Goal: Task Accomplishment & Management: Complete application form

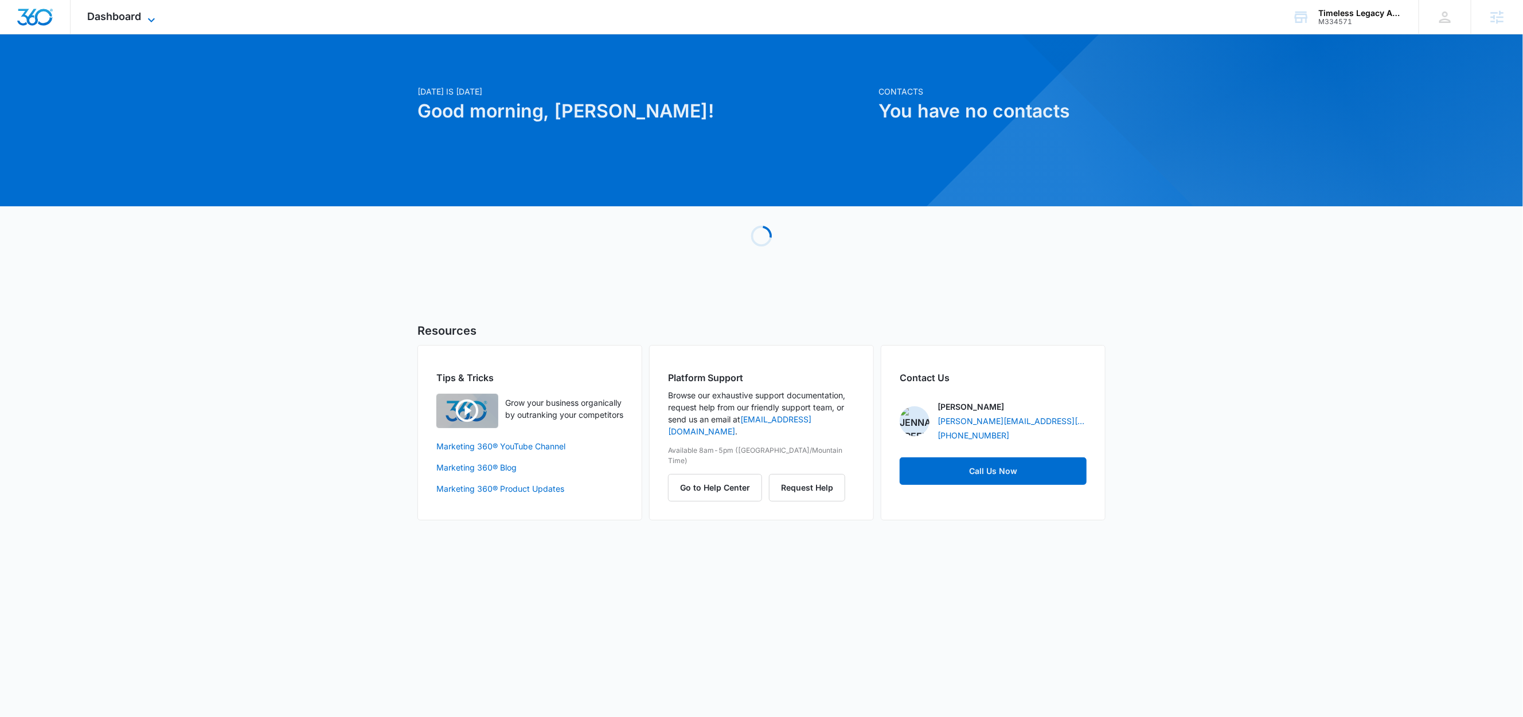
click at [150, 18] on icon at bounding box center [151, 20] width 7 height 4
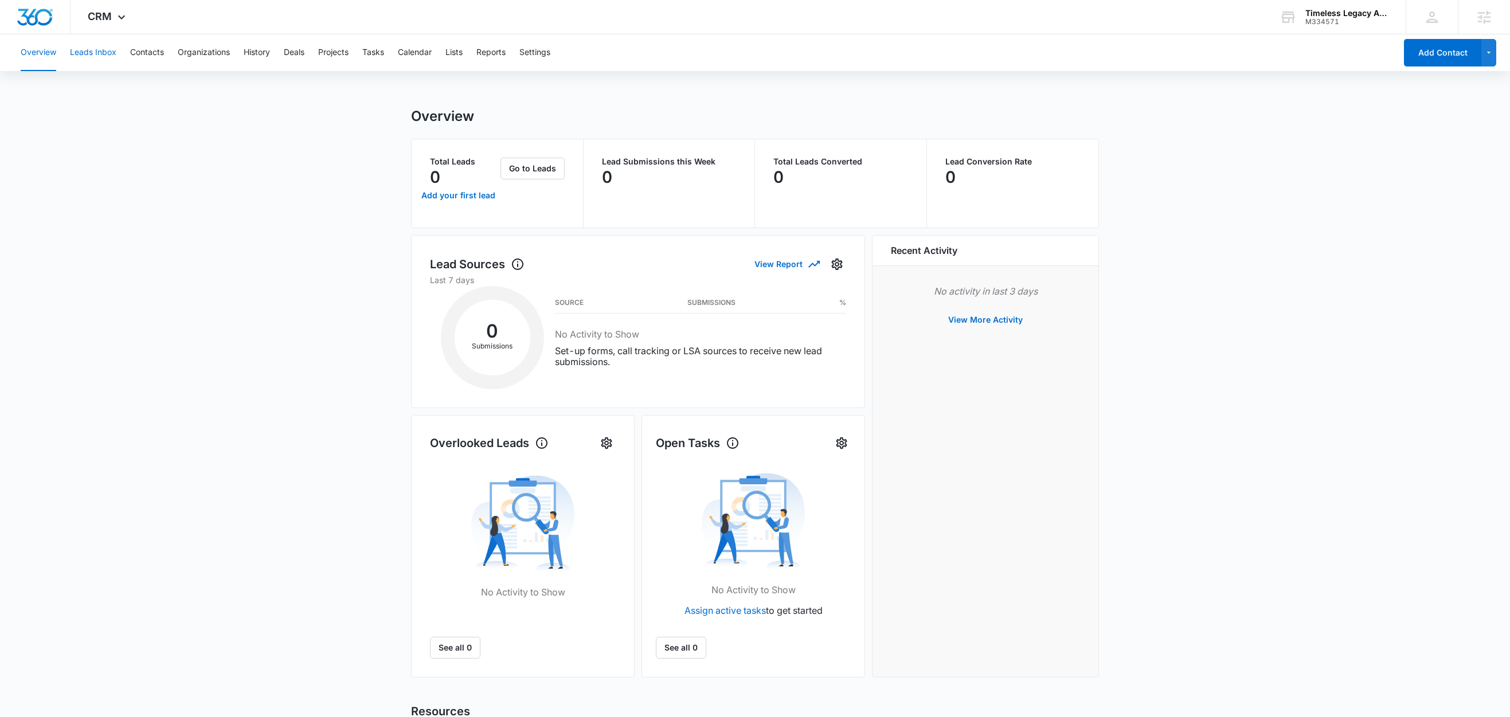
click at [107, 53] on button "Leads Inbox" at bounding box center [93, 52] width 46 height 37
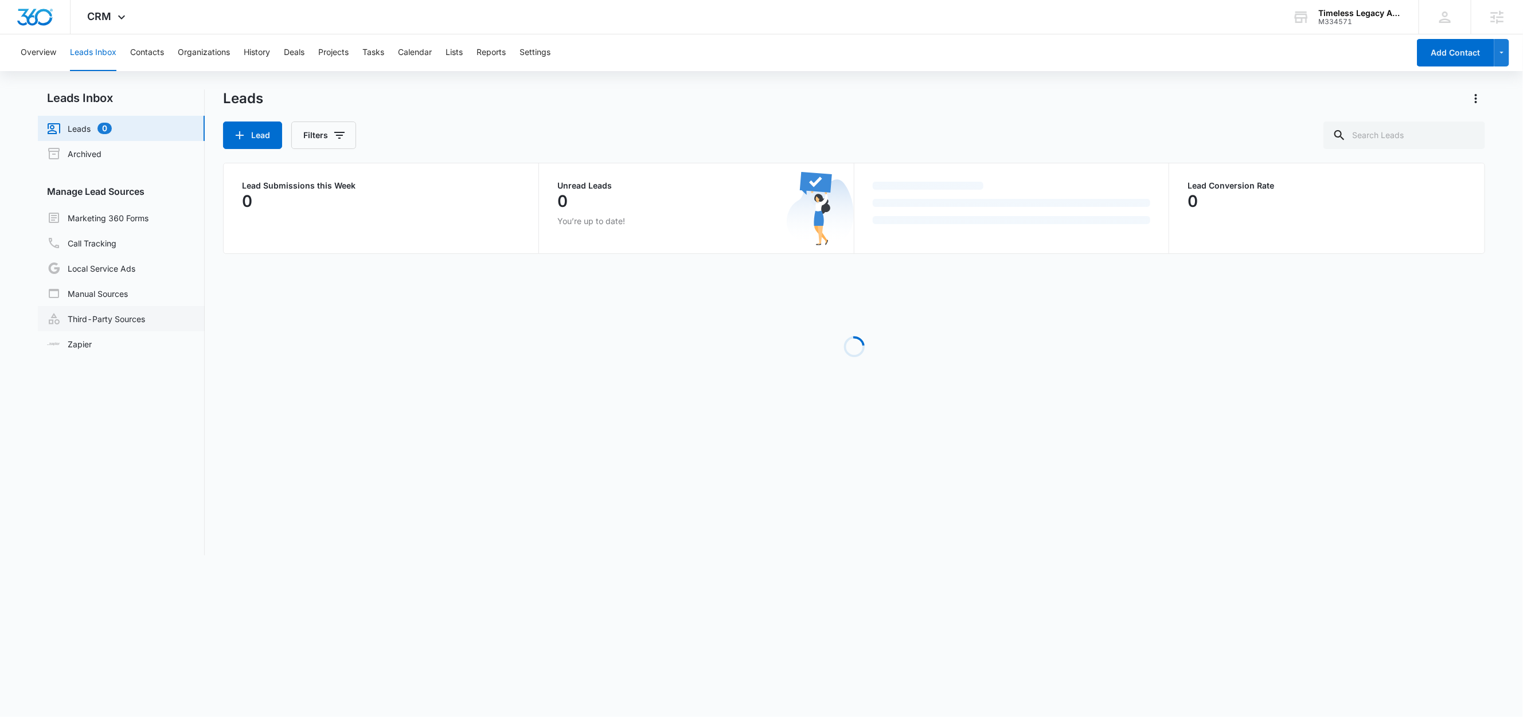
click at [145, 314] on link "Third-Party Sources" at bounding box center [96, 319] width 98 height 14
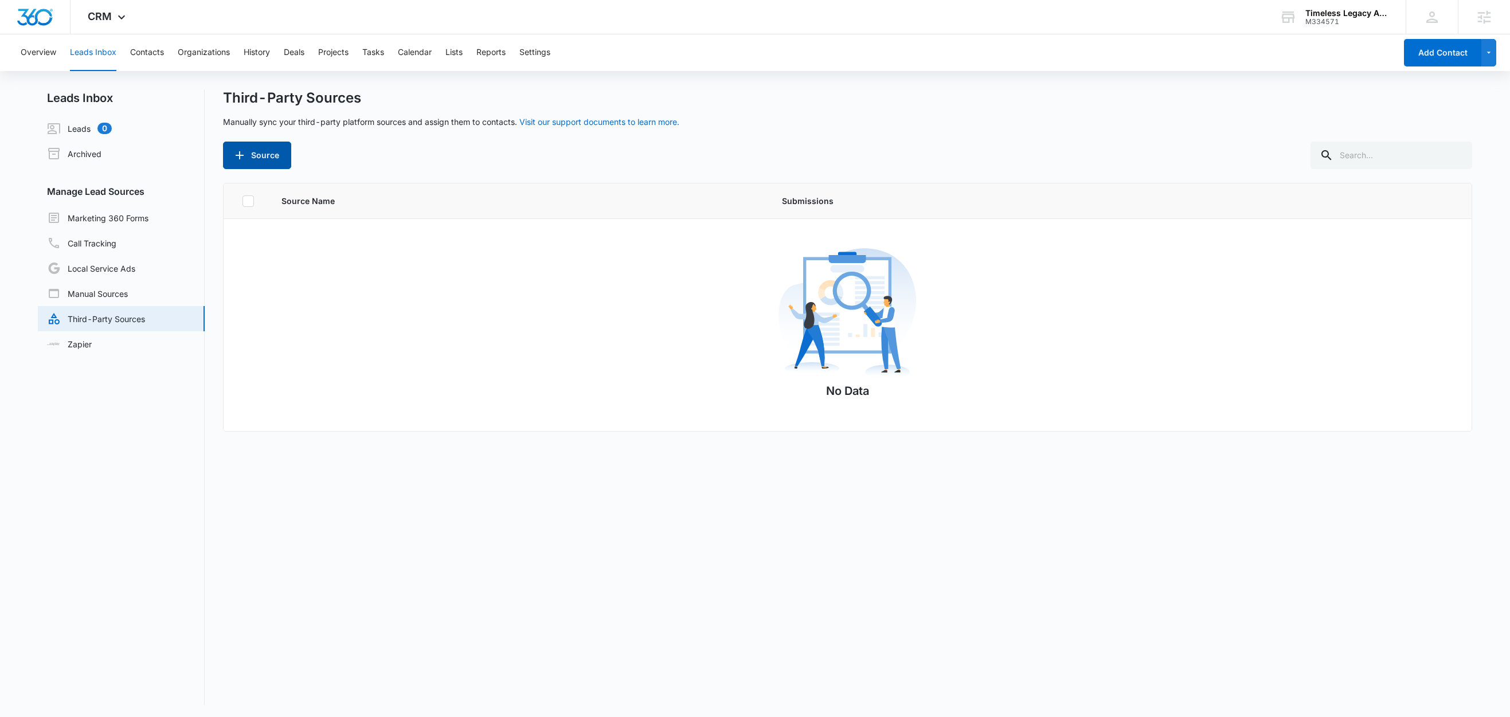
click at [244, 151] on icon "button" at bounding box center [240, 156] width 14 height 14
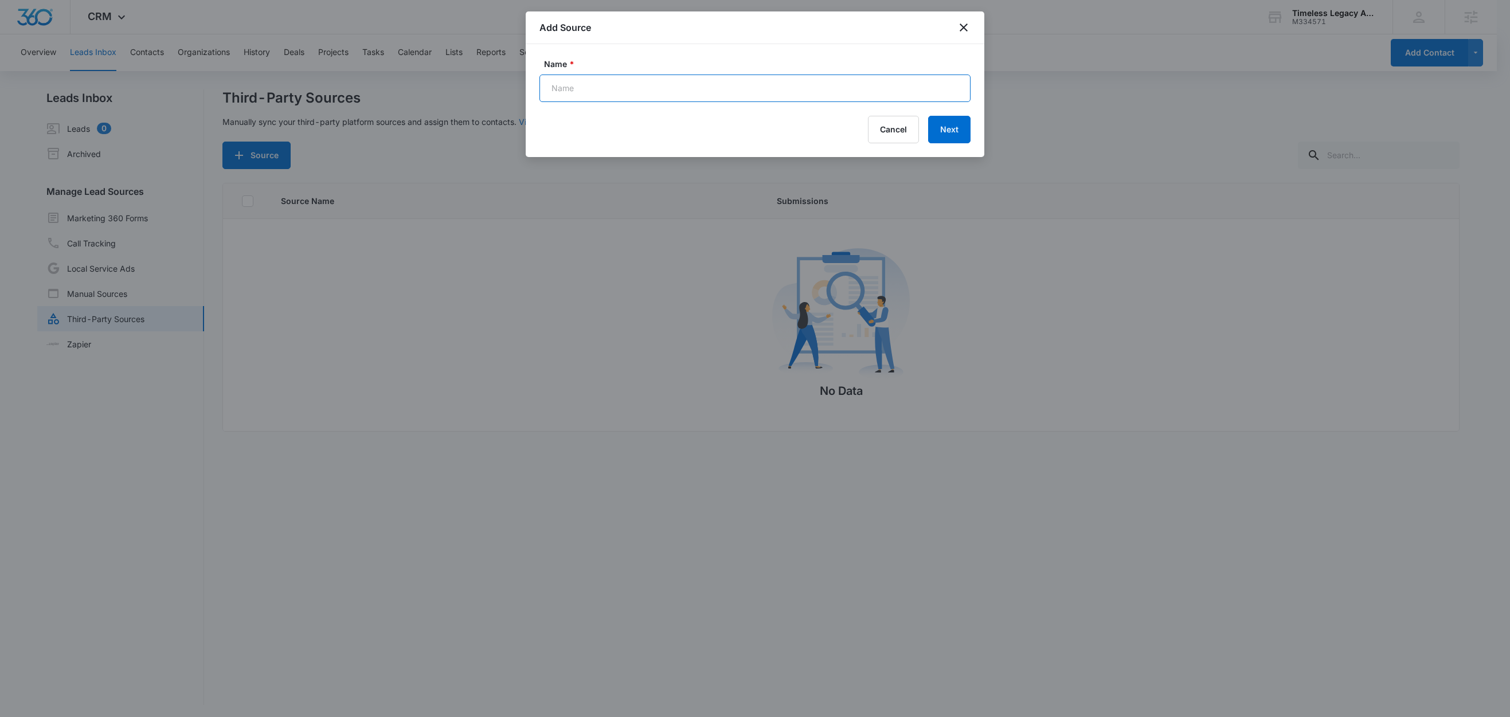
click at [618, 80] on input "Name *" at bounding box center [755, 89] width 431 height 28
paste input "Tiktok Lead Generation Scout Link"
type input "Tiktok Lead Generation Scout Link (Zap)"
click at [945, 131] on button "Next" at bounding box center [949, 130] width 42 height 28
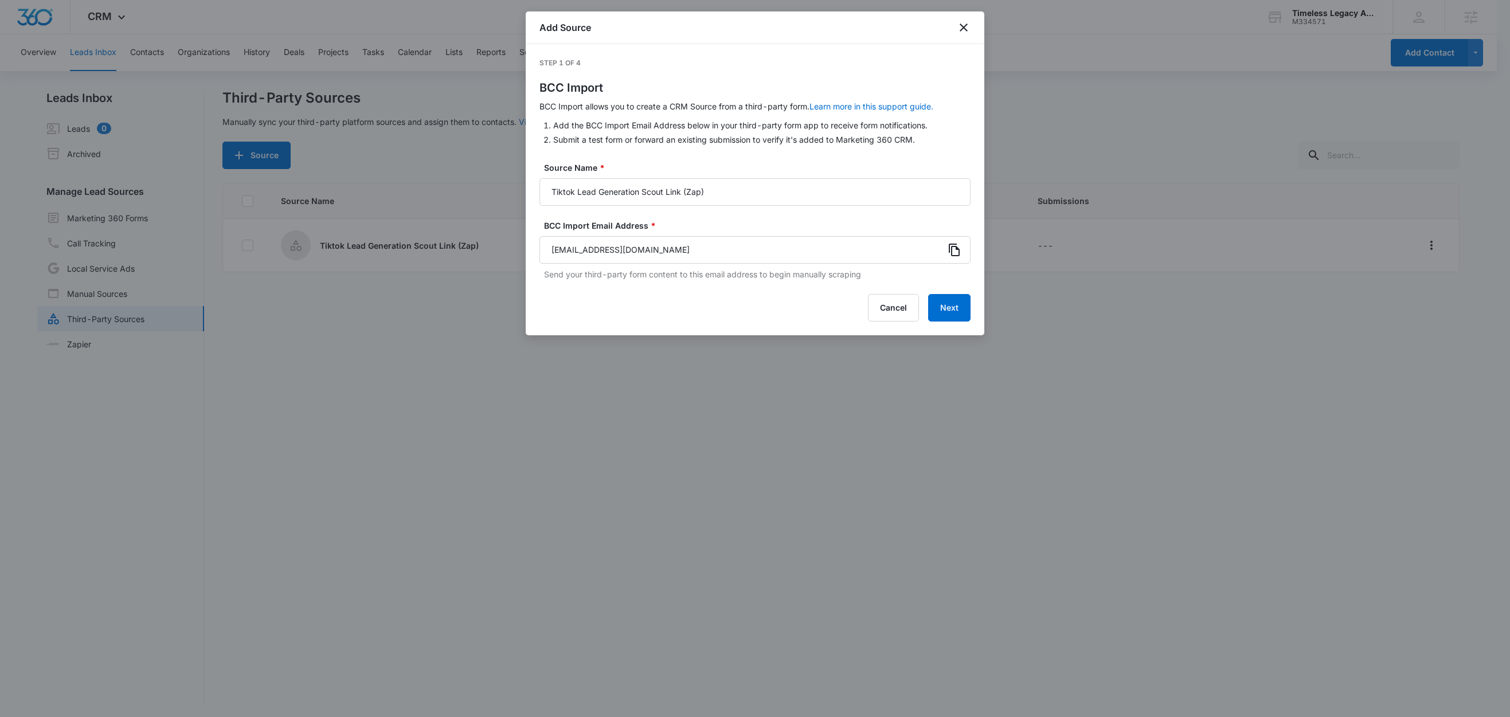
click at [956, 252] on icon at bounding box center [955, 250] width 14 height 14
click at [955, 308] on button "Next" at bounding box center [949, 308] width 42 height 28
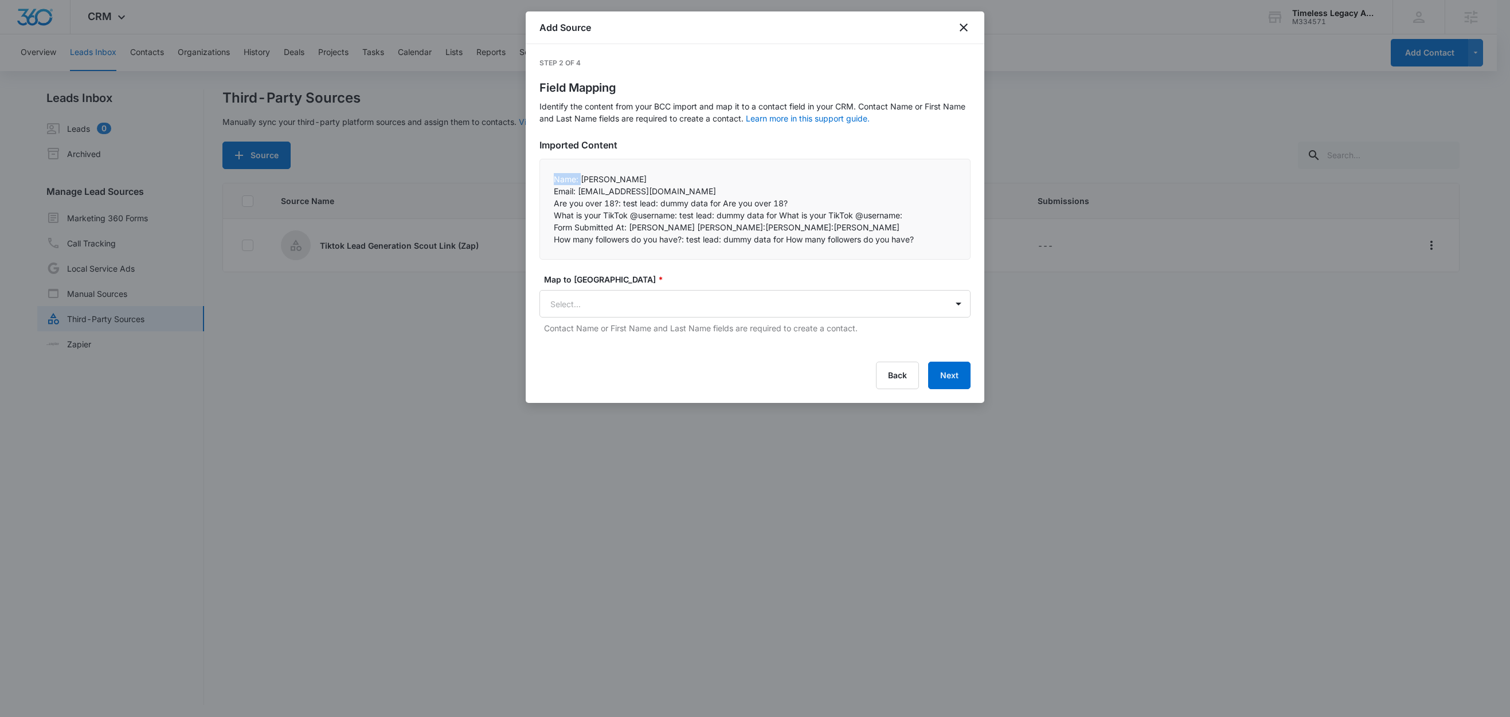
drag, startPoint x: 580, startPoint y: 181, endPoint x: 540, endPoint y: 179, distance: 40.2
click at [540, 179] on div "Name: Jane Doe   Email: test_email_address@mail.com   Are you over 18?: tes…" at bounding box center [755, 209] width 431 height 101
copy p "Name:"
click at [591, 294] on body "CRM Apps Reputation Forms CRM Email Social Content Ads Intelligence Files Brand…" at bounding box center [755, 359] width 1510 height 719
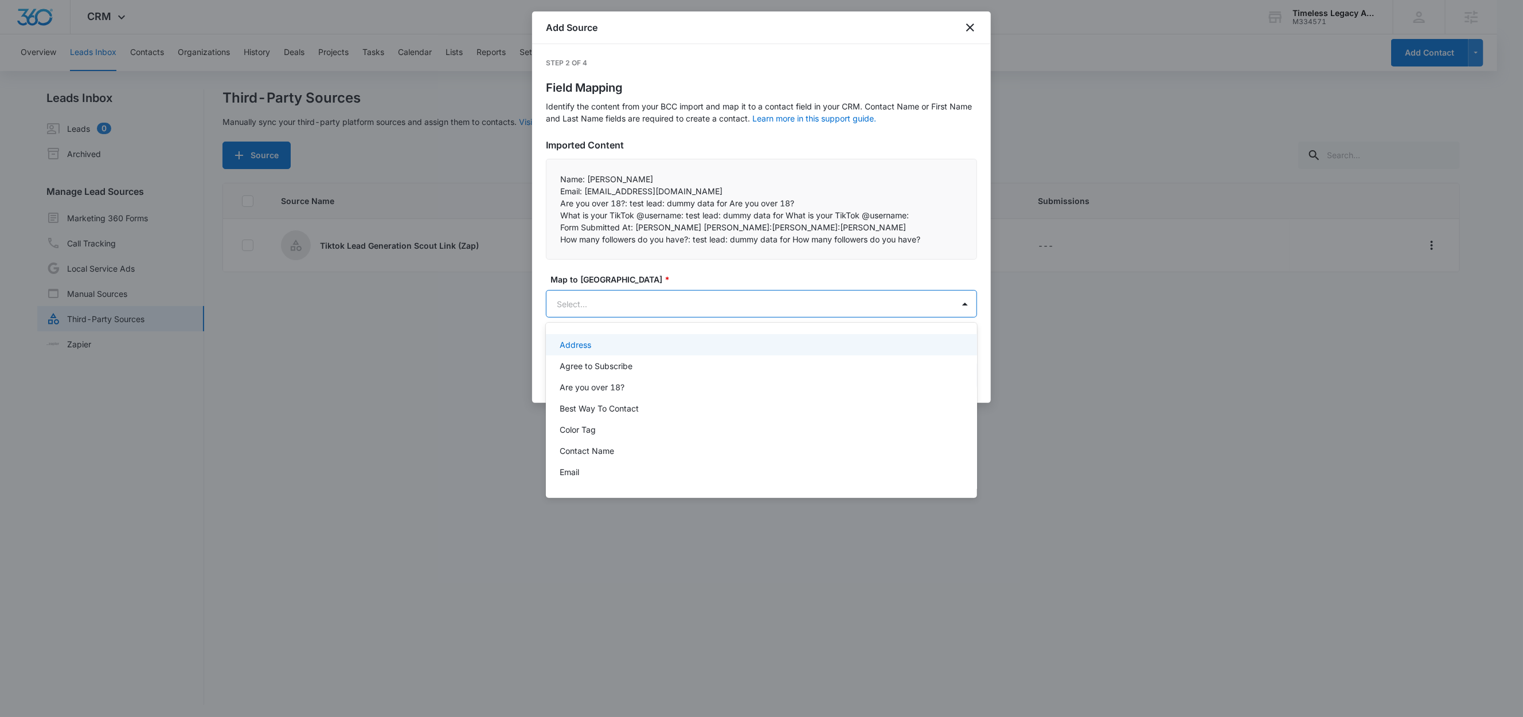
paste input "Name:"
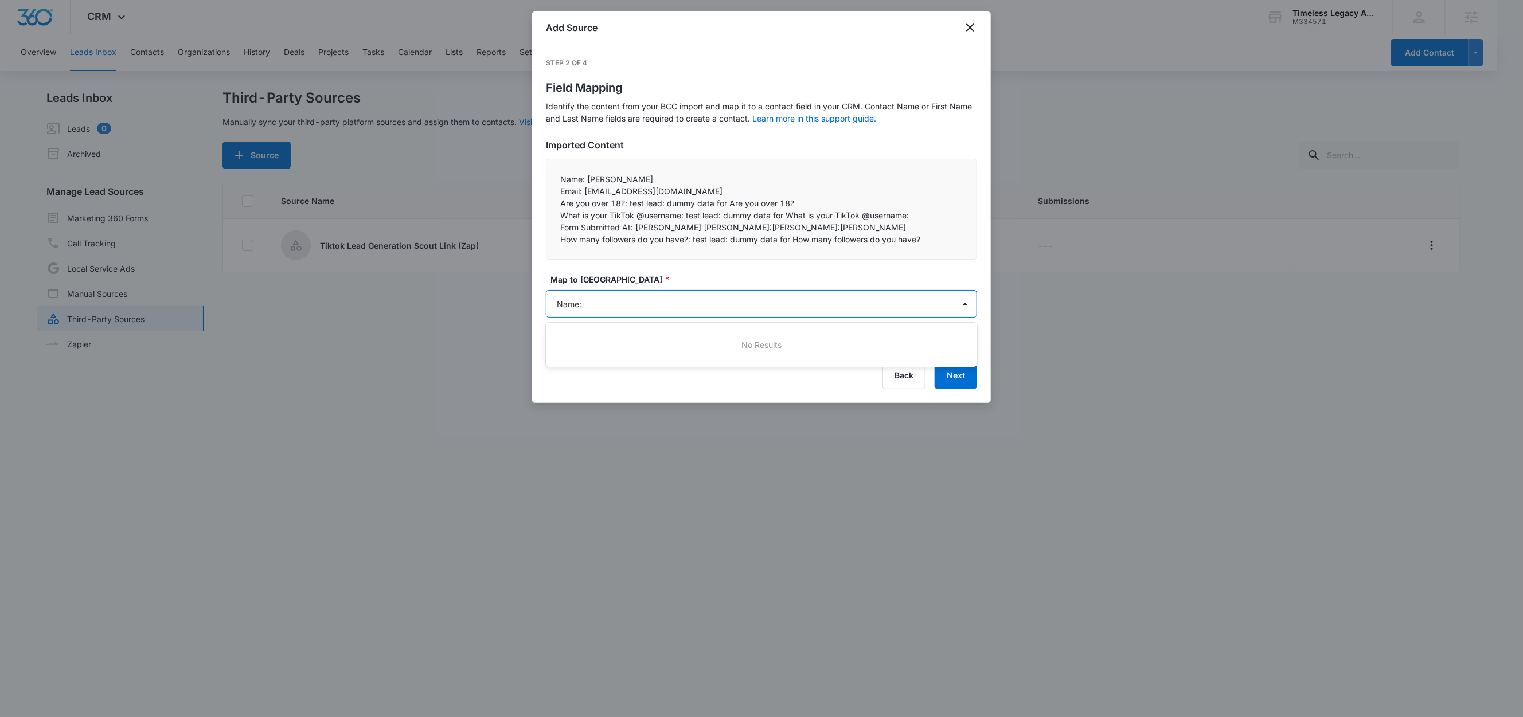
type input "Name"
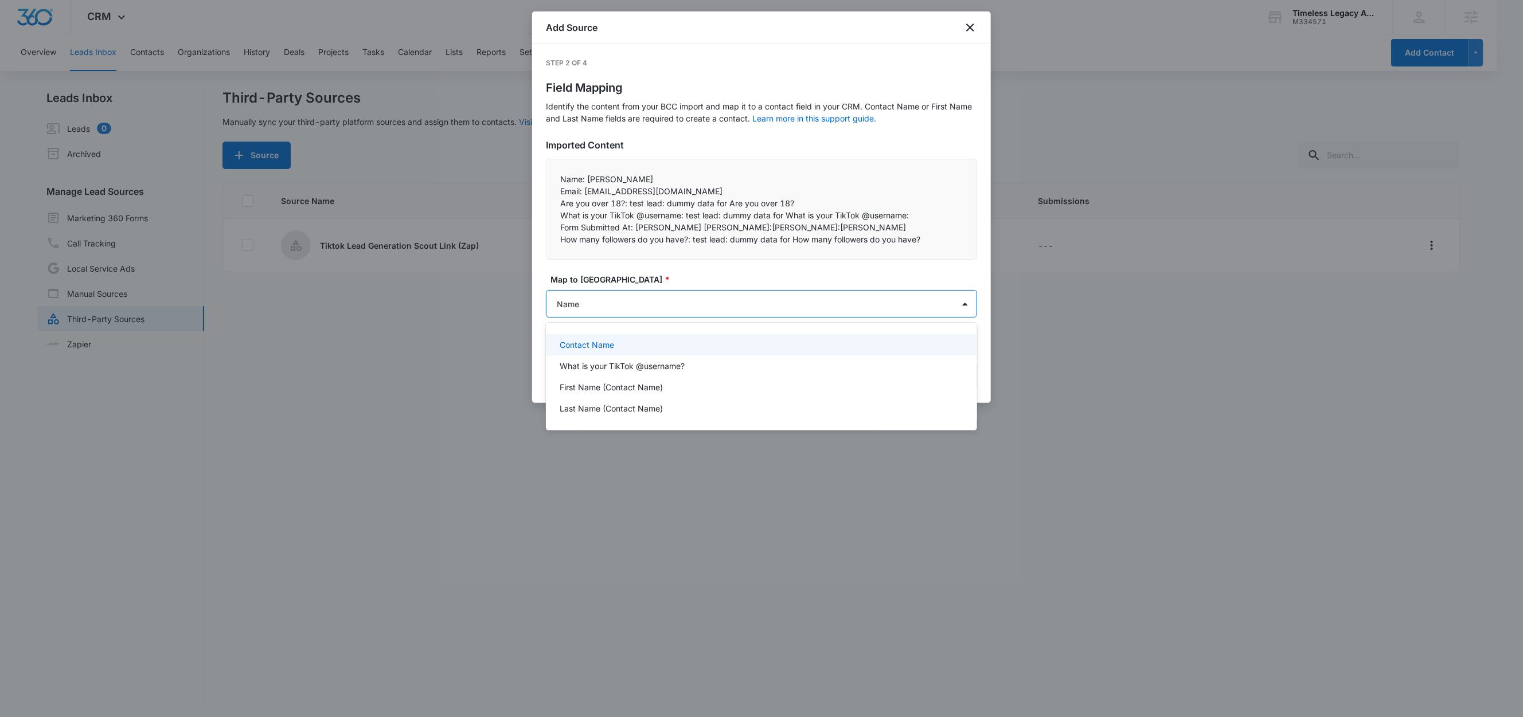
click at [594, 341] on p "Contact Name" at bounding box center [587, 345] width 54 height 12
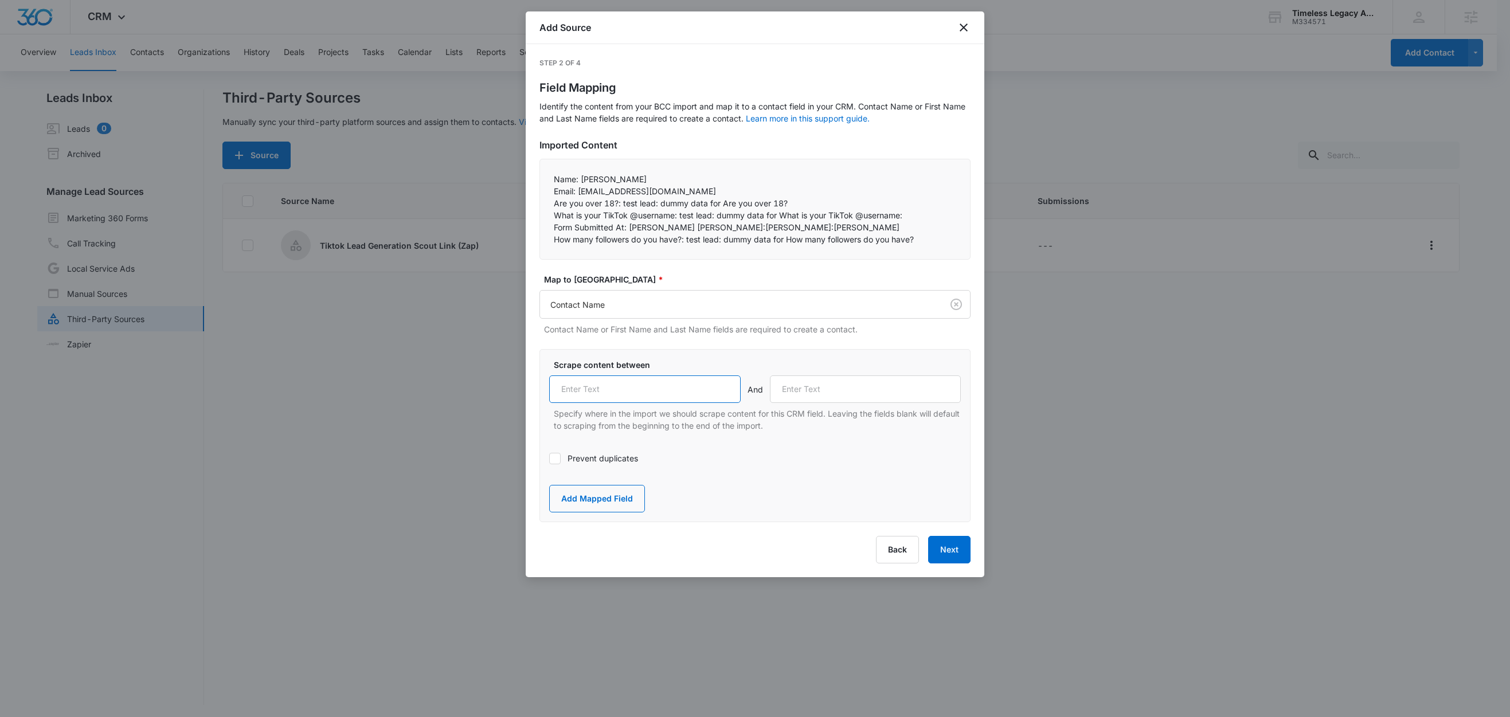
click at [618, 385] on input "text" at bounding box center [645, 390] width 192 height 28
paste input "Name:"
type input "Name:"
drag, startPoint x: 577, startPoint y: 192, endPoint x: 549, endPoint y: 189, distance: 28.2
click at [549, 189] on div "Name: Jane Doe   Email: test_email_address@mail.com   Are you over 18?: tes…" at bounding box center [755, 209] width 431 height 101
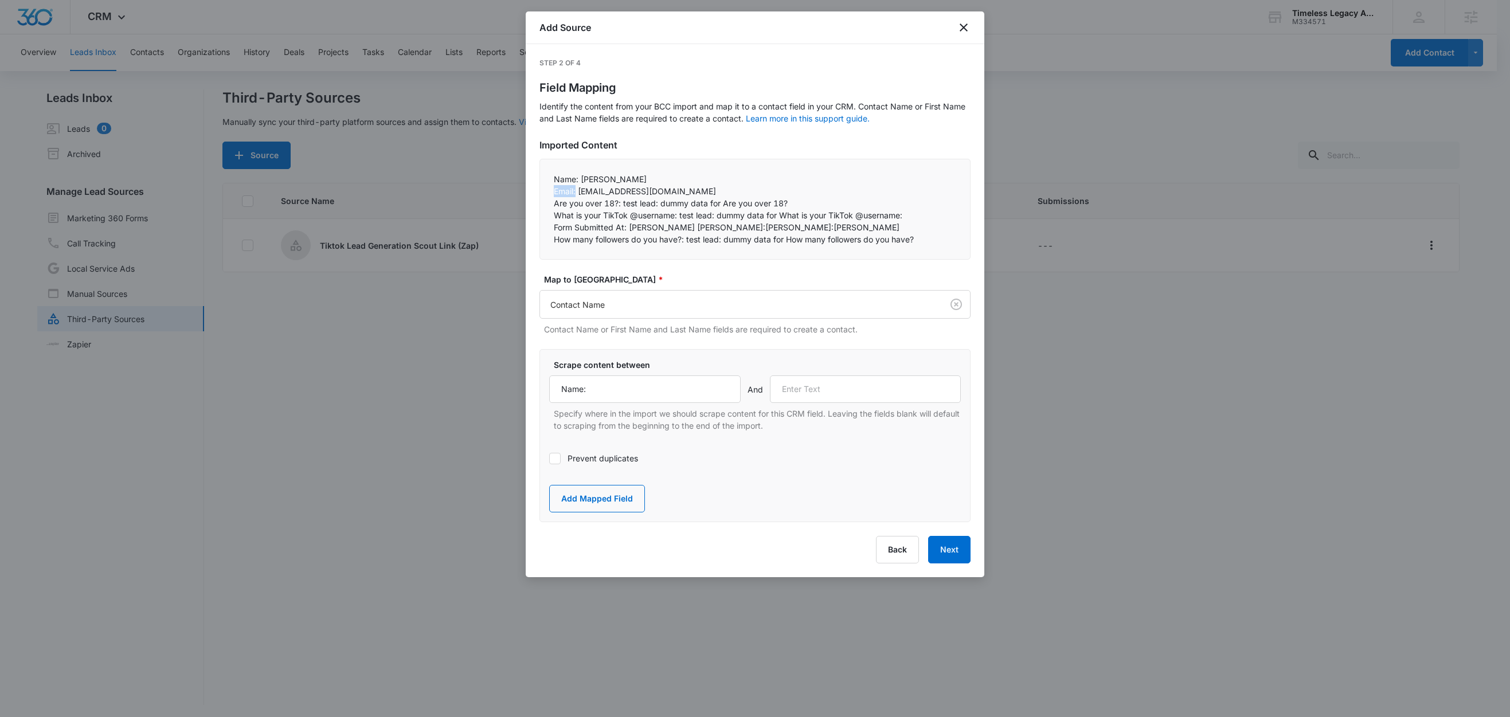
copy p "Email:"
click at [822, 397] on input "text" at bounding box center [866, 390] width 192 height 28
paste input "Email:"
type input "Email:"
click at [625, 490] on button "Add Mapped Field" at bounding box center [597, 499] width 96 height 28
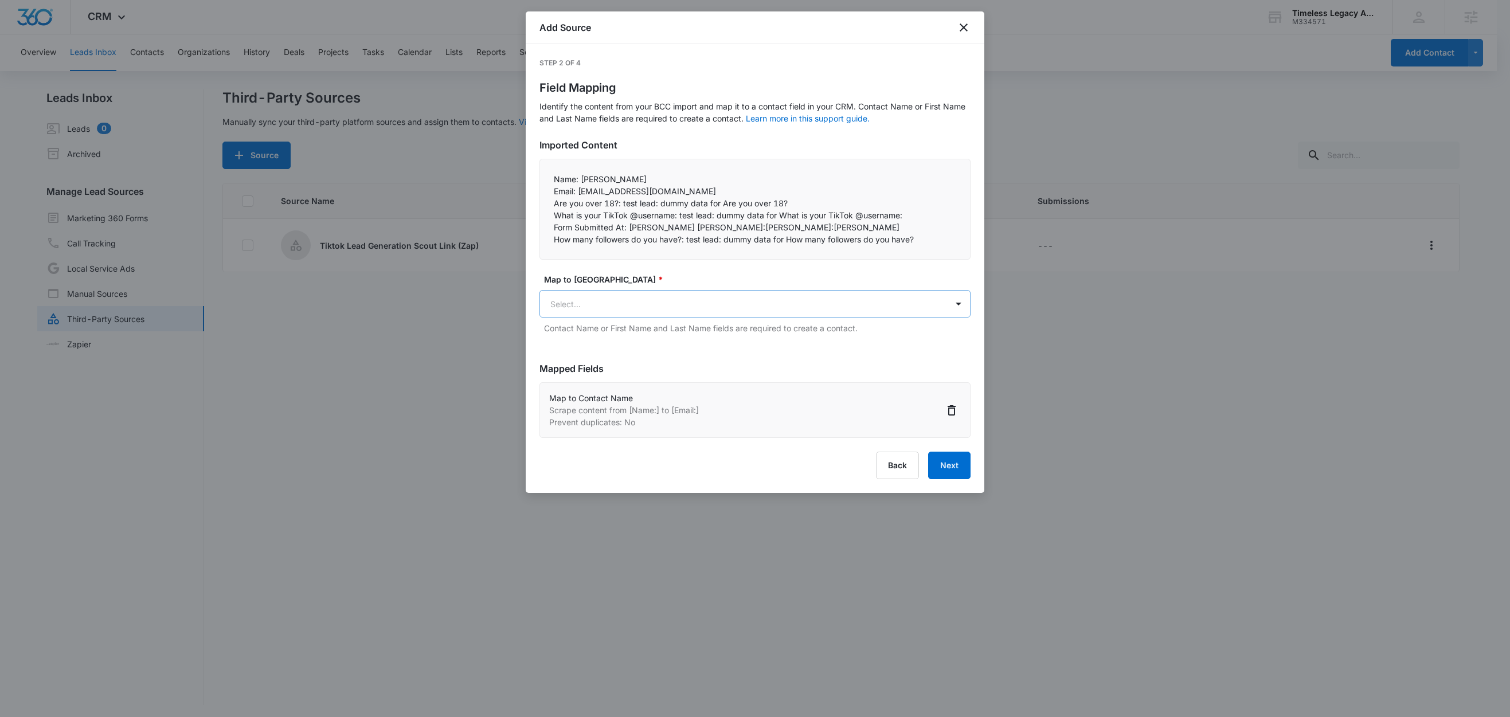
click at [634, 312] on body "CRM Apps Reputation Forms CRM Email Social Content Ads Intelligence Files Brand…" at bounding box center [755, 359] width 1510 height 719
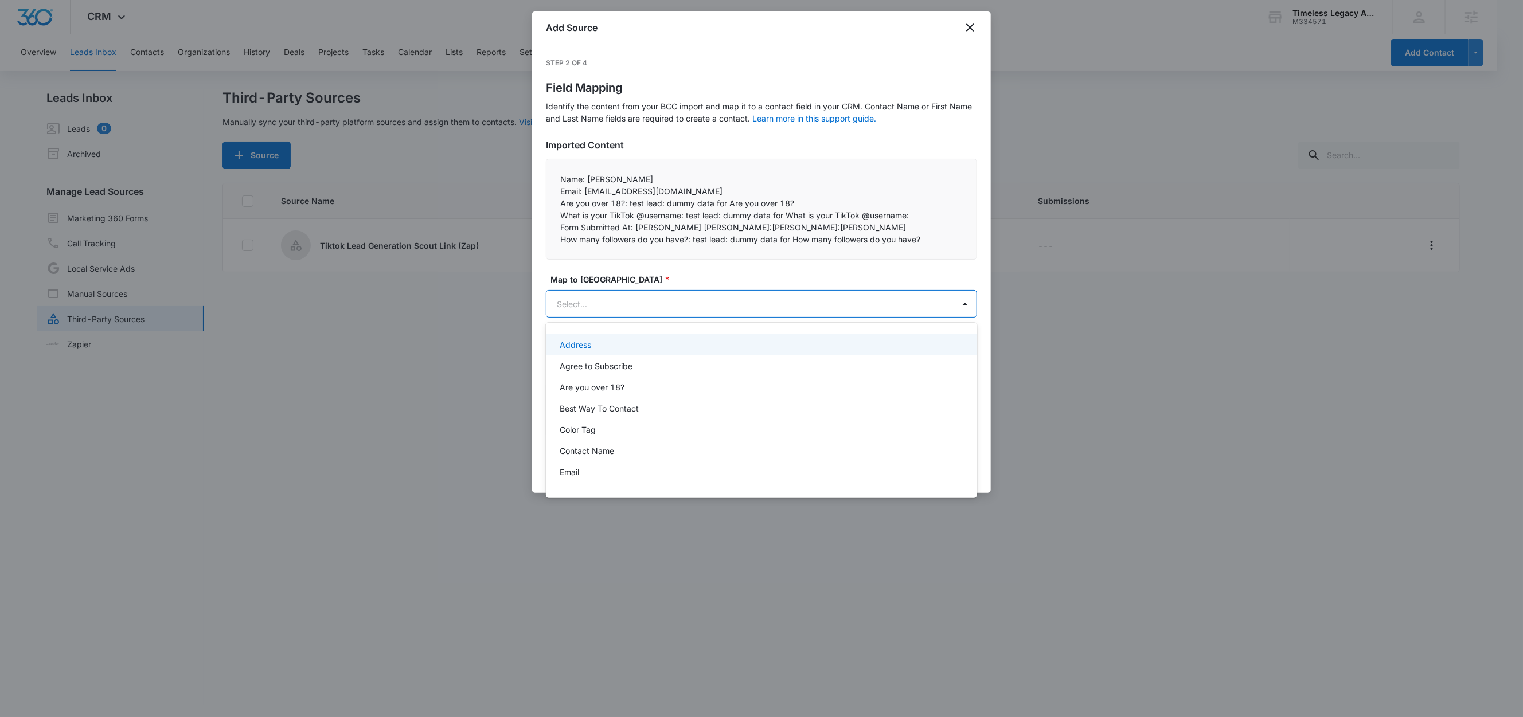
paste input "Email:"
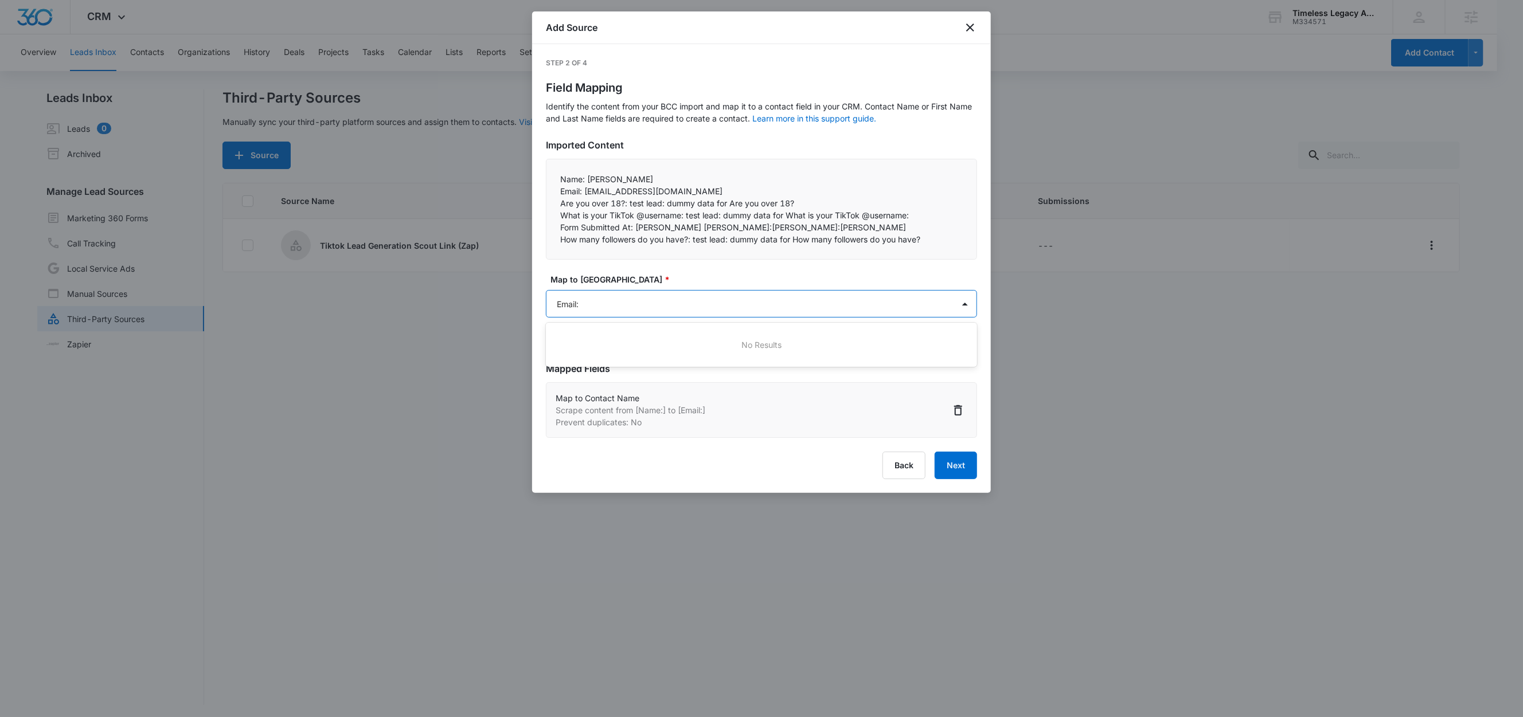
type input "Email"
click at [609, 339] on div "Email" at bounding box center [760, 345] width 401 height 12
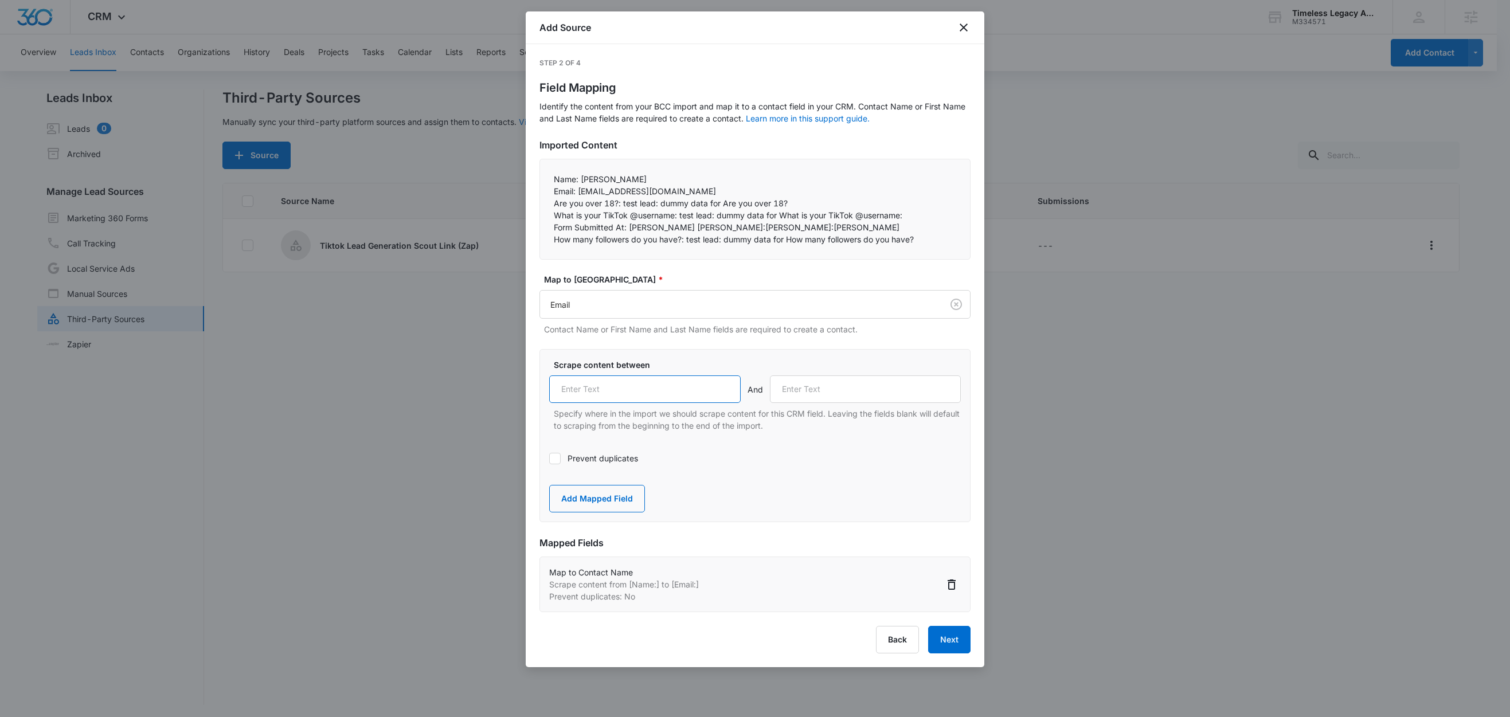
click at [629, 397] on input "text" at bounding box center [645, 390] width 192 height 28
paste input "Email:"
type input "Email:"
click at [586, 459] on label "Prevent duplicates" at bounding box center [755, 458] width 412 height 12
click at [549, 459] on input "Prevent duplicates" at bounding box center [549, 459] width 0 height 0
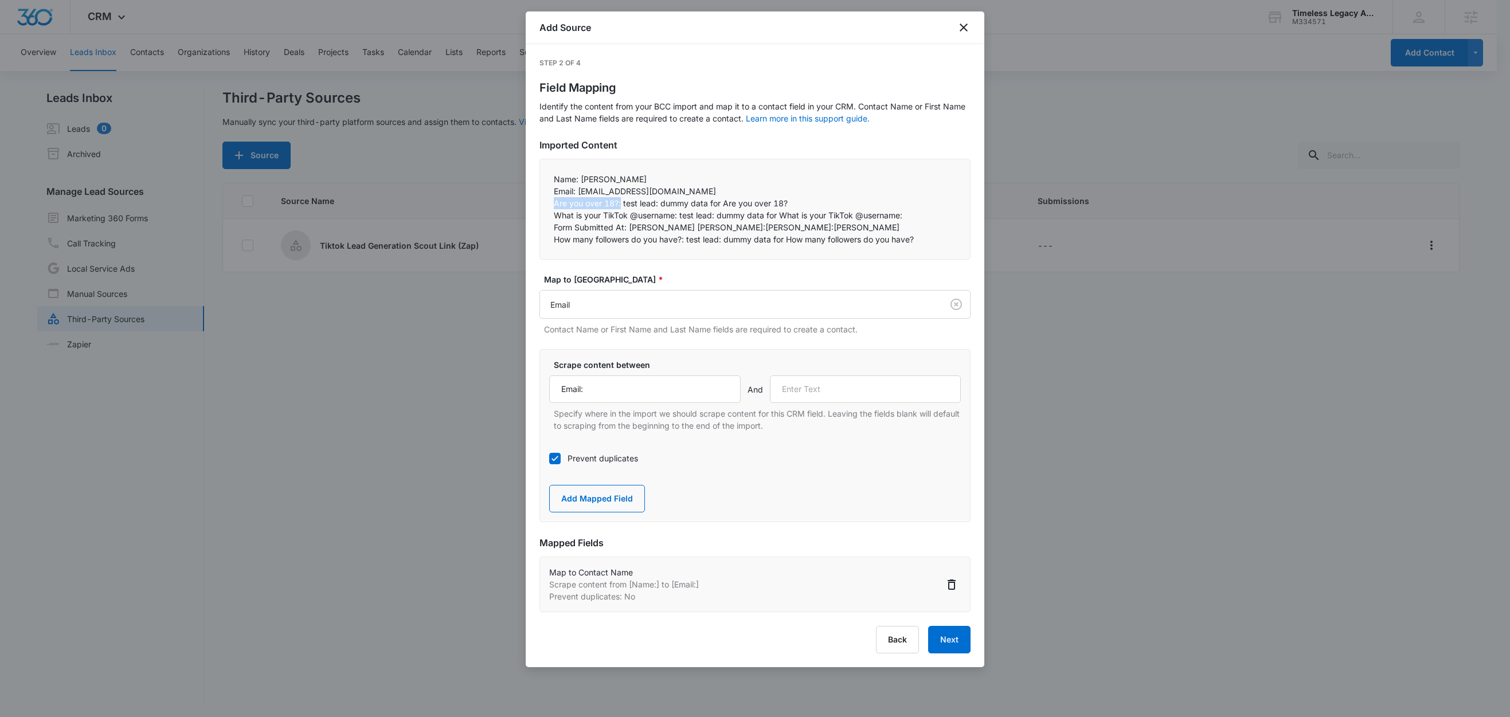
drag, startPoint x: 622, startPoint y: 204, endPoint x: 552, endPoint y: 202, distance: 69.4
click at [552, 202] on div "Name: Jane Doe   Email: test_email_address@mail.com   Are you over 18?: tes…" at bounding box center [755, 209] width 431 height 101
copy p "Are you over 18?:"
click at [845, 385] on input "text" at bounding box center [866, 390] width 192 height 28
paste input "Are you over 18?:"
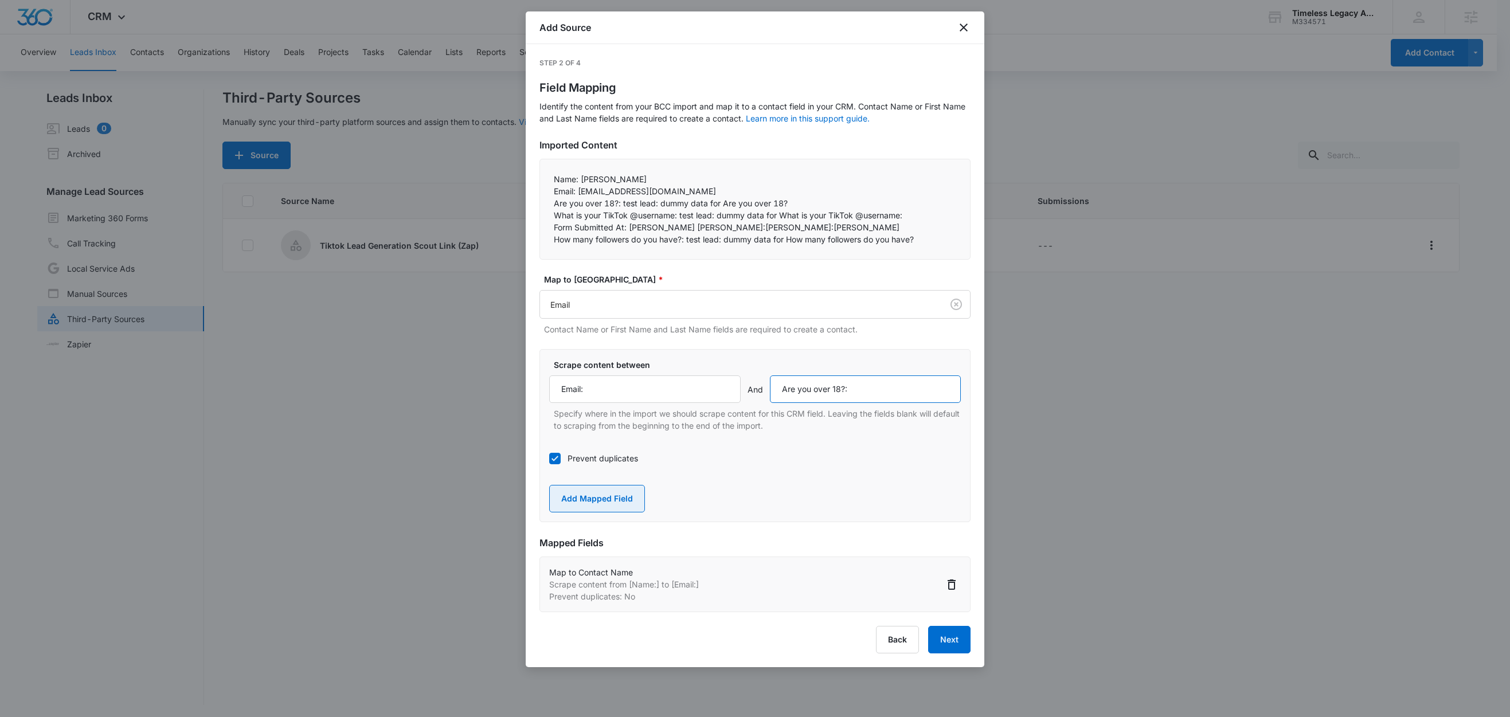
type input "Are you over 18?:"
click at [613, 499] on button "Add Mapped Field" at bounding box center [597, 499] width 96 height 28
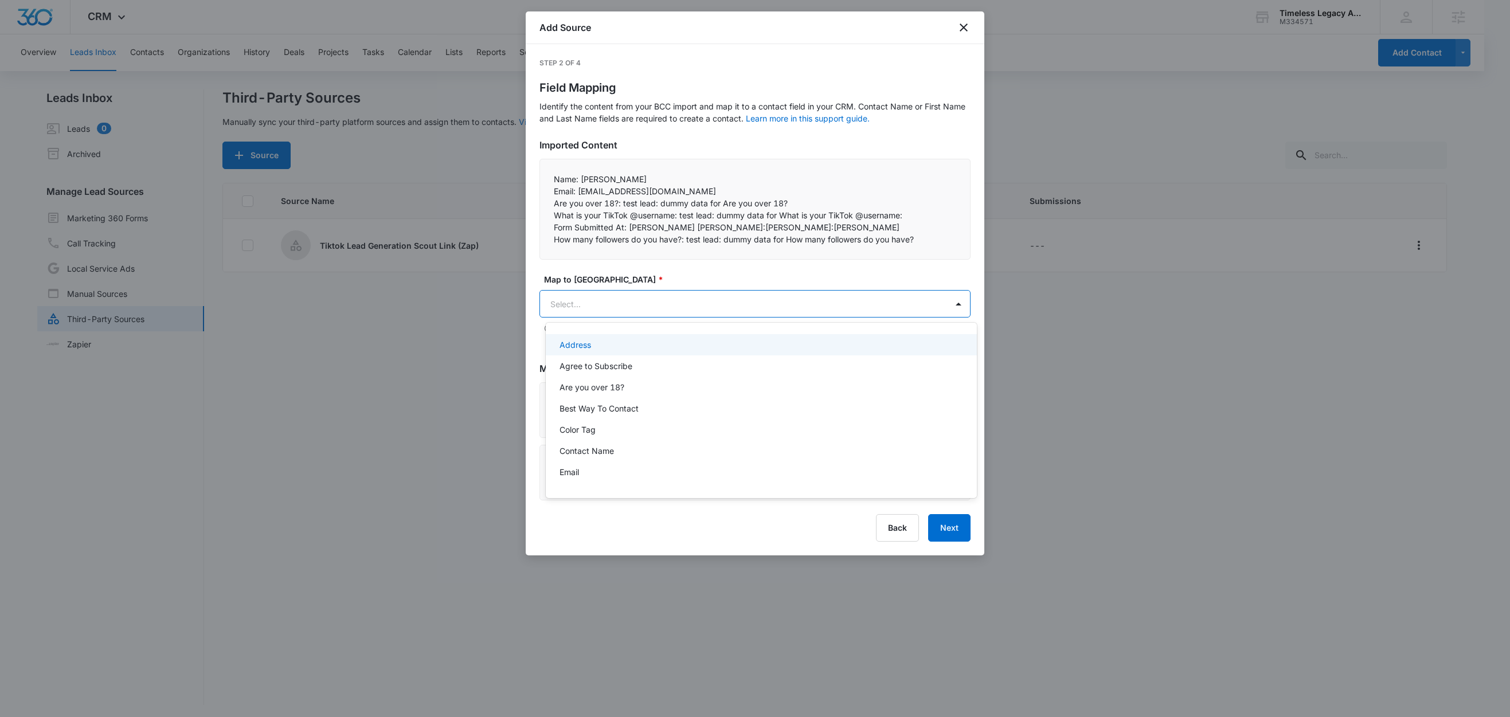
click at [627, 294] on body "CRM Apps Reputation Forms CRM Email Social Content Ads Intelligence Files Brand…" at bounding box center [755, 358] width 1510 height 717
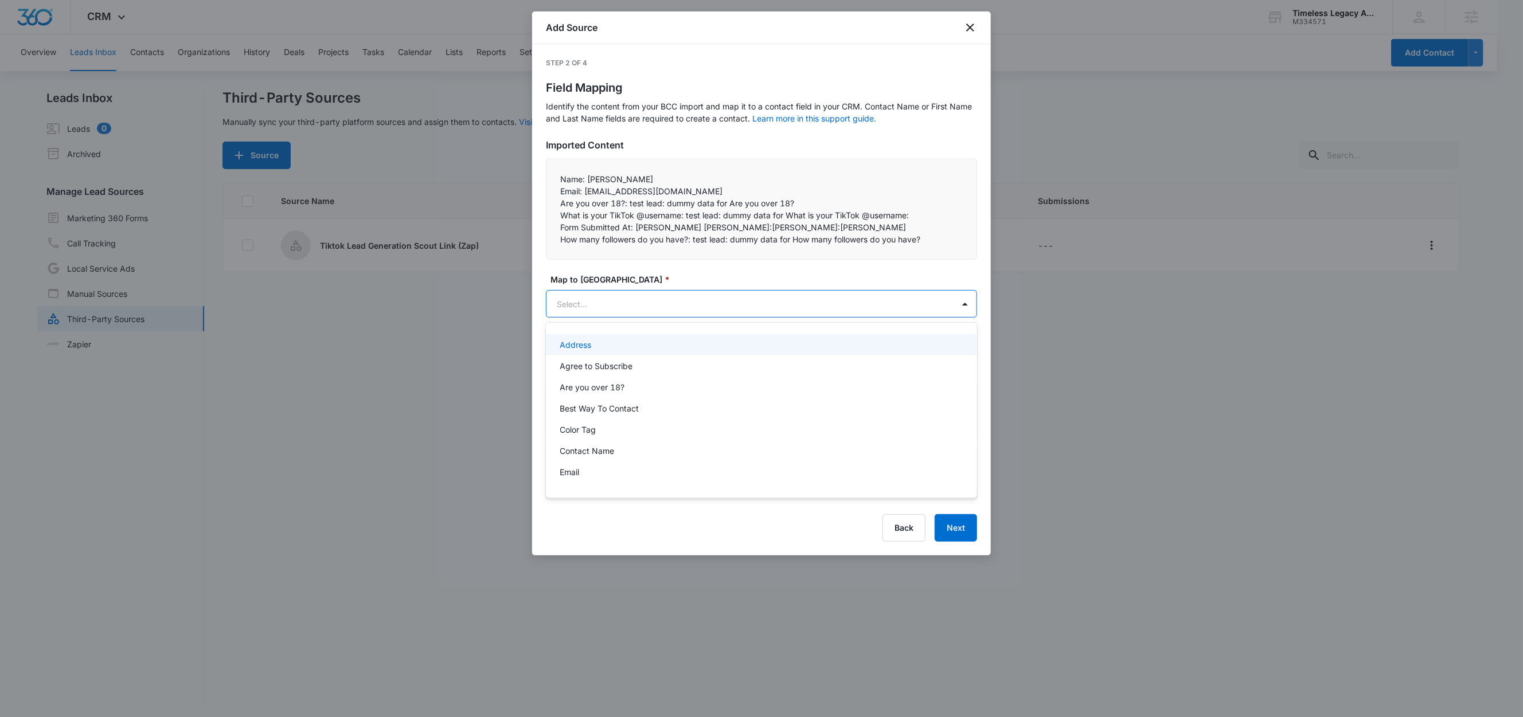
paste input "Are you over 18?:"
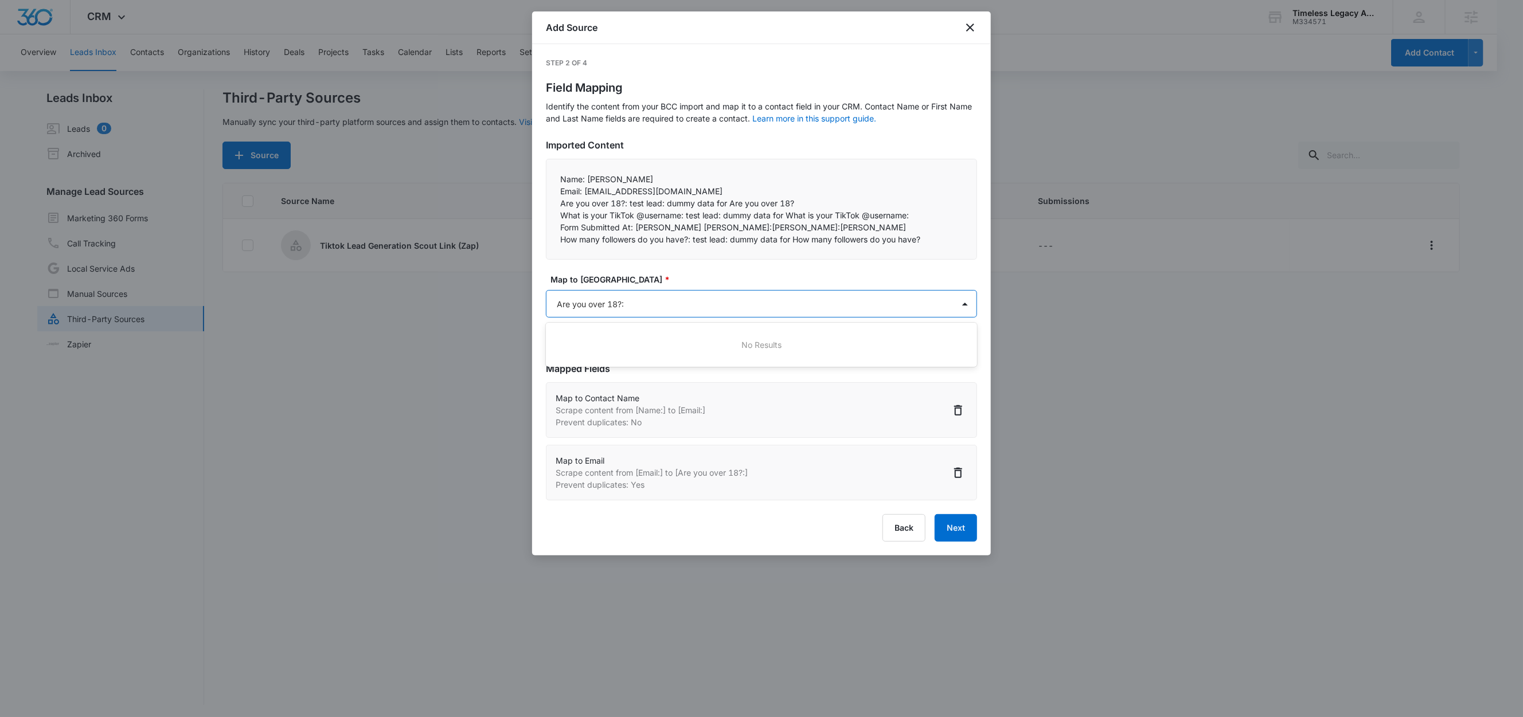
type input "Are you over 18?"
click at [597, 350] on p "Are you over 18?" at bounding box center [592, 345] width 65 height 12
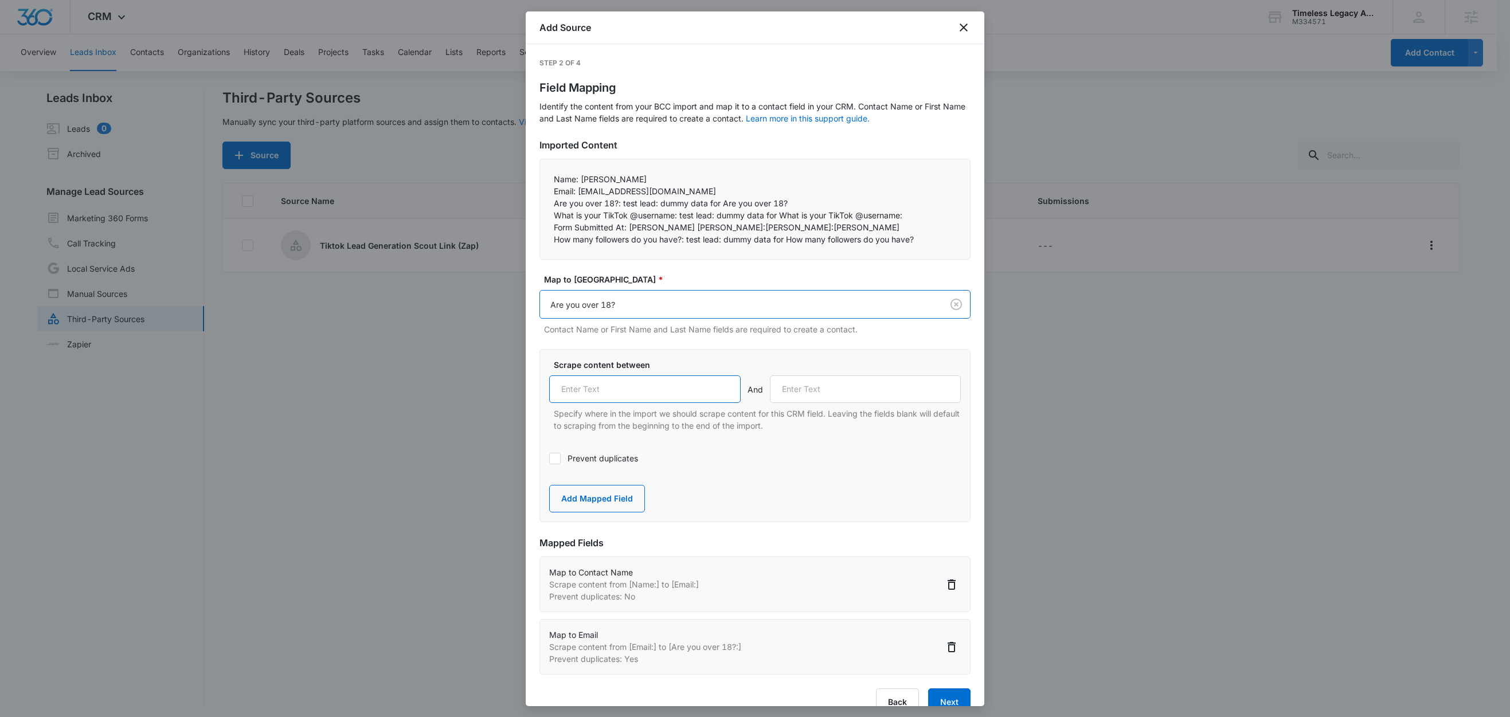
click at [613, 390] on input "text" at bounding box center [645, 390] width 192 height 28
paste input "Are you over 18?:"
type input "Are you over 18?:"
drag, startPoint x: 678, startPoint y: 216, endPoint x: 551, endPoint y: 217, distance: 127.3
click at [551, 217] on div "Name: Jane Doe   Email: test_email_address@mail.com   Are you over 18?: tes…" at bounding box center [755, 209] width 431 height 101
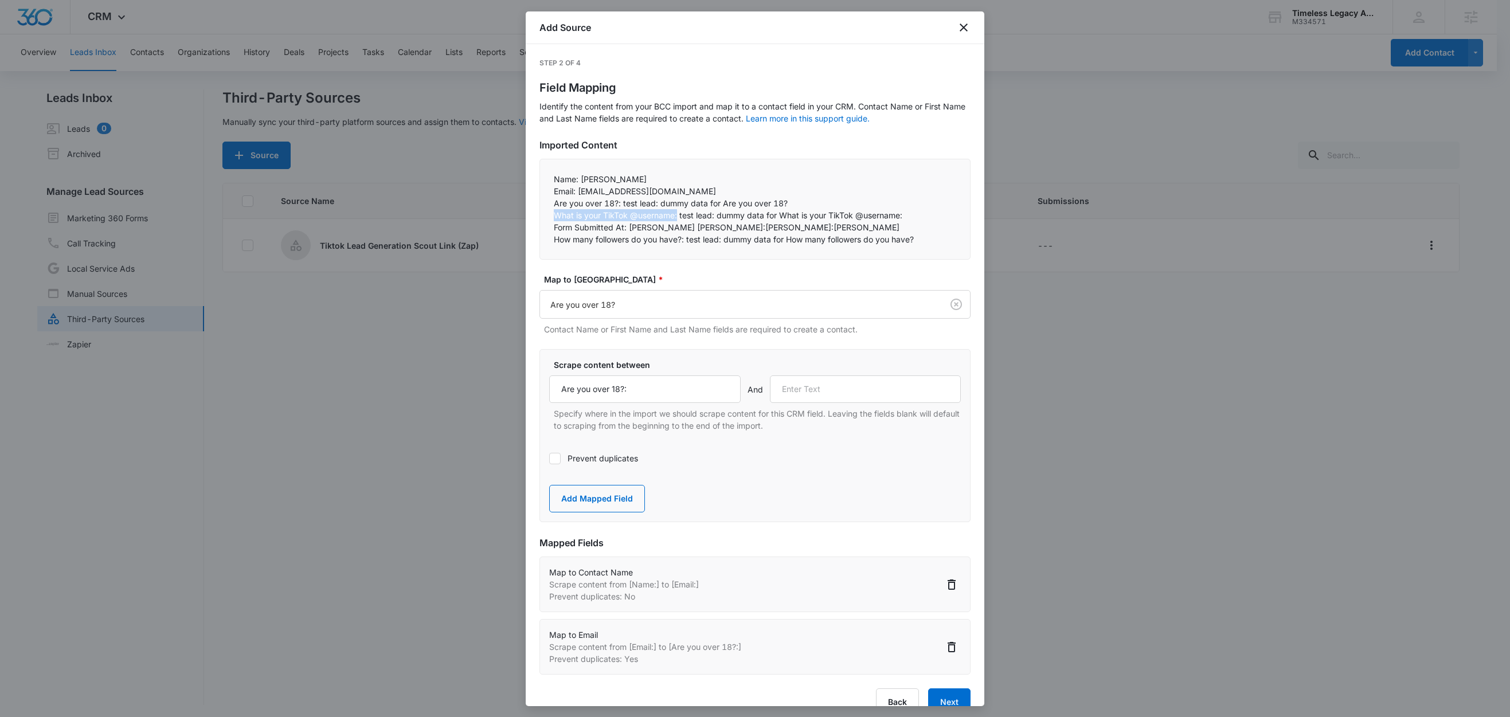
copy p "What is your TikTok @username:"
click at [814, 387] on input "text" at bounding box center [866, 390] width 192 height 28
paste input "What is your TikTok @username:"
type input "What is your TikTok @username:"
click at [606, 497] on button "Add Mapped Field" at bounding box center [597, 499] width 96 height 28
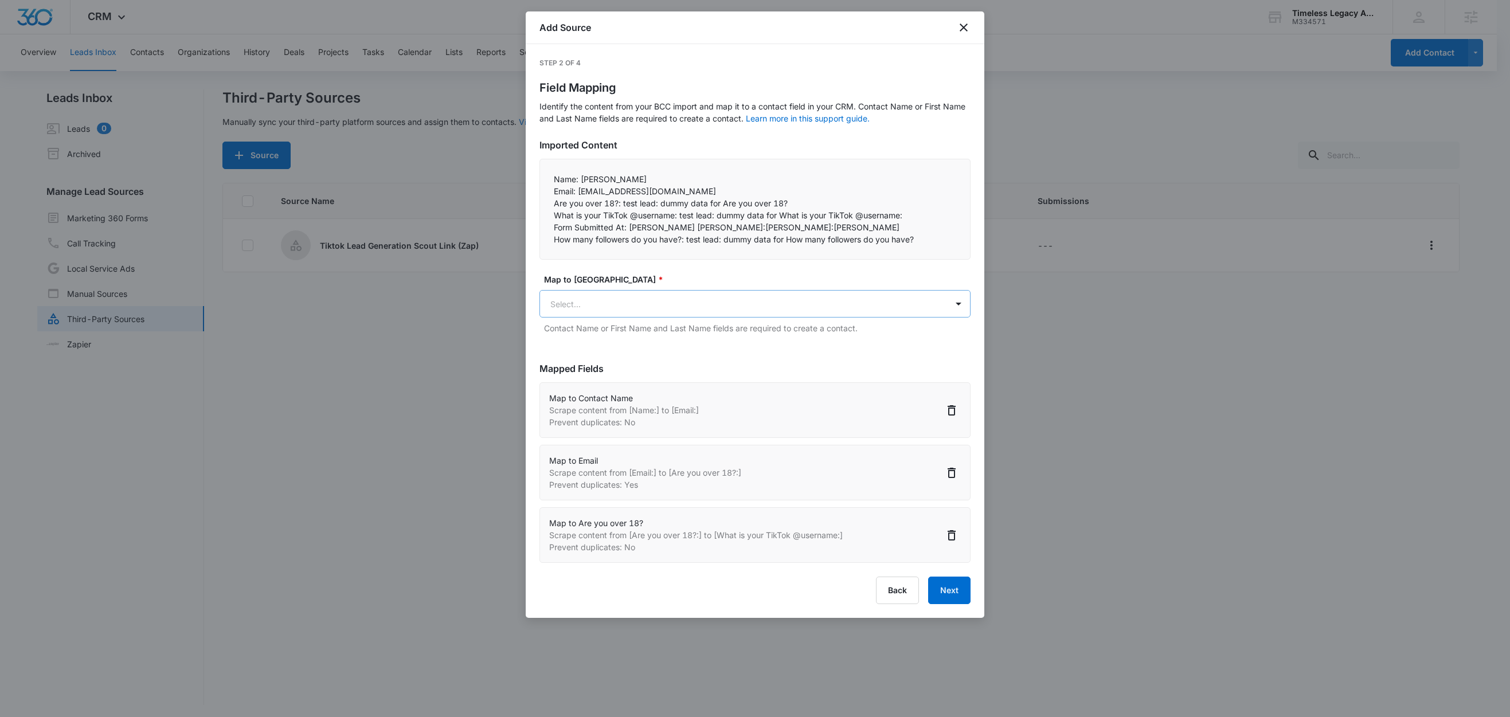
click at [606, 300] on body "CRM Apps Reputation Forms CRM Email Social Content Ads Intelligence Files Brand…" at bounding box center [755, 359] width 1510 height 719
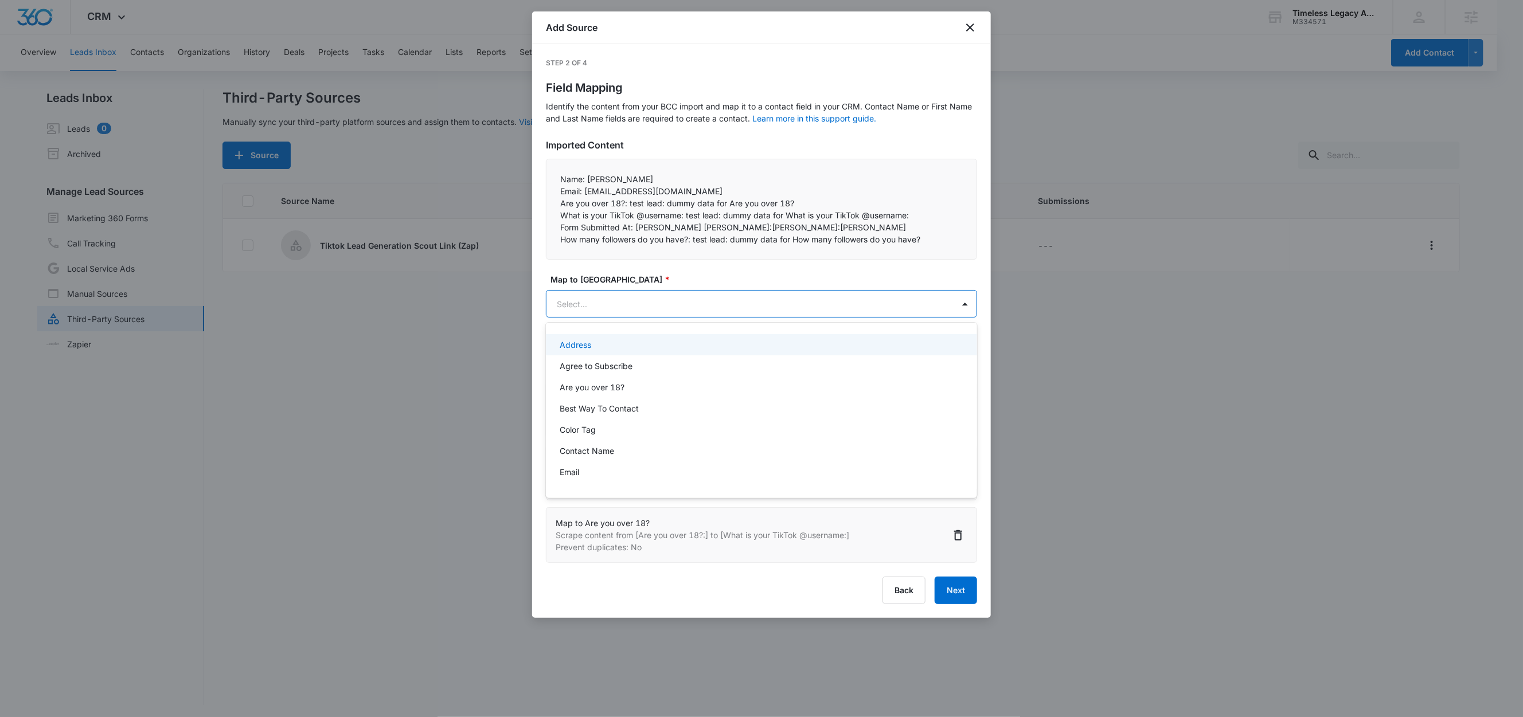
paste input "What is your TikTok @username:"
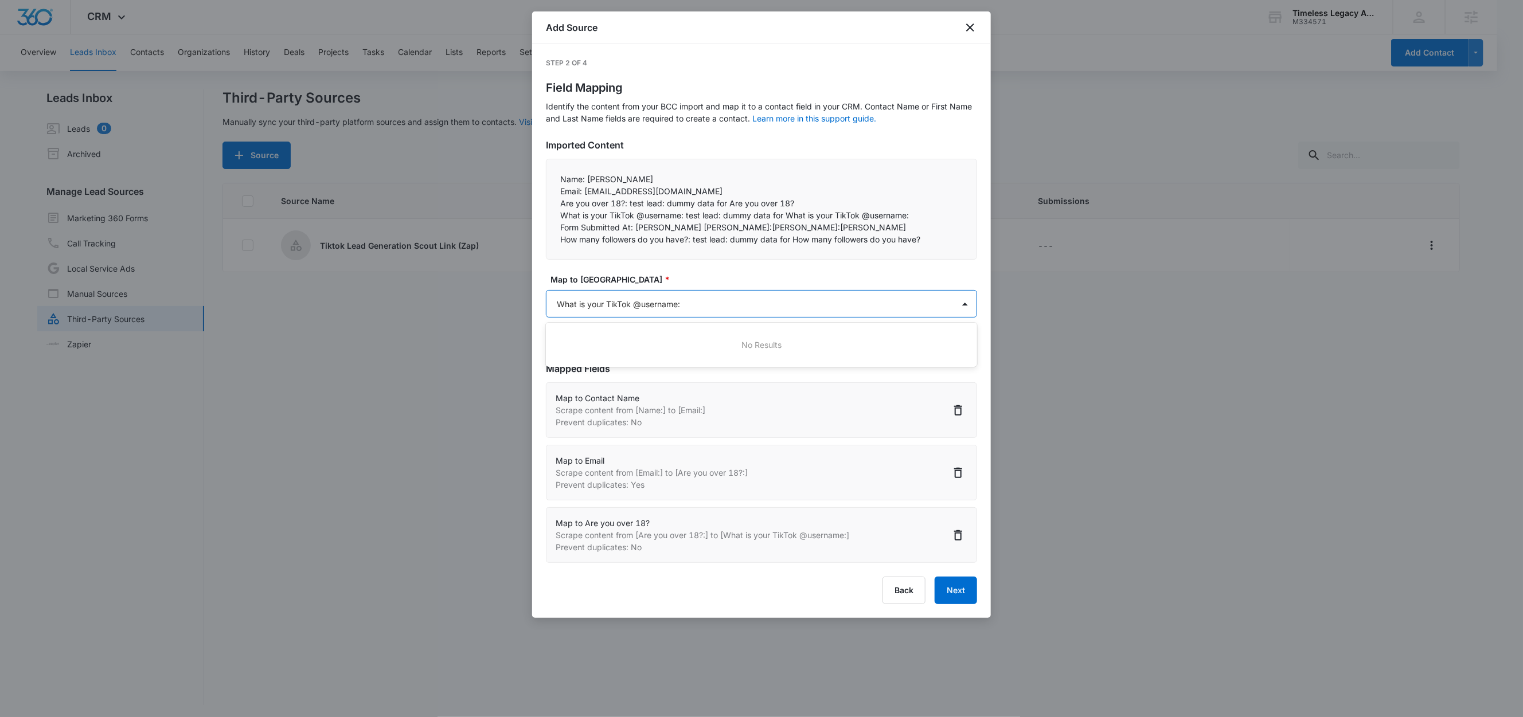
type input "What is your TikTok @username"
drag, startPoint x: 640, startPoint y: 339, endPoint x: 647, endPoint y: 343, distance: 7.7
click at [640, 339] on p "What is your TikTok @username?" at bounding box center [622, 345] width 125 height 12
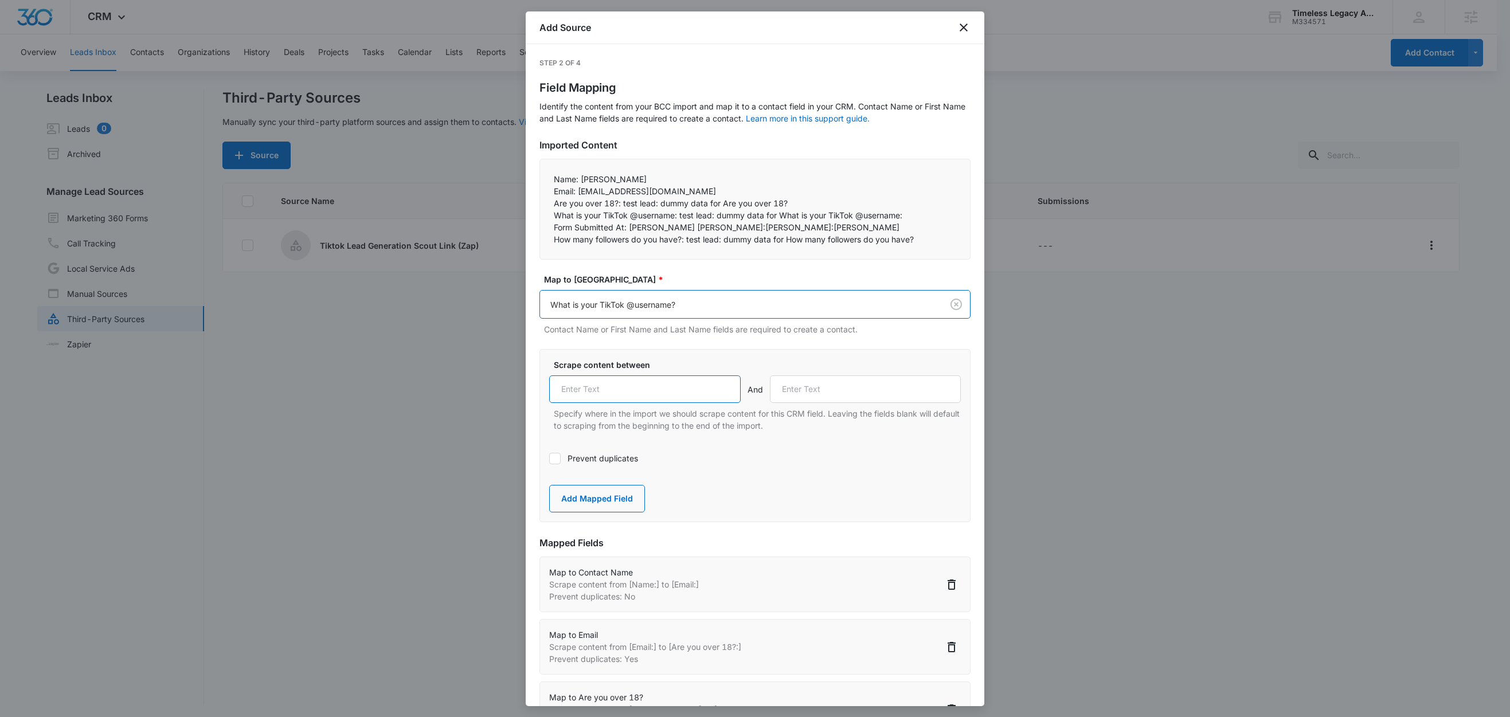
click at [666, 385] on input "text" at bounding box center [645, 390] width 192 height 28
paste input "What is your TikTok @username:"
type input "What is your TikTok @username:"
drag, startPoint x: 626, startPoint y: 228, endPoint x: 543, endPoint y: 228, distance: 83.1
click at [543, 228] on div "Name: Jane Doe   Email: test_email_address@mail.com   Are you over 18?: tes…" at bounding box center [755, 209] width 431 height 101
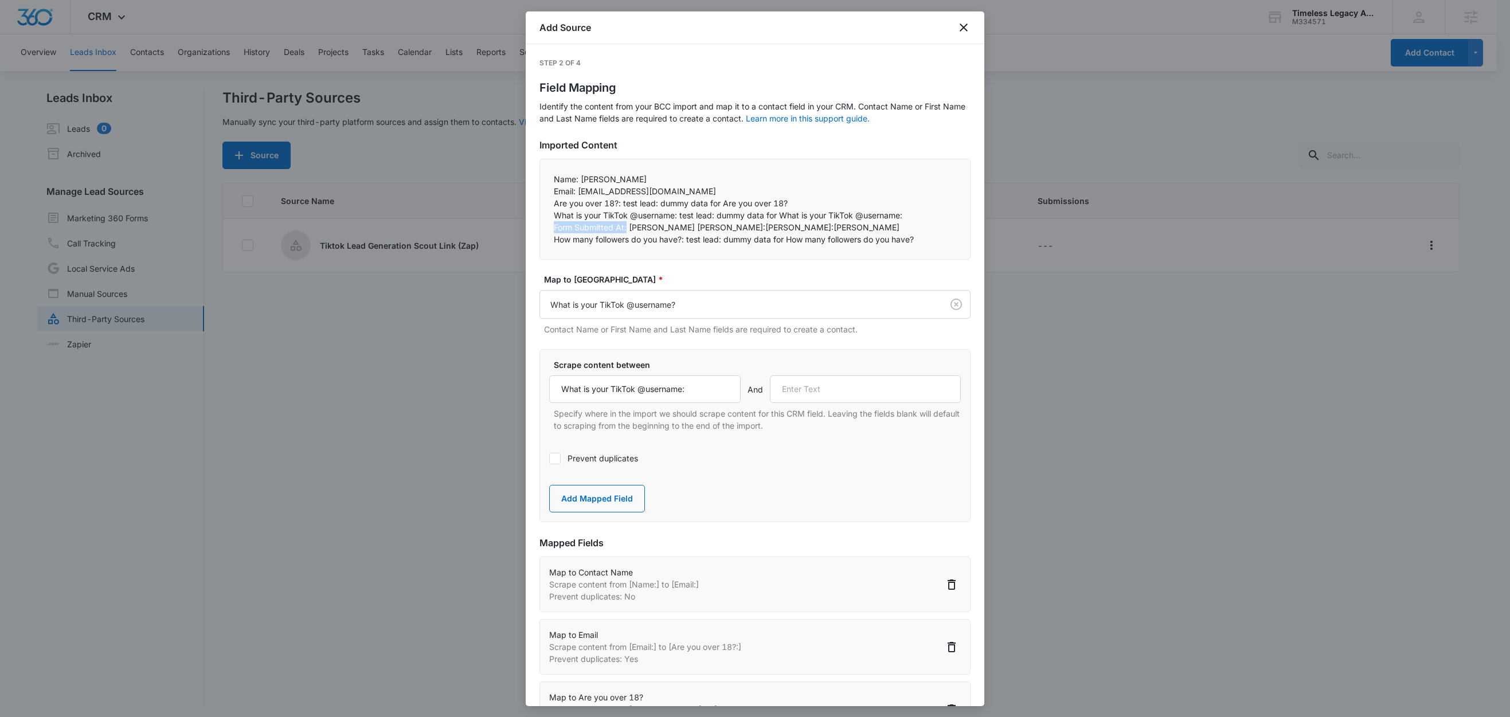
copy p "Form Submitted At:"
click at [808, 387] on input "text" at bounding box center [866, 390] width 192 height 28
paste input "Form Submitted At:"
type input "Form Submitted At:"
drag, startPoint x: 581, startPoint y: 509, endPoint x: 583, endPoint y: 499, distance: 9.9
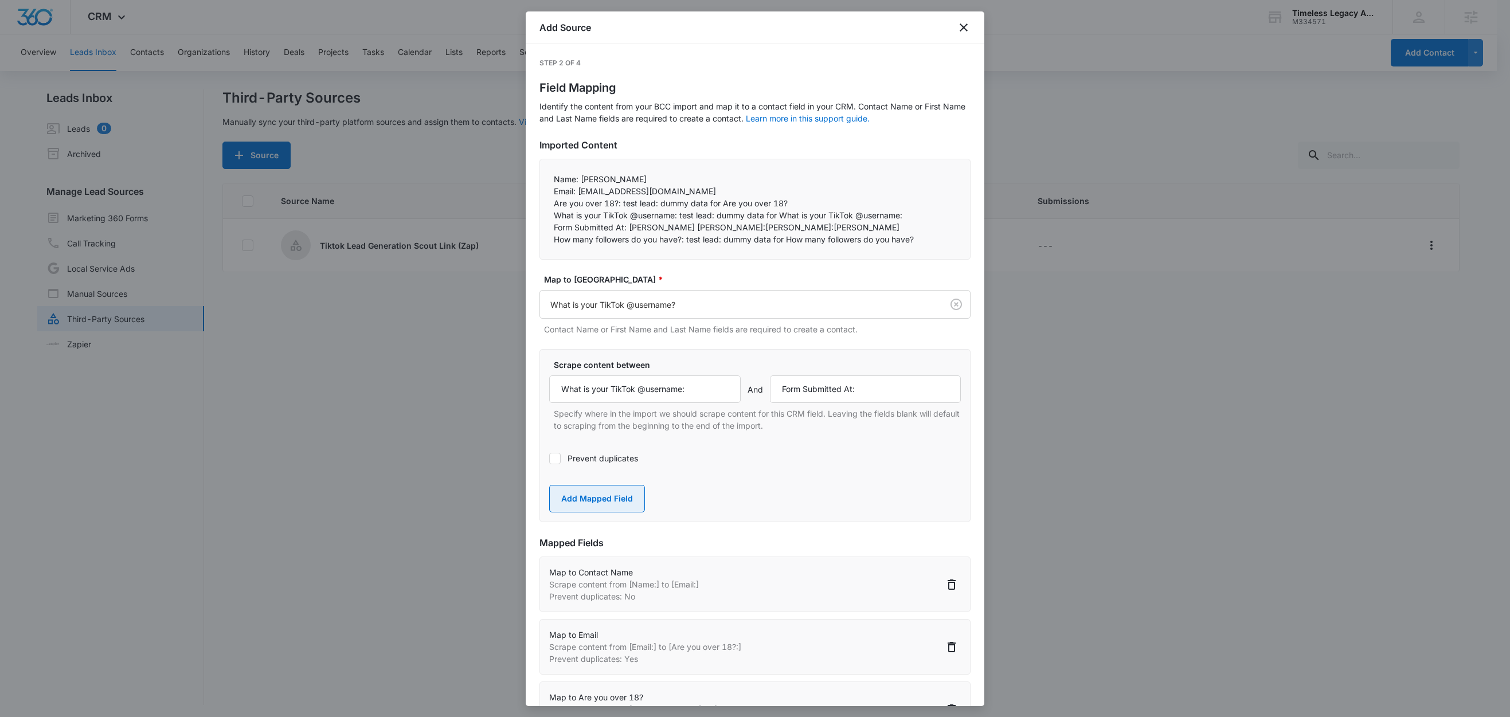
click at [581, 509] on button "Add Mapped Field" at bounding box center [597, 499] width 96 height 28
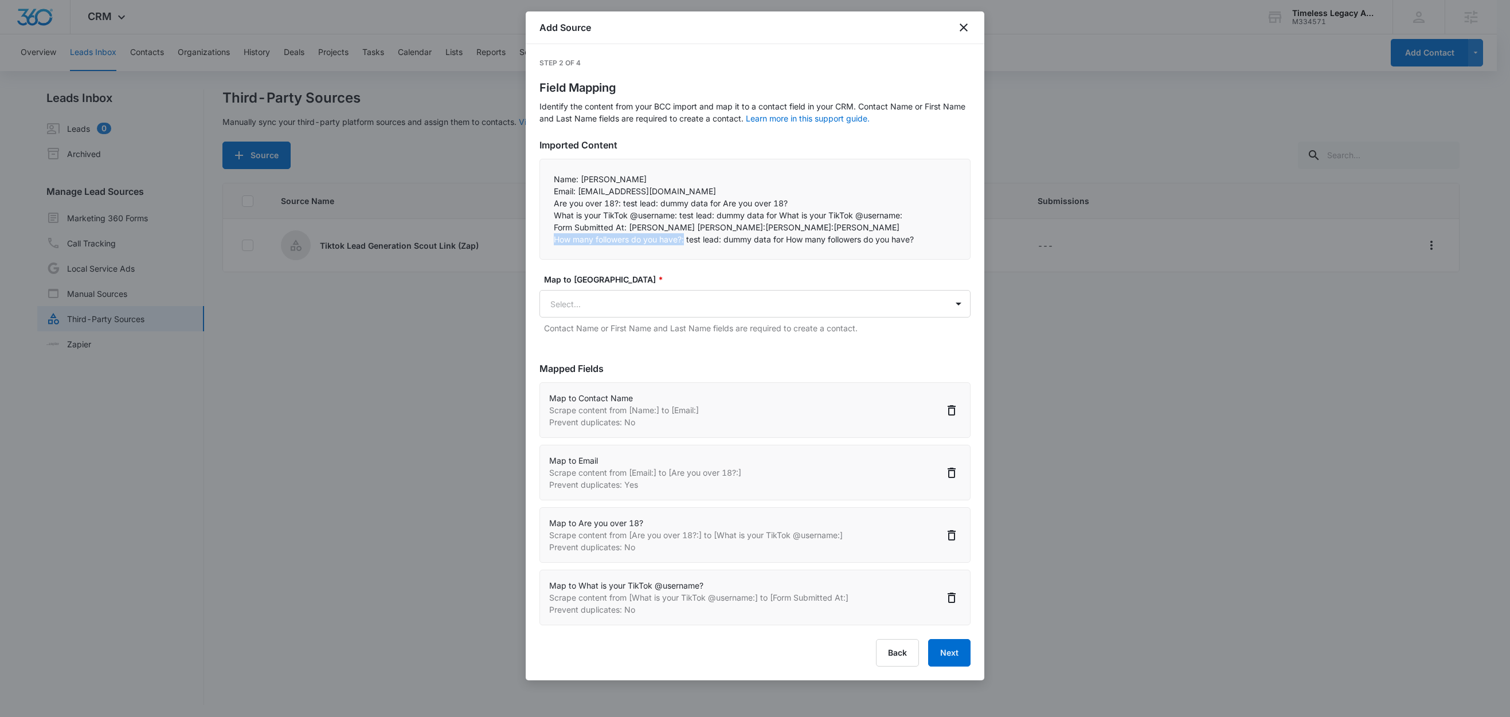
drag, startPoint x: 685, startPoint y: 239, endPoint x: 546, endPoint y: 243, distance: 139.4
click at [546, 243] on div "Name: Jane Doe   Email: test_email_address@mail.com   Are you over 18?: tes…" at bounding box center [755, 209] width 431 height 101
copy p "How many followers do you have?:"
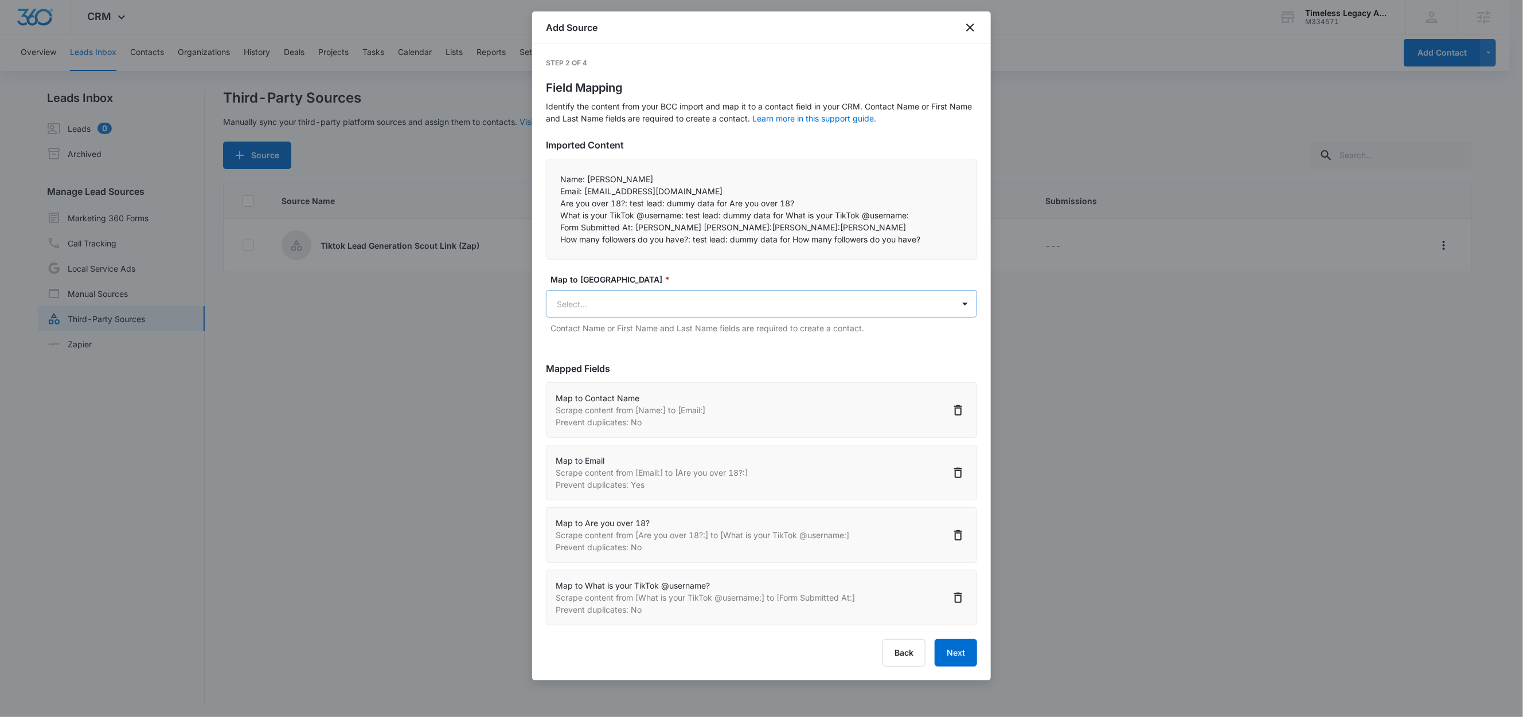
click at [617, 299] on body "CRM Apps Reputation Forms CRM Email Social Content Ads Intelligence Files Brand…" at bounding box center [761, 359] width 1523 height 719
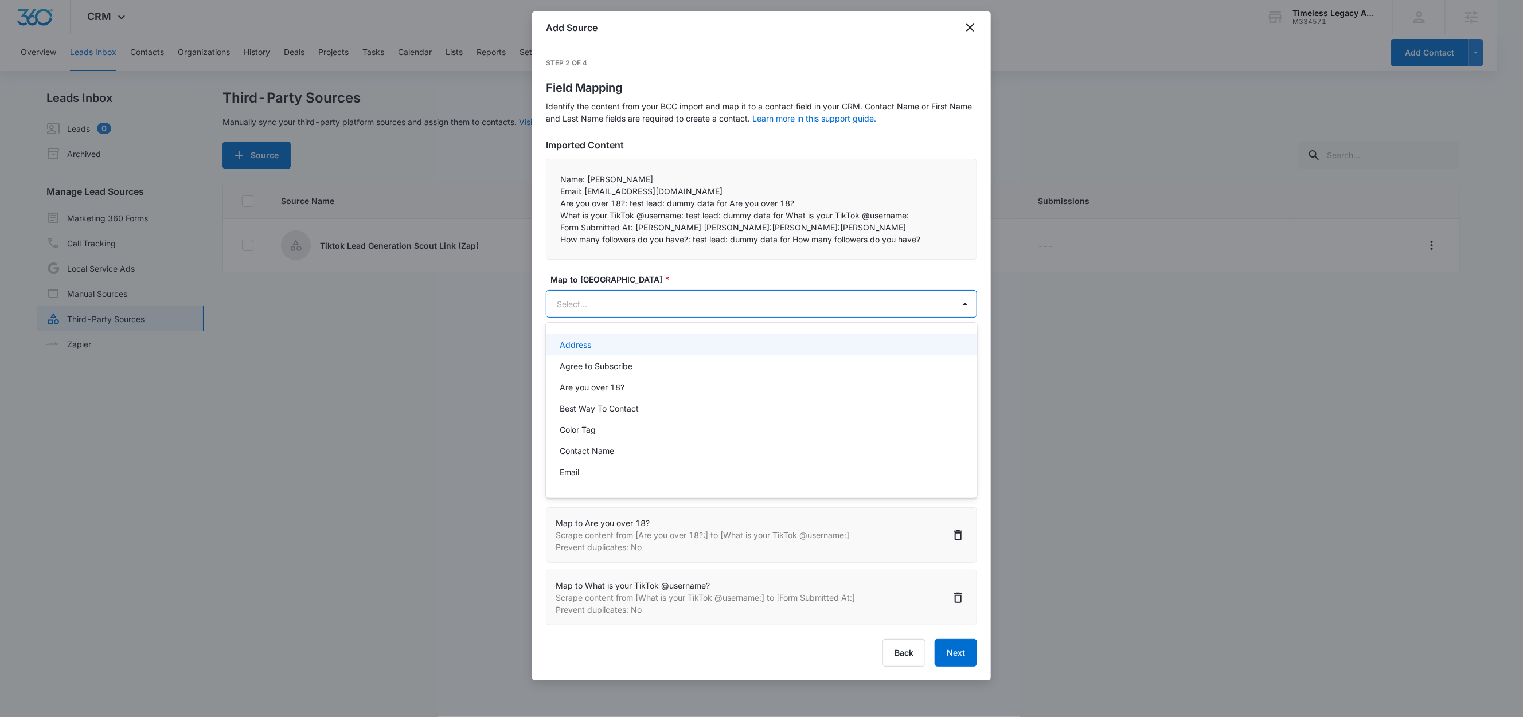
paste input "How many followers do you have?:"
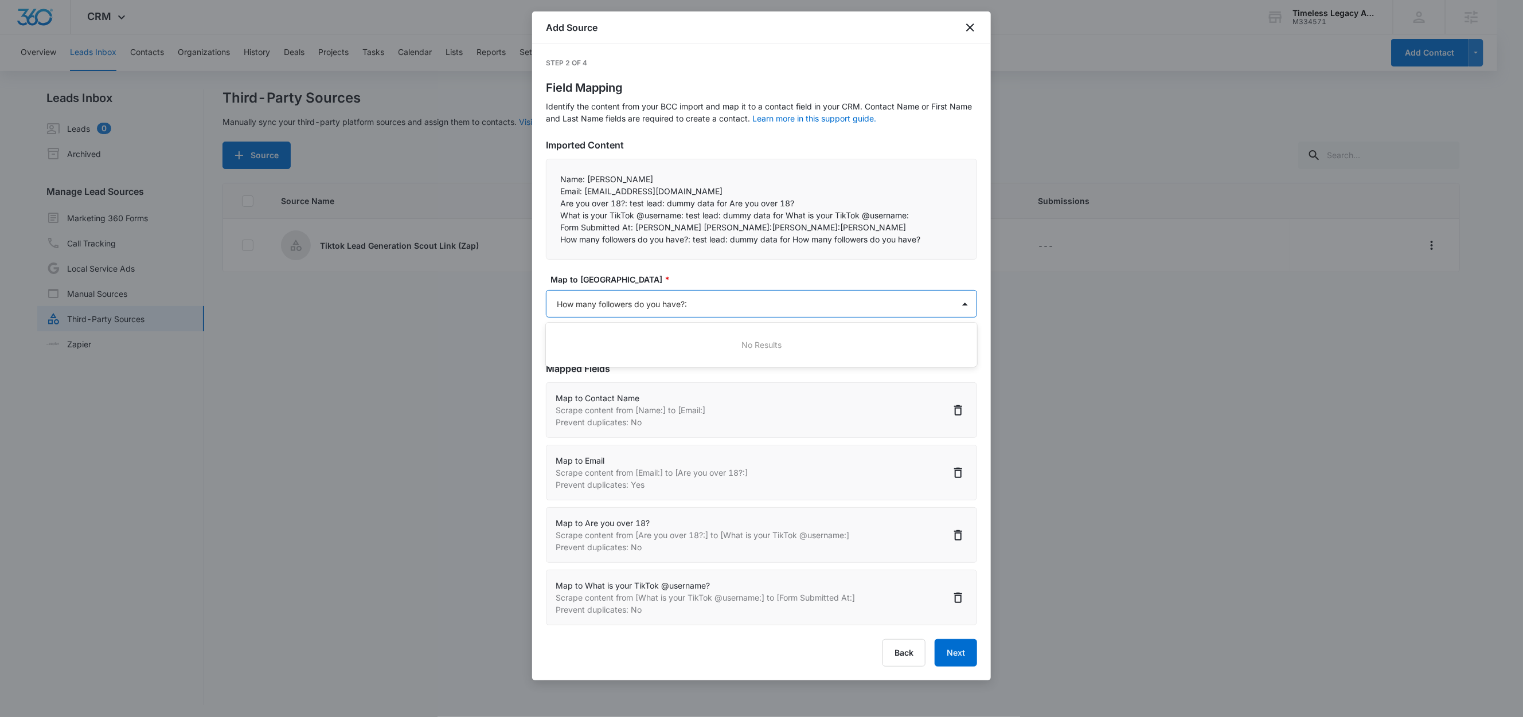
type input "How many followers do you have?"
click at [603, 341] on p "How many followers do you have?" at bounding box center [624, 345] width 128 height 12
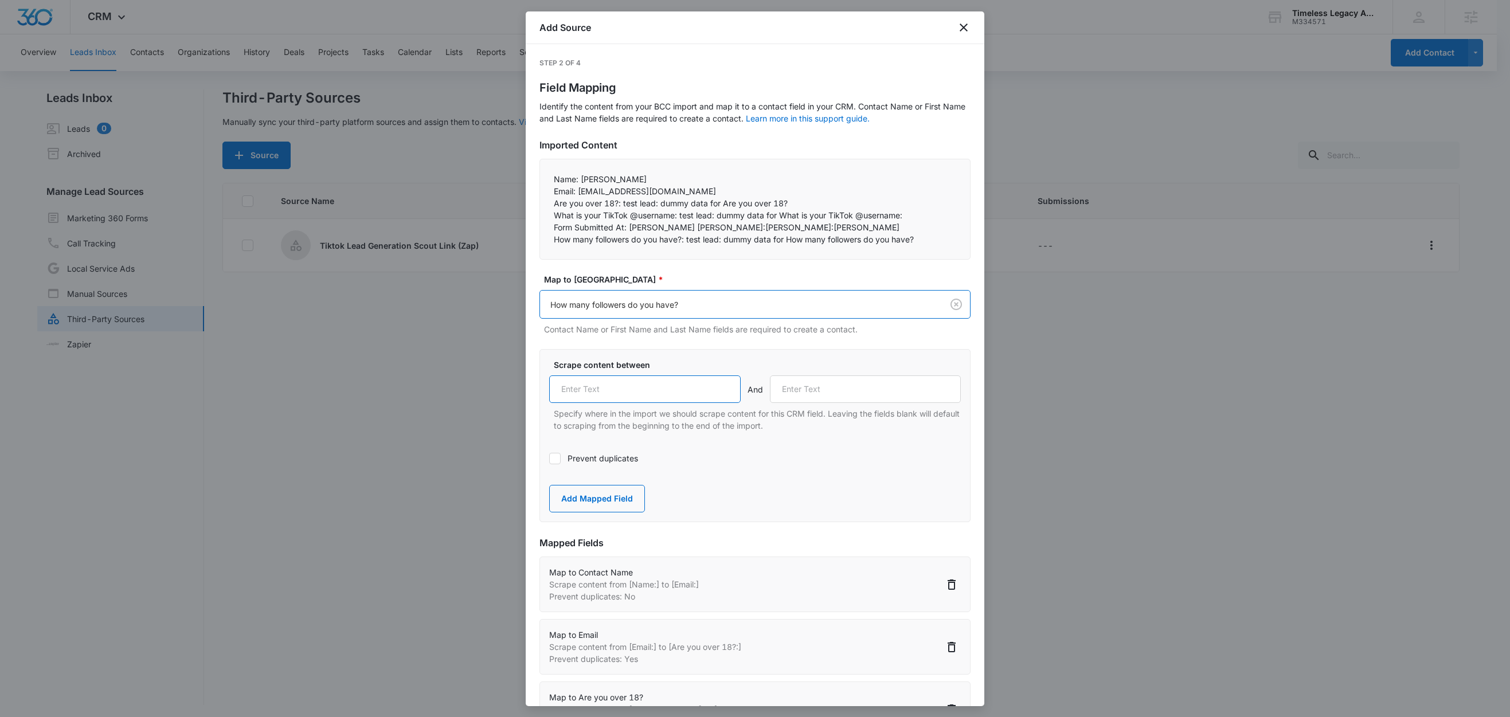
click at [619, 403] on input "text" at bounding box center [645, 390] width 192 height 28
paste input "How many followers do you have?:"
type input "How many followers do you have?:"
click at [627, 489] on button "Add Mapped Field" at bounding box center [597, 499] width 96 height 28
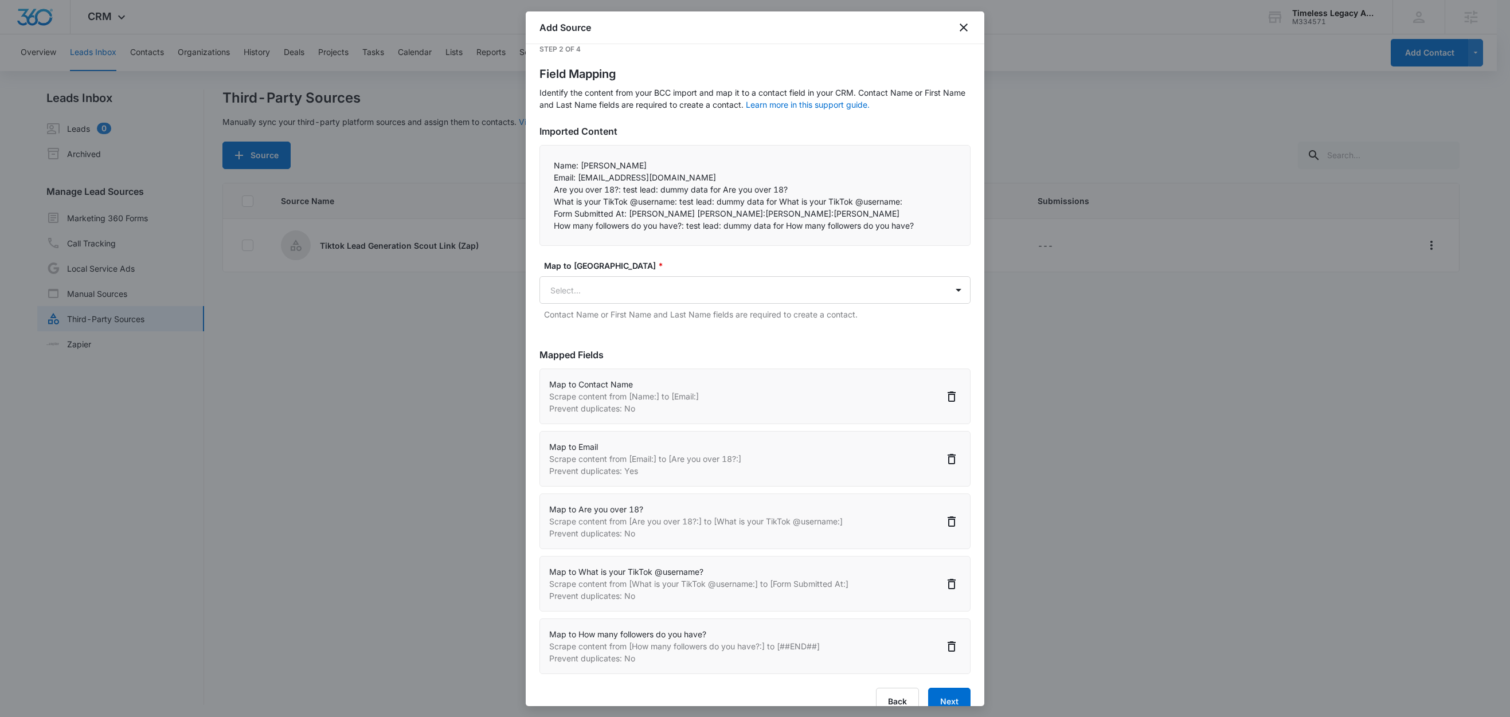
scroll to position [40, 0]
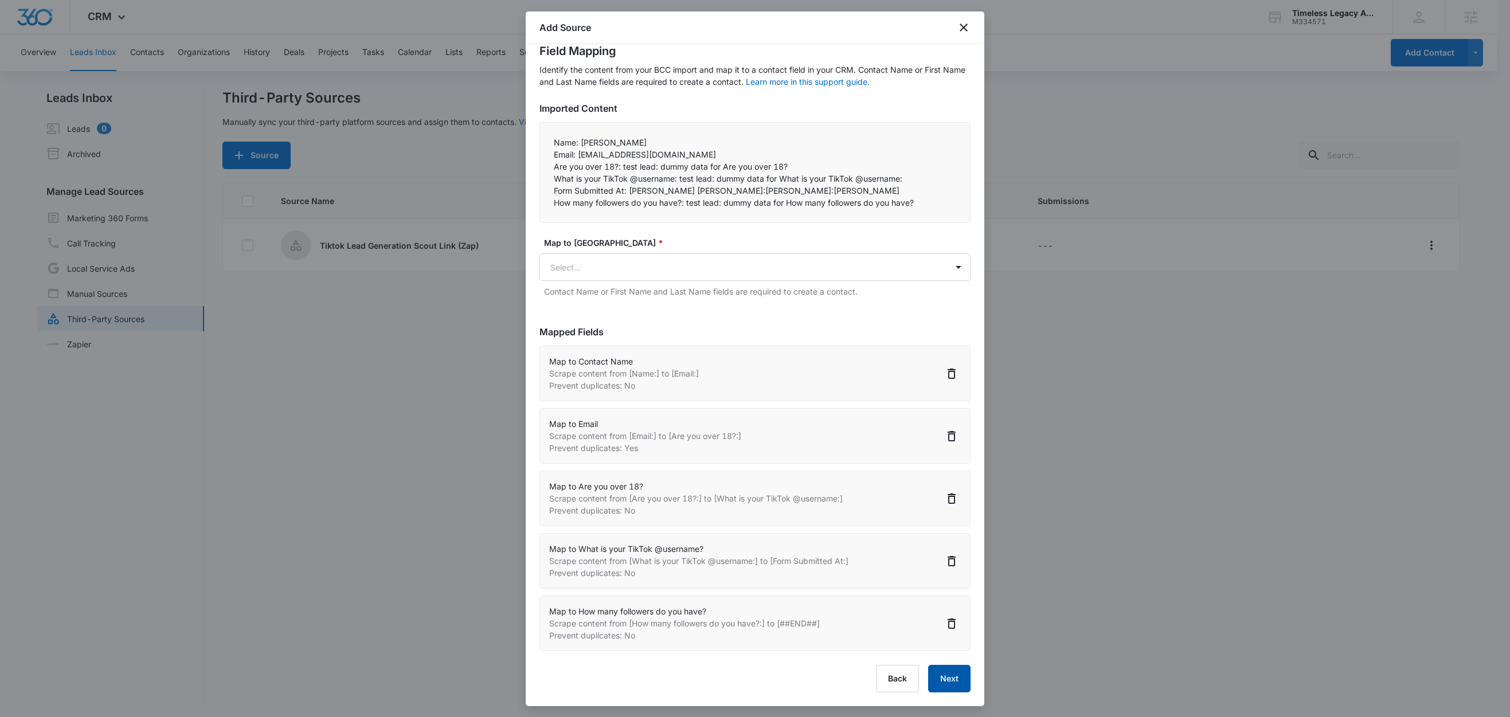
click at [948, 675] on button "Next" at bounding box center [949, 679] width 42 height 28
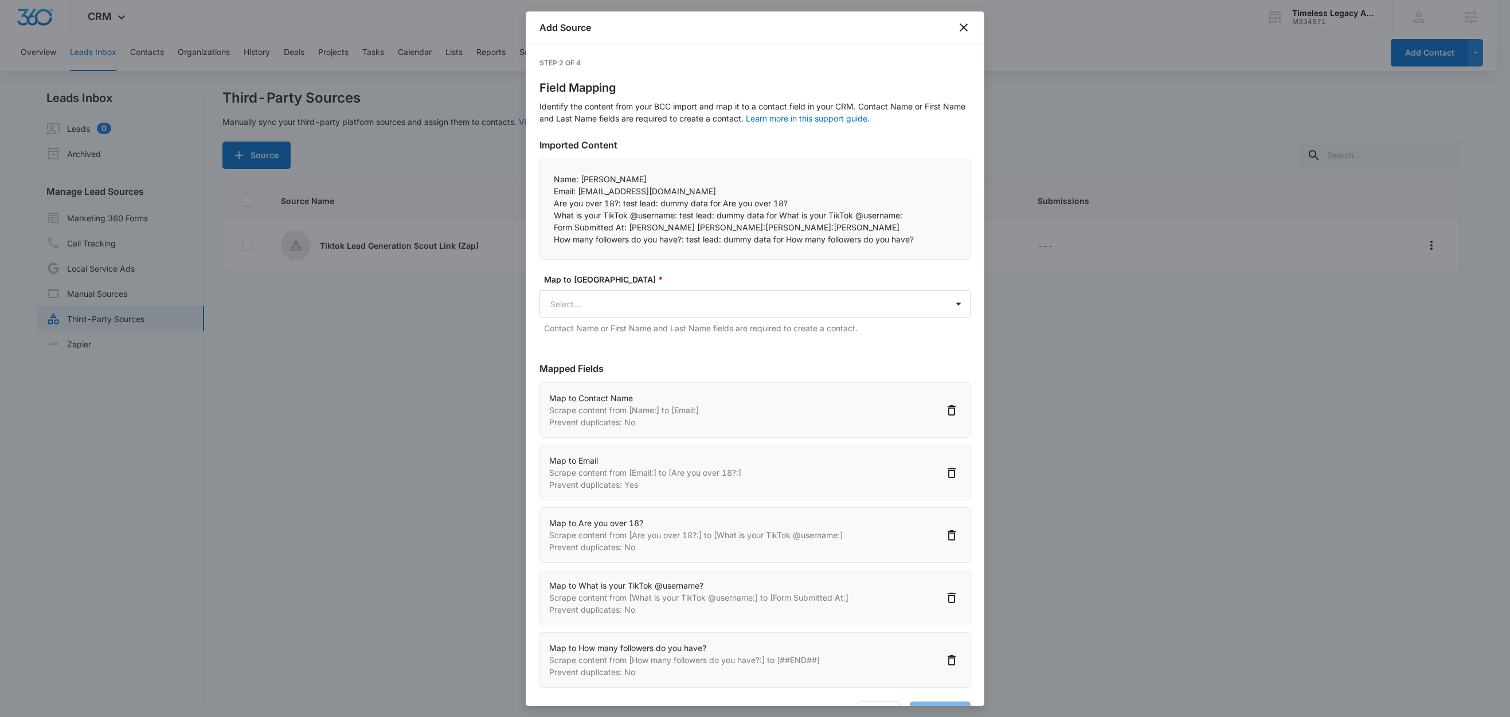
select select "77"
select select "185"
select select "363"
select select "364"
select select "365"
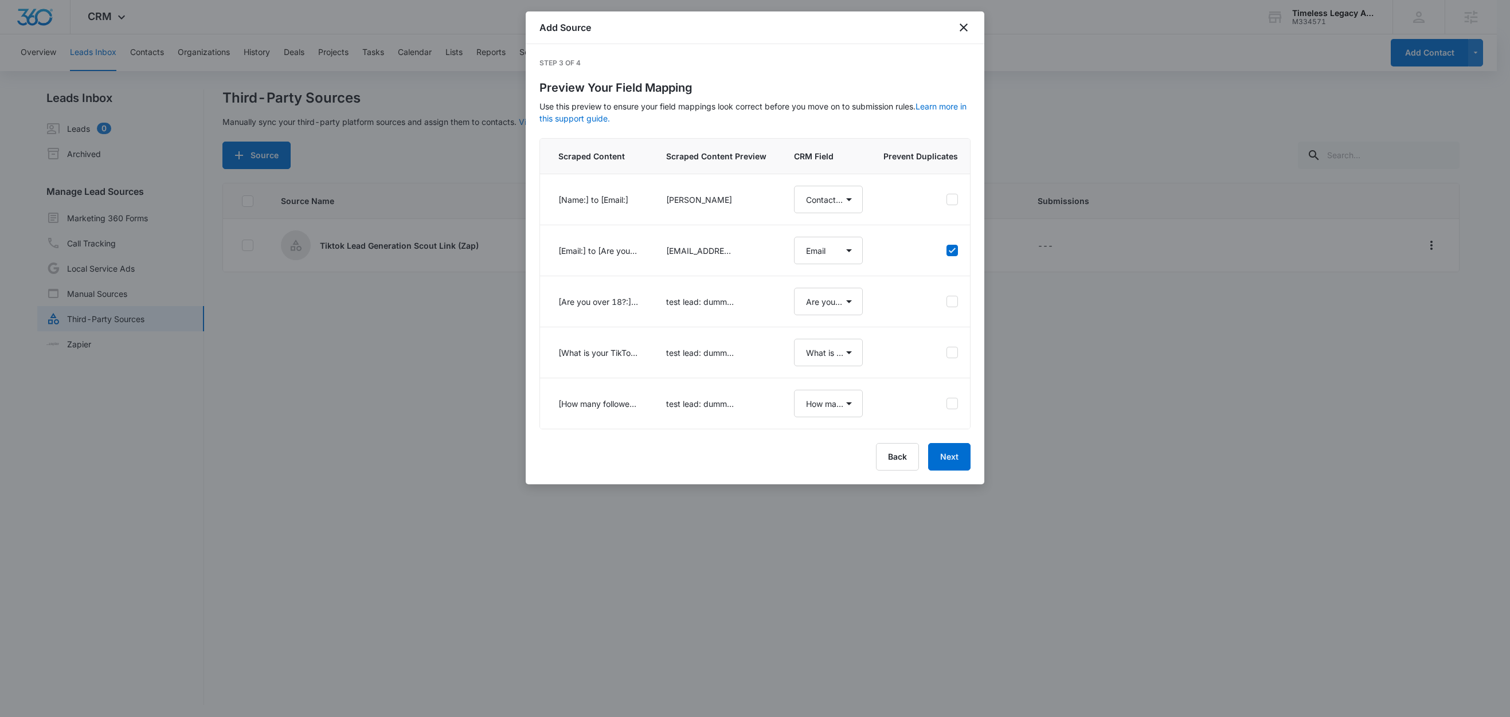
select select "77"
select select "185"
select select "363"
select select "364"
select select "365"
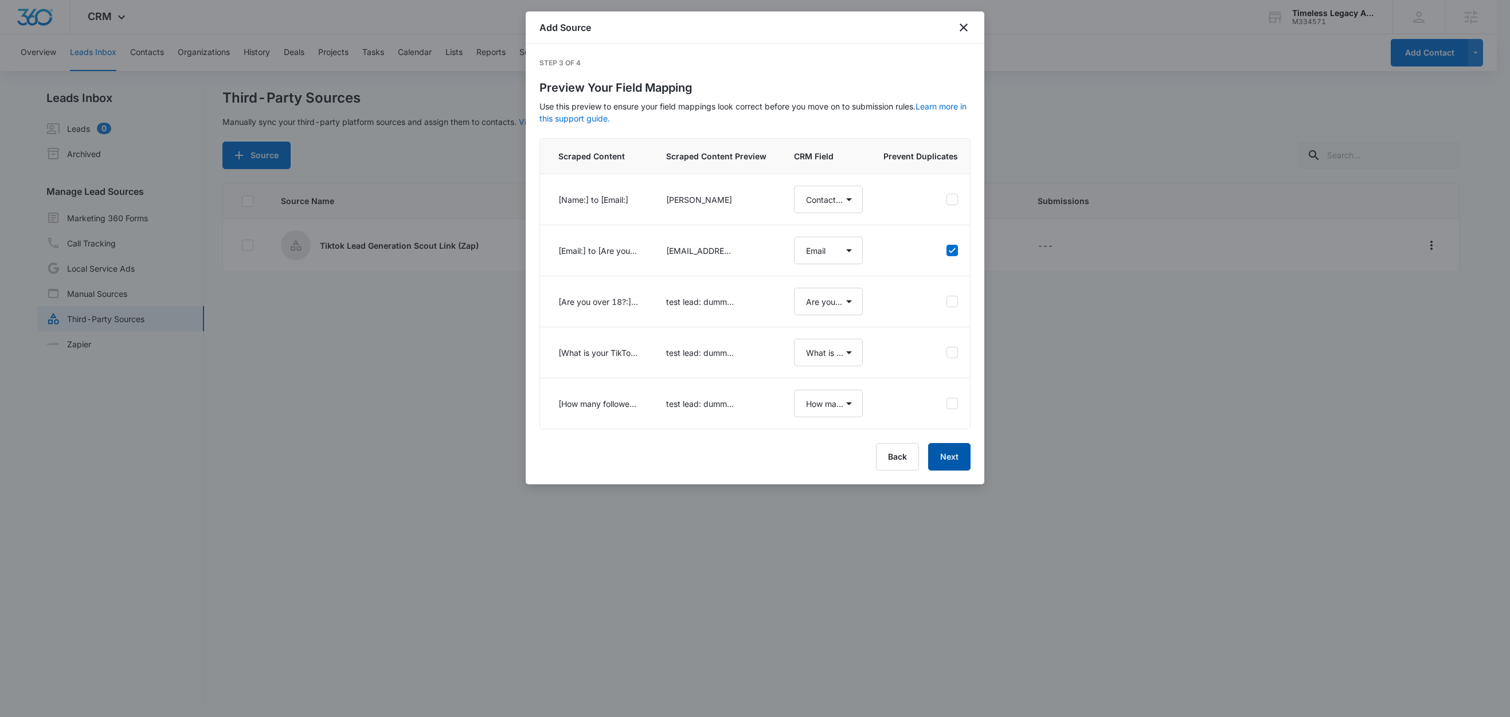
click at [954, 471] on button "Next" at bounding box center [949, 457] width 42 height 28
click at [954, 471] on div "Back Next" at bounding box center [755, 457] width 431 height 28
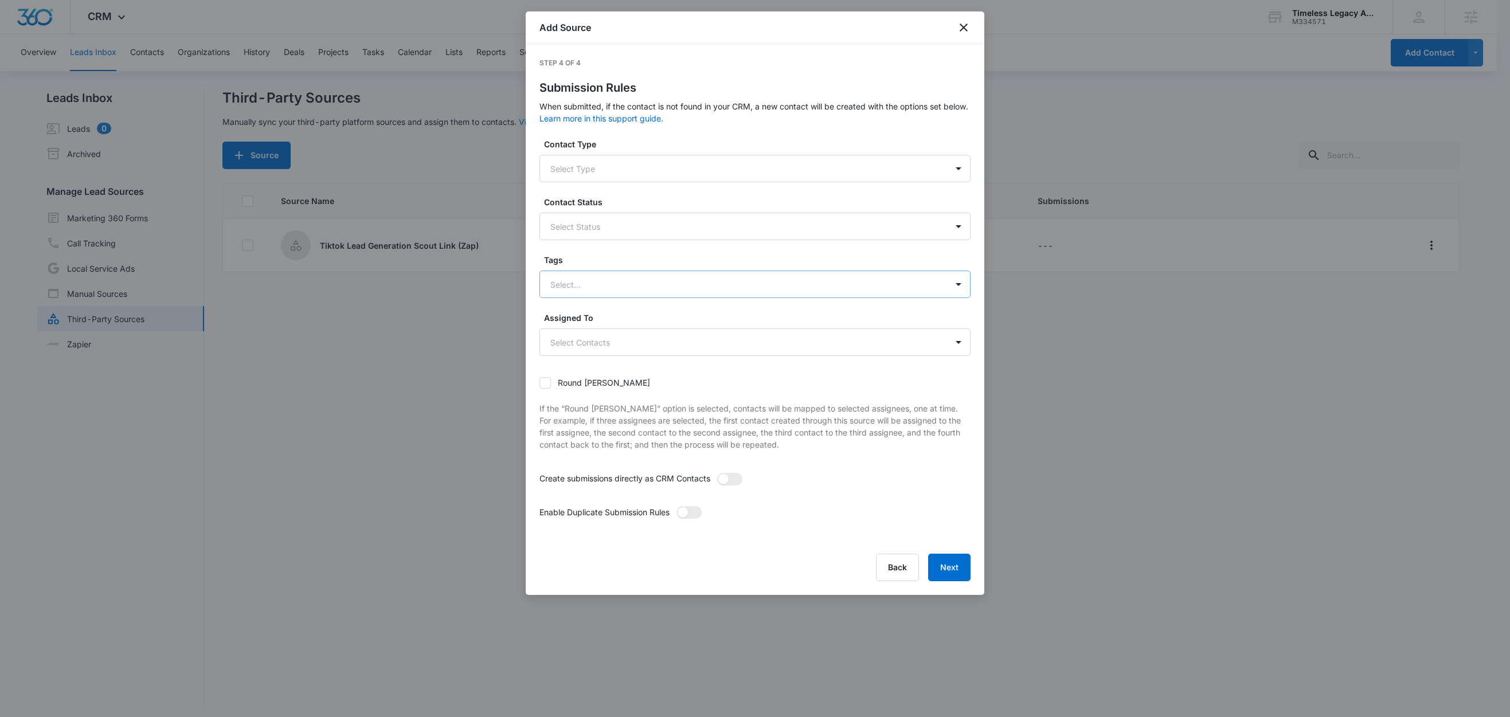
click at [602, 288] on div at bounding box center [741, 285] width 382 height 14
type input "ti"
click at [593, 327] on p "Tiktok Lead Generation Scout Link" at bounding box center [618, 325] width 130 height 12
click at [593, 263] on label "Tags" at bounding box center [759, 260] width 431 height 12
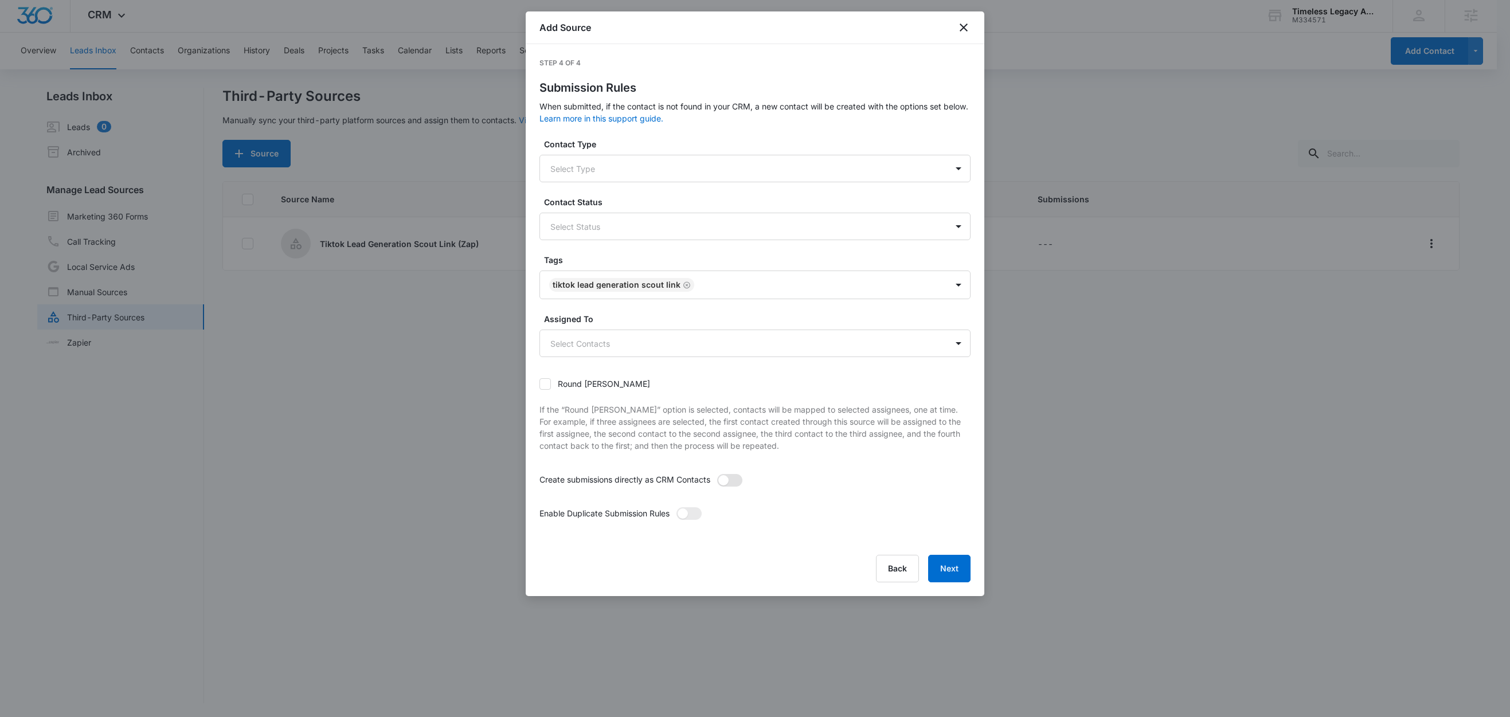
click at [732, 476] on span at bounding box center [729, 480] width 25 height 13
click at [717, 474] on input "checkbox" at bounding box center [717, 474] width 0 height 0
click at [691, 508] on span at bounding box center [689, 513] width 25 height 13
click at [676, 507] on input "checkbox" at bounding box center [676, 507] width 0 height 0
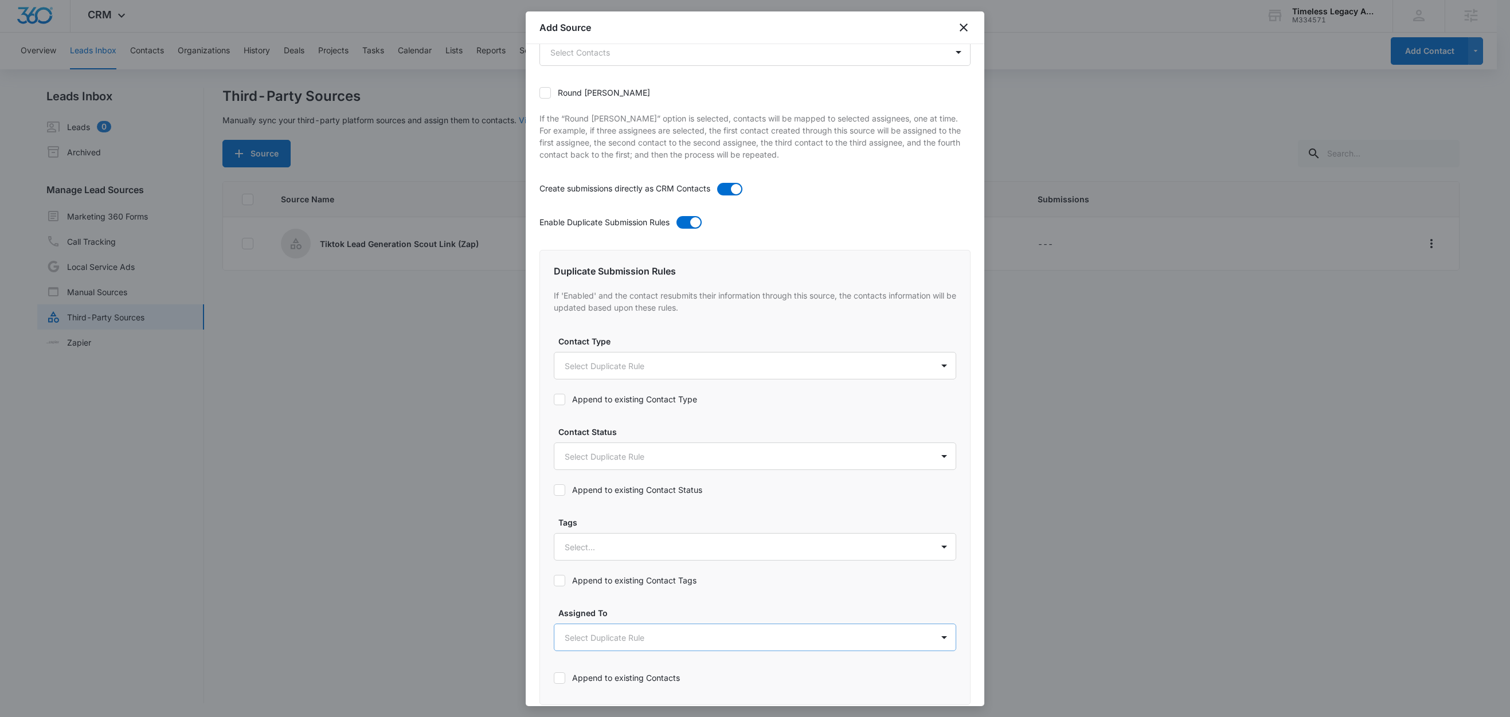
scroll to position [436, 0]
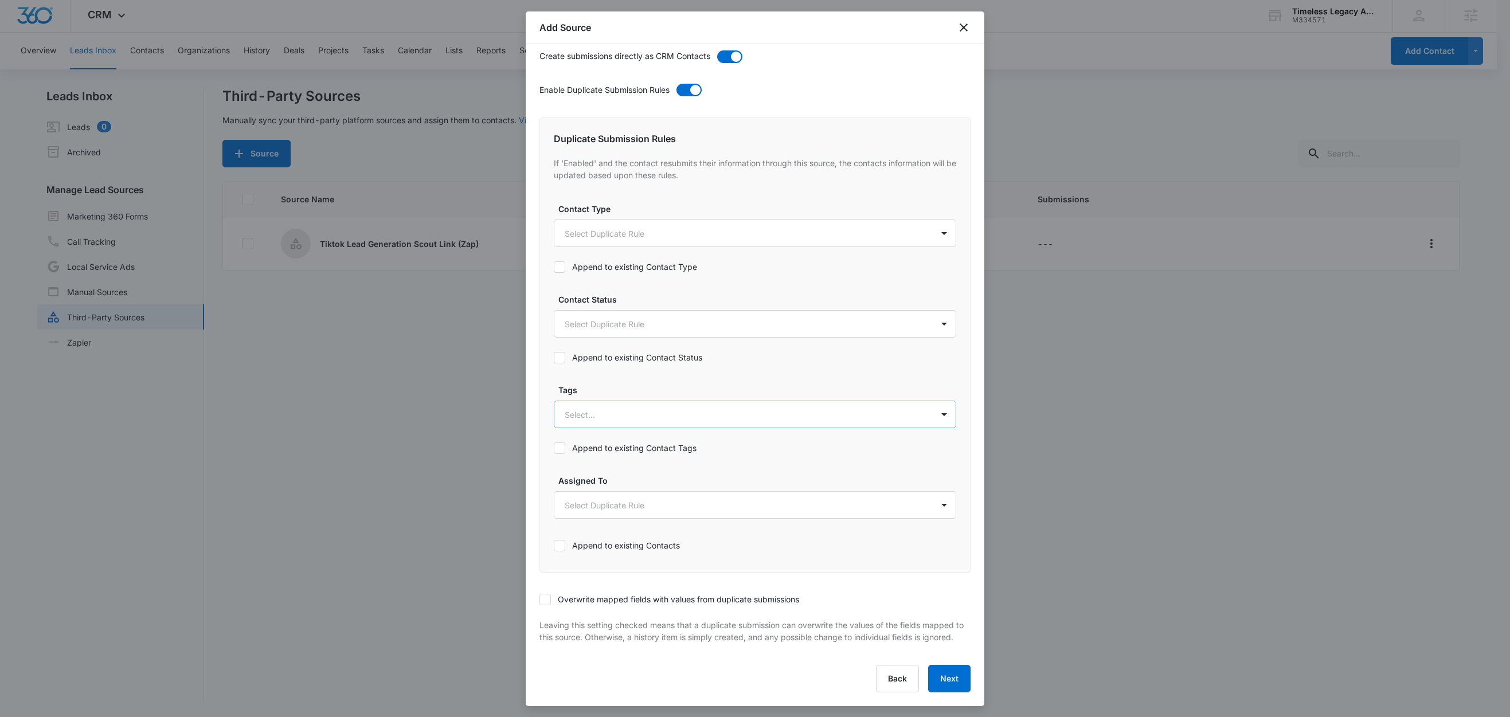
click at [620, 408] on div at bounding box center [741, 415] width 353 height 14
type input "ti"
click at [601, 449] on p "Tiktok Lead Generation Scout Link" at bounding box center [633, 455] width 130 height 12
click at [616, 383] on label "Tags" at bounding box center [759, 389] width 403 height 12
click at [633, 442] on label "Append to existing Contact Tags" at bounding box center [755, 448] width 403 height 12
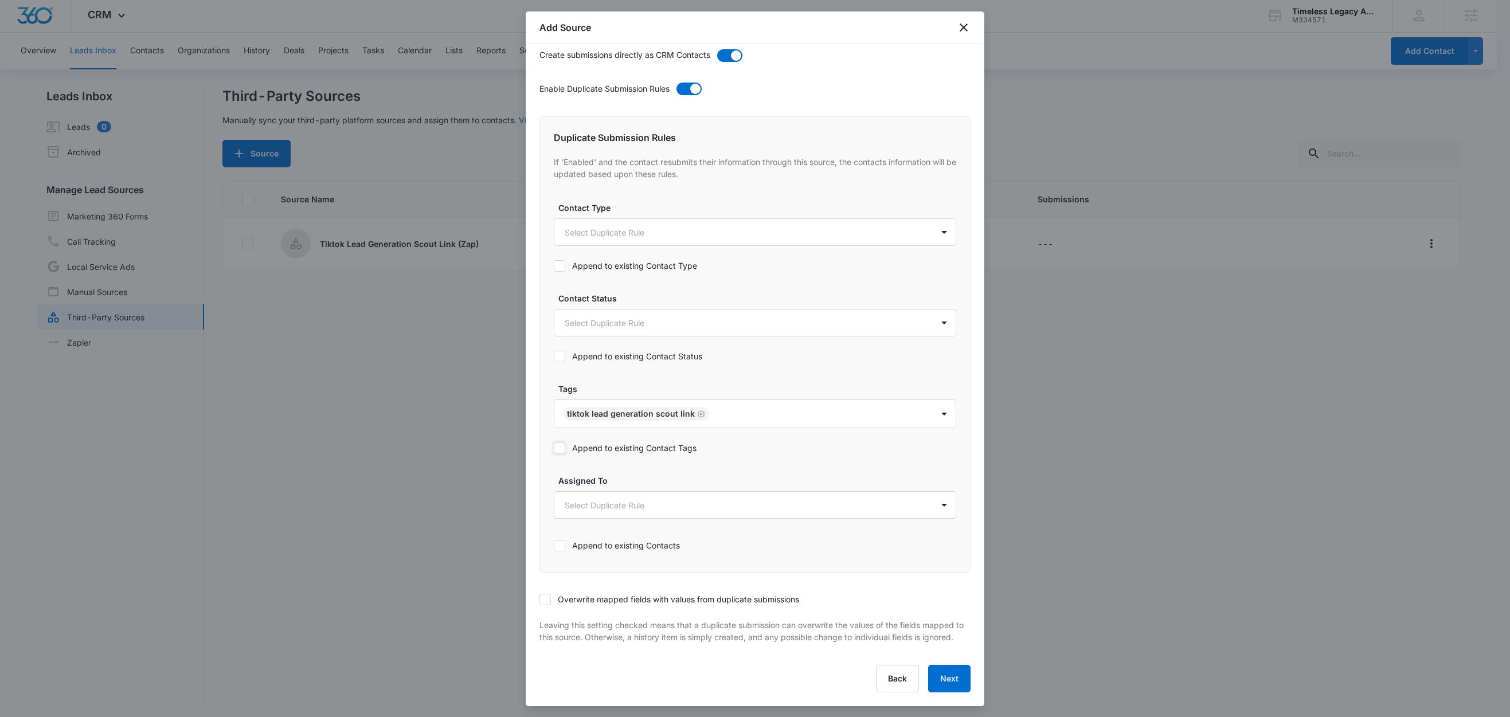
click at [554, 448] on input "Append to existing Contact Tags" at bounding box center [554, 448] width 0 height 0
click at [548, 595] on icon at bounding box center [545, 600] width 10 height 10
click at [540, 600] on input "Overwrite mapped fields with values from duplicate submissions" at bounding box center [540, 600] width 0 height 0
click at [928, 687] on button "Next" at bounding box center [949, 679] width 42 height 28
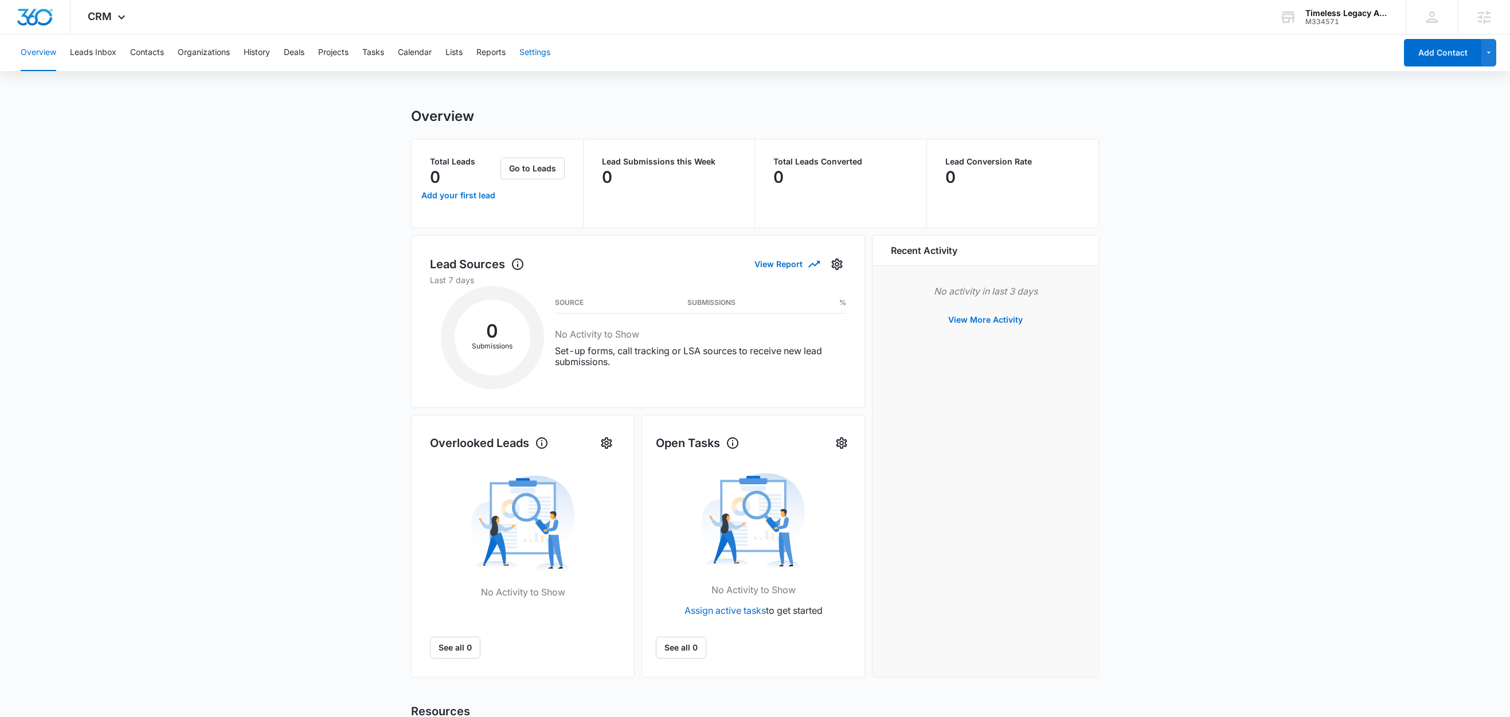
click at [545, 55] on button "Settings" at bounding box center [534, 52] width 31 height 37
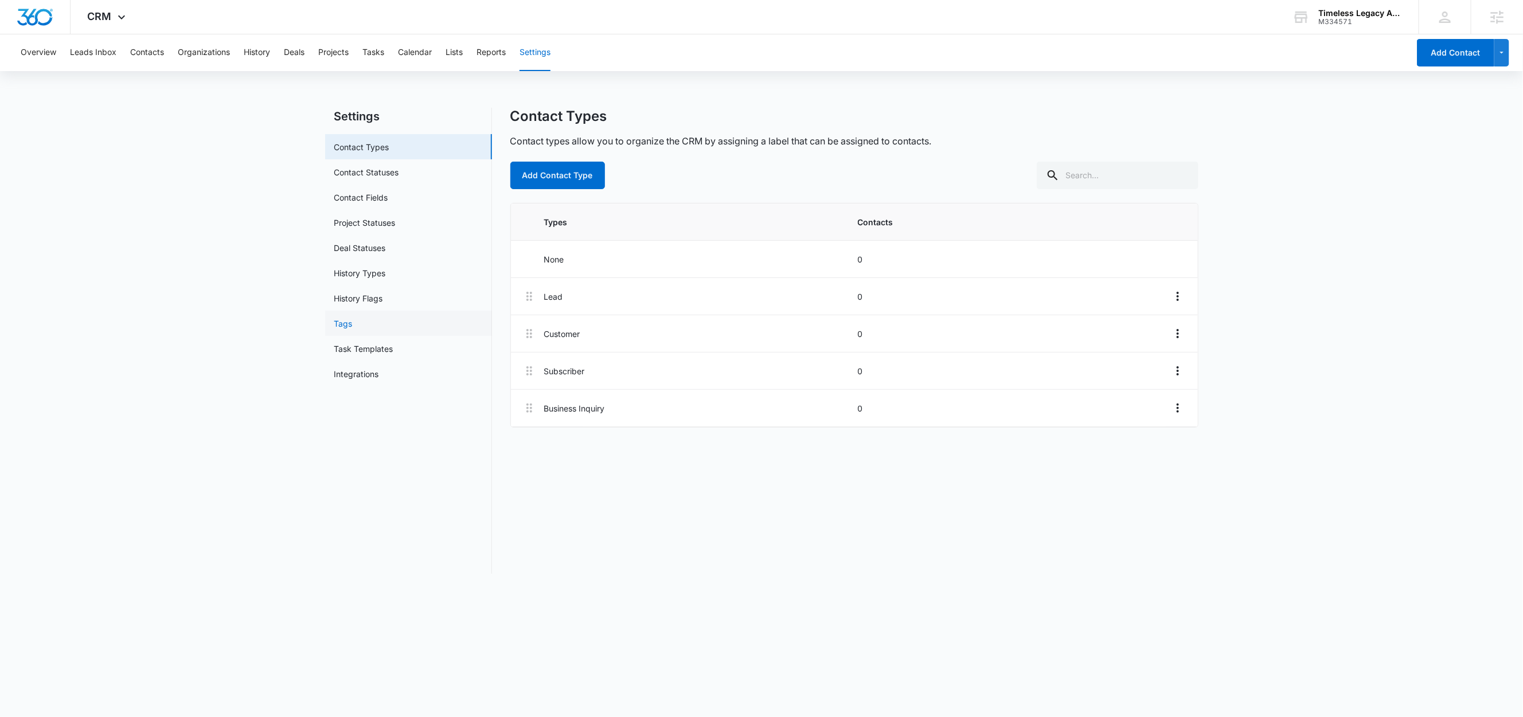
click at [353, 326] on link "Tags" at bounding box center [343, 324] width 18 height 12
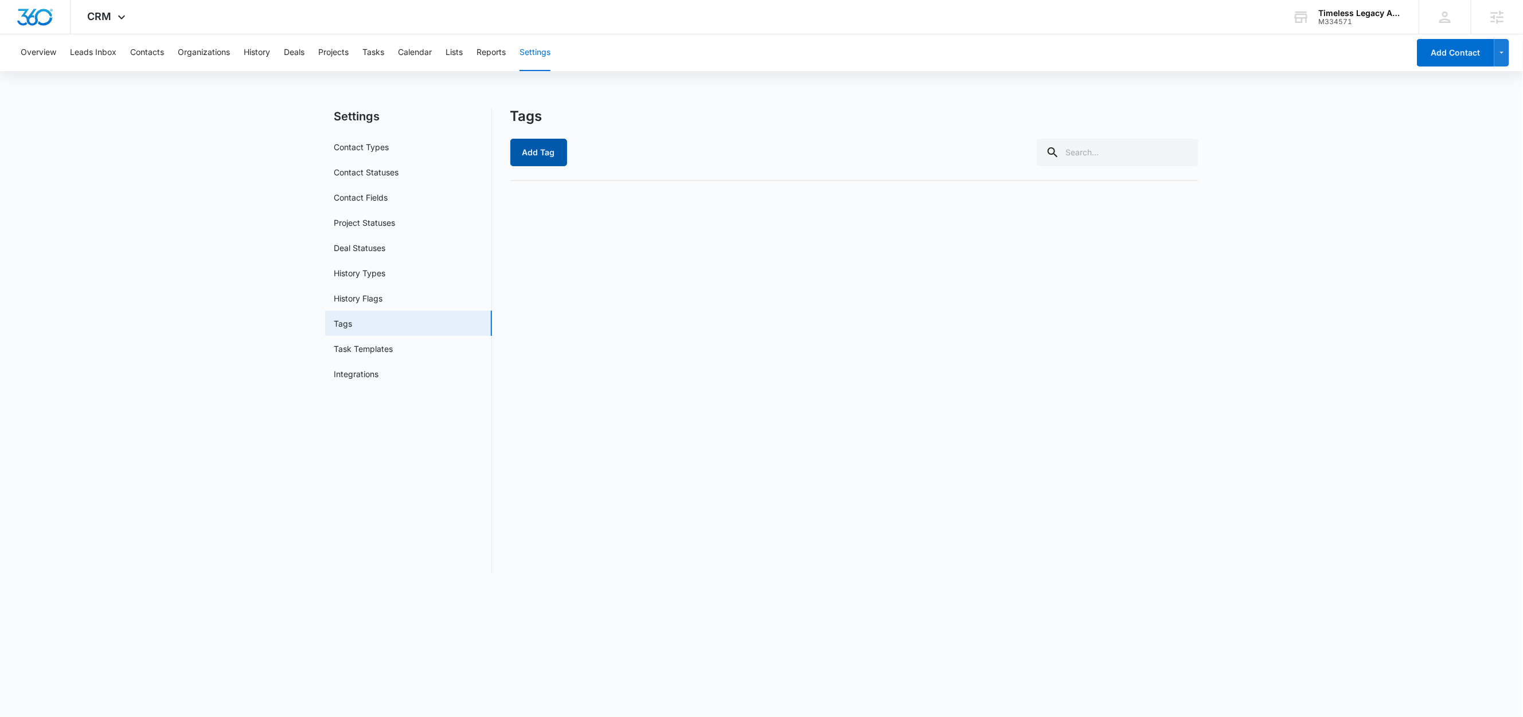
click at [555, 152] on button "Add Tag" at bounding box center [538, 153] width 57 height 28
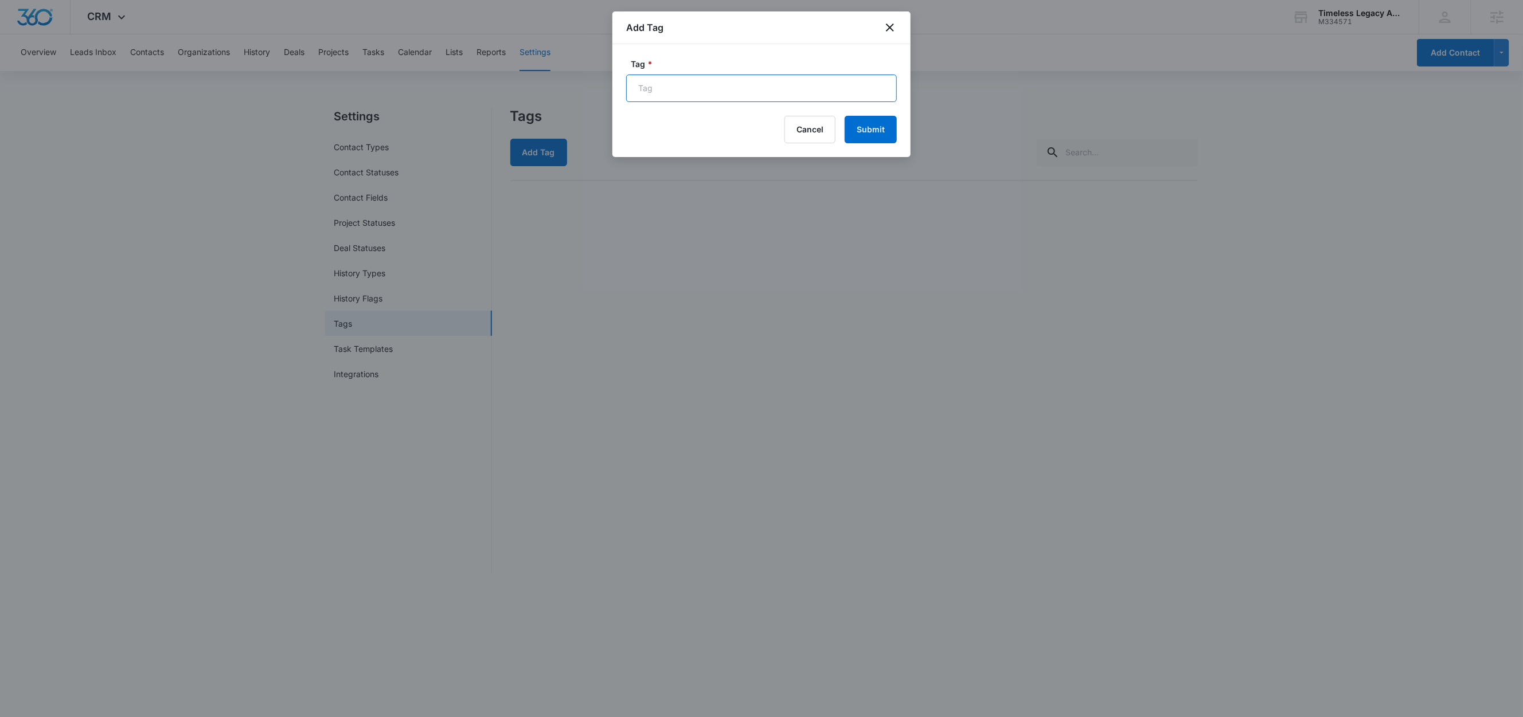
click at [675, 86] on input "Tag *" at bounding box center [761, 89] width 271 height 28
paste input "Tiktok Lead Generation Scout Link"
type input "Tiktok Lead Generation Scout Link"
click at [880, 132] on button "Submit" at bounding box center [871, 130] width 52 height 28
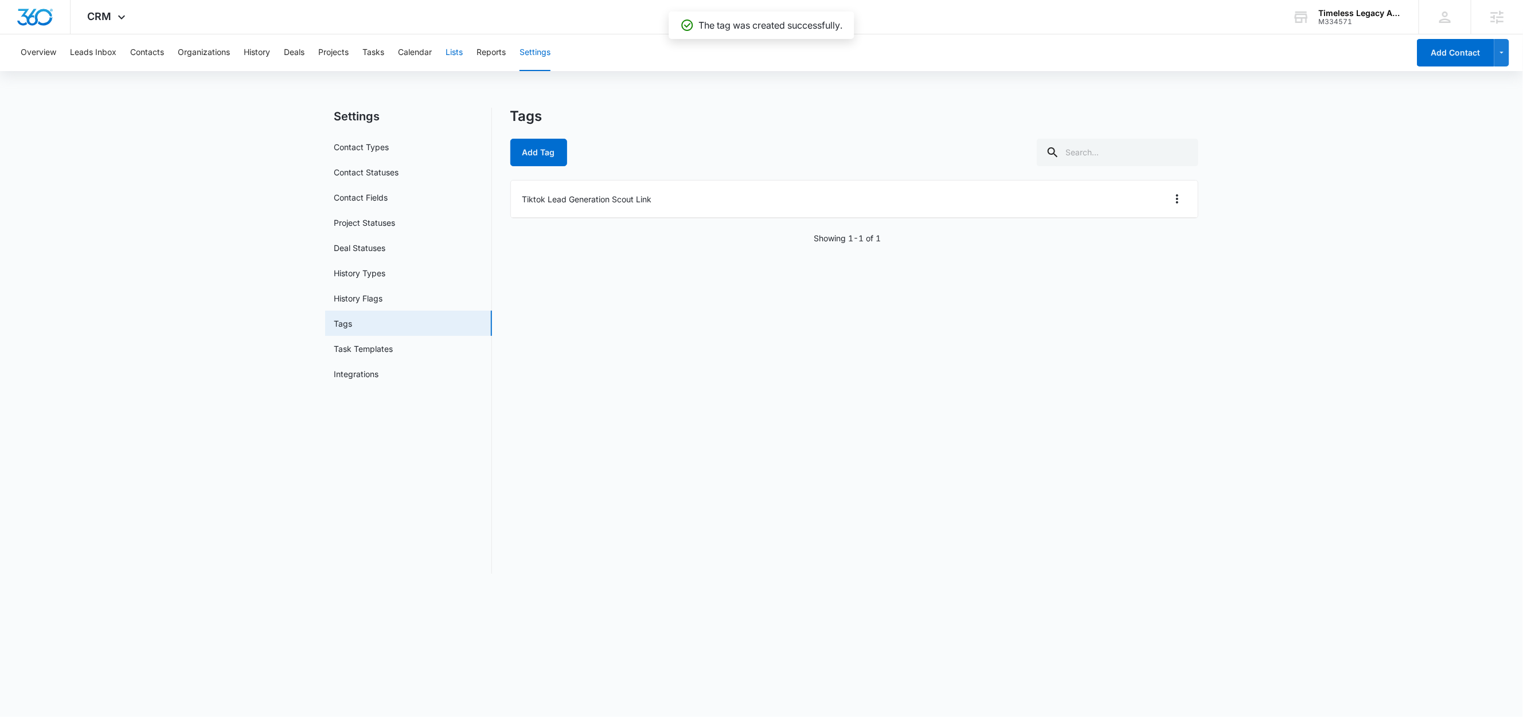
click at [459, 53] on button "Lists" at bounding box center [454, 52] width 17 height 37
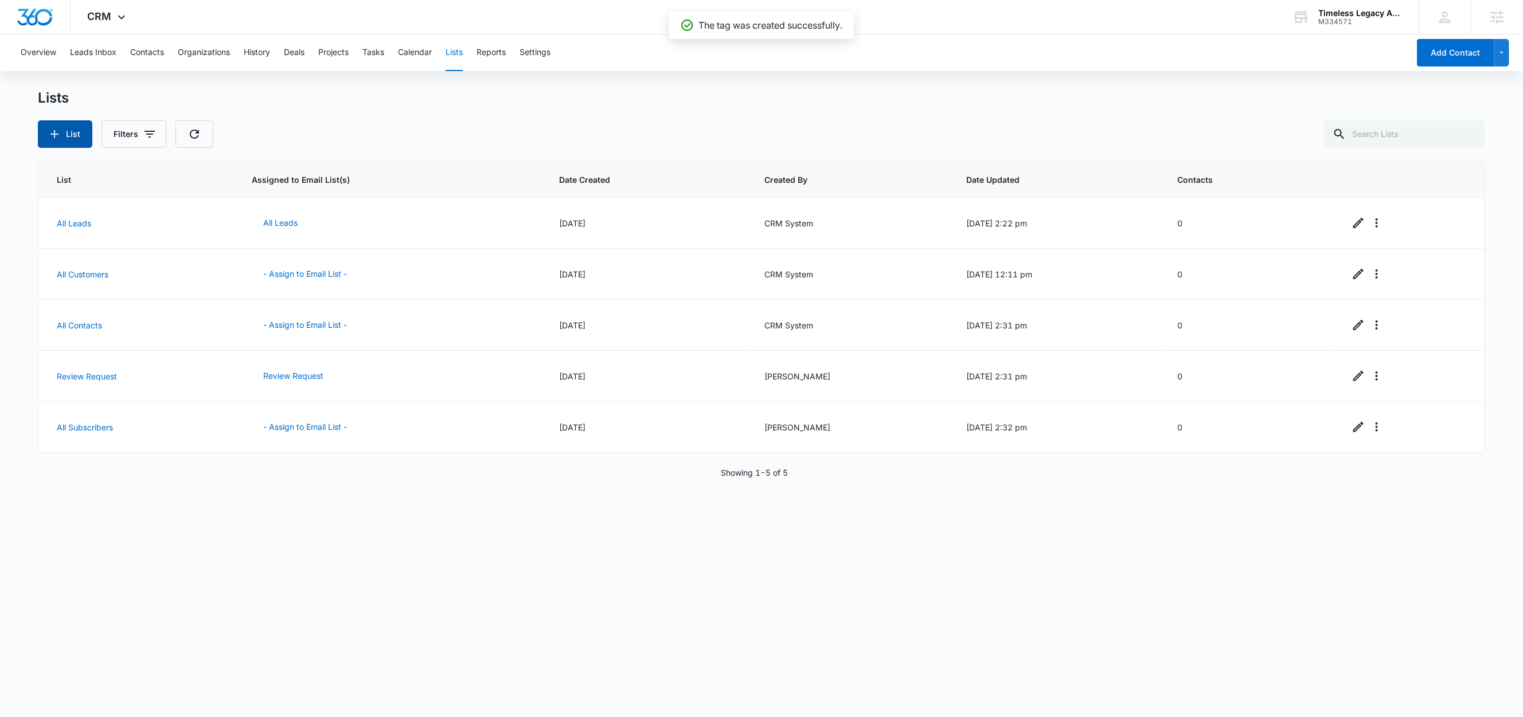
click at [64, 144] on button "List" at bounding box center [65, 134] width 54 height 28
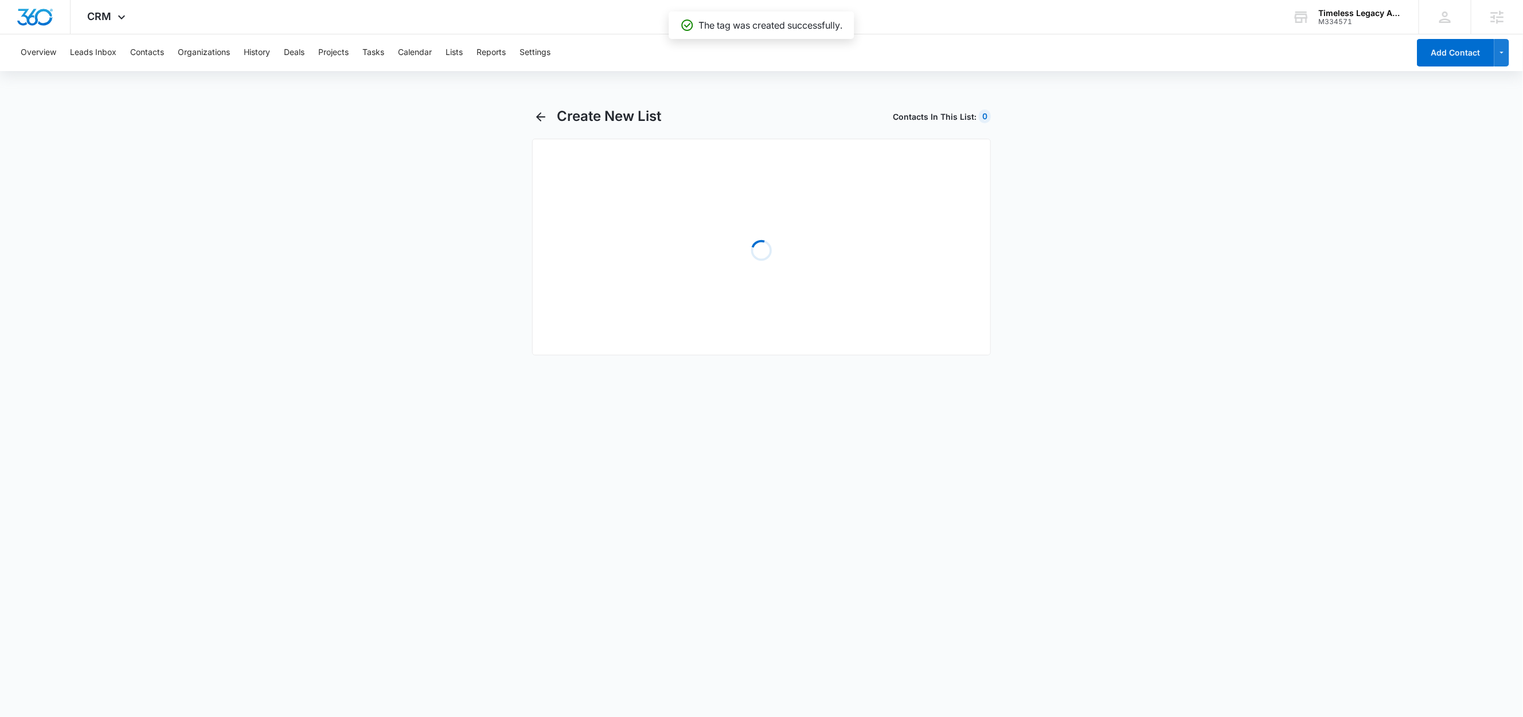
select select "31"
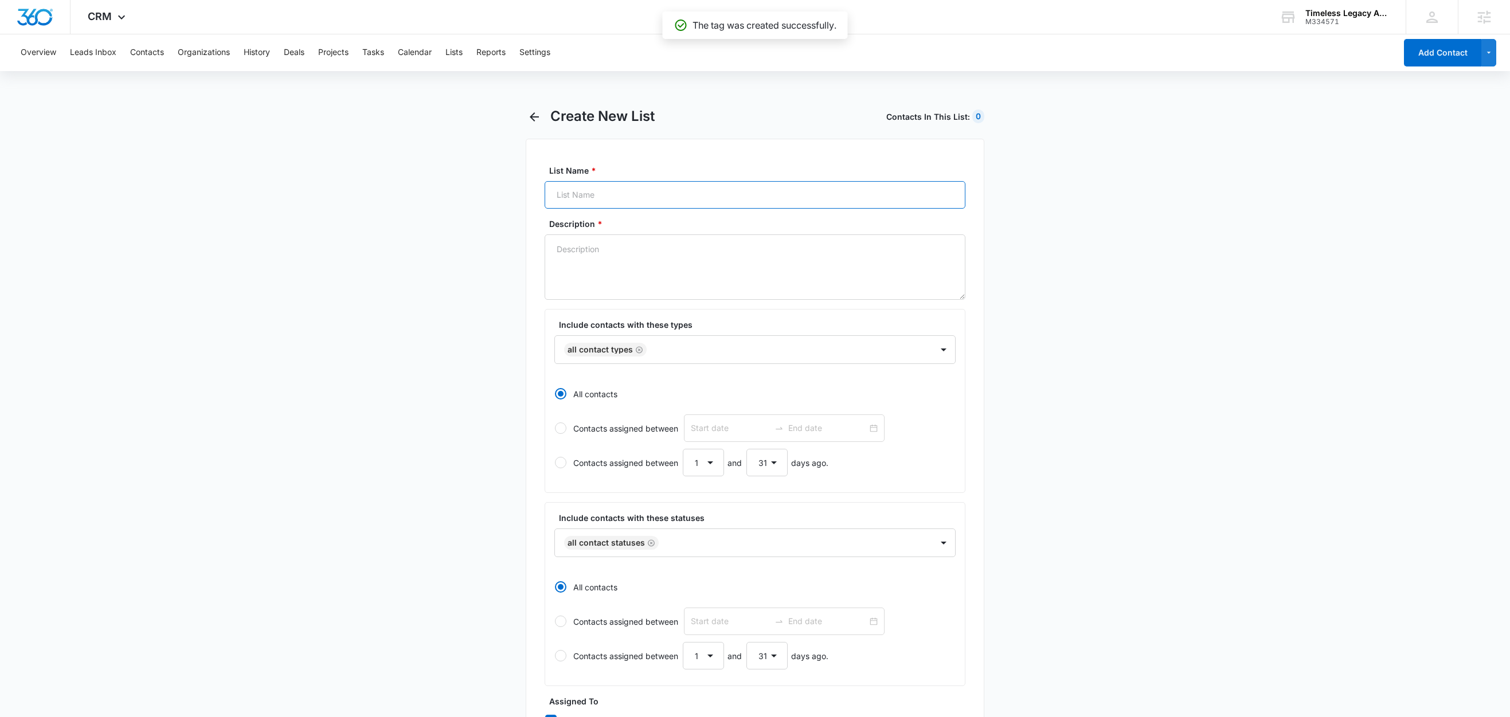
click at [604, 201] on input "List Name *" at bounding box center [755, 195] width 421 height 28
paste input "Tiktok Lead Generation Scout Link"
type input "Tiktok Lead Generation Scout Link"
click at [588, 244] on textarea "Description *" at bounding box center [755, 267] width 421 height 65
paste textarea "Tiktok Lead Generation Scout Link"
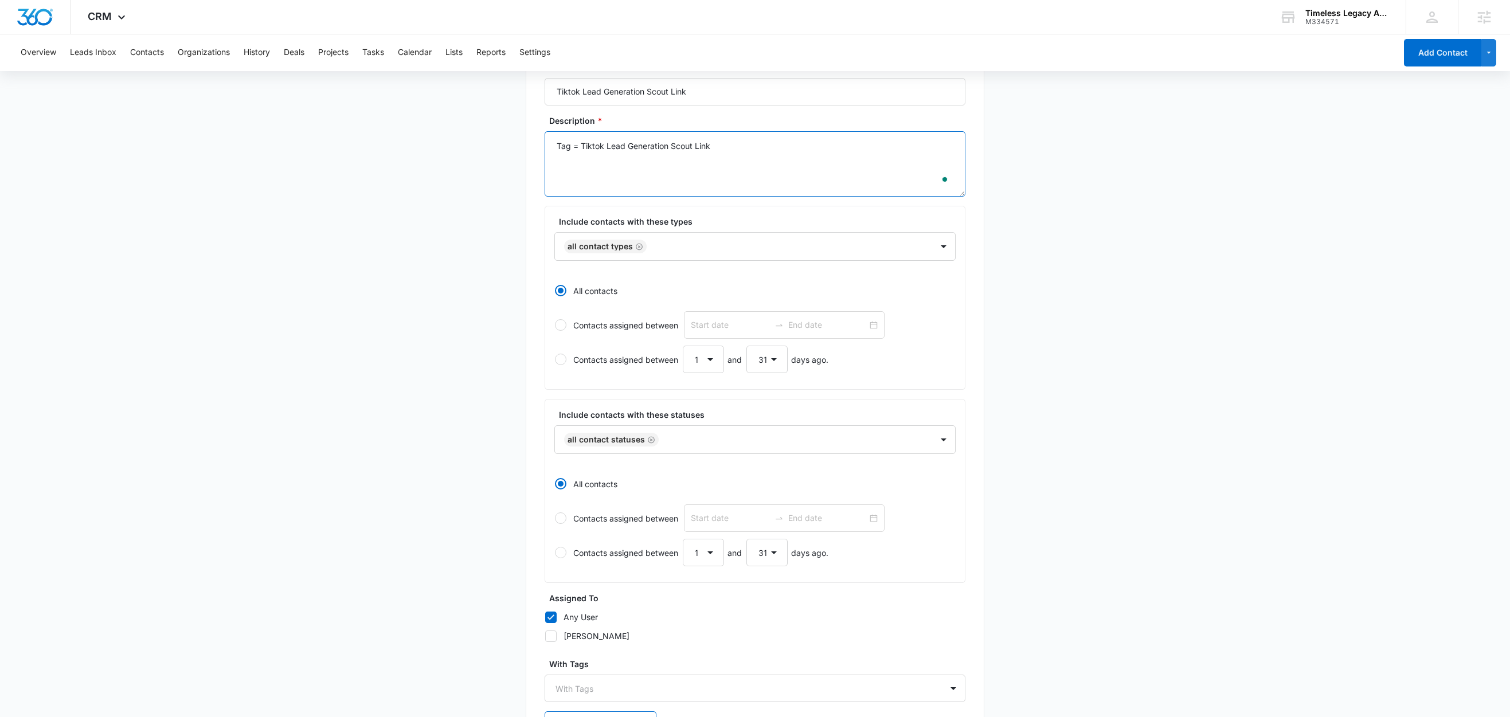
scroll to position [198, 0]
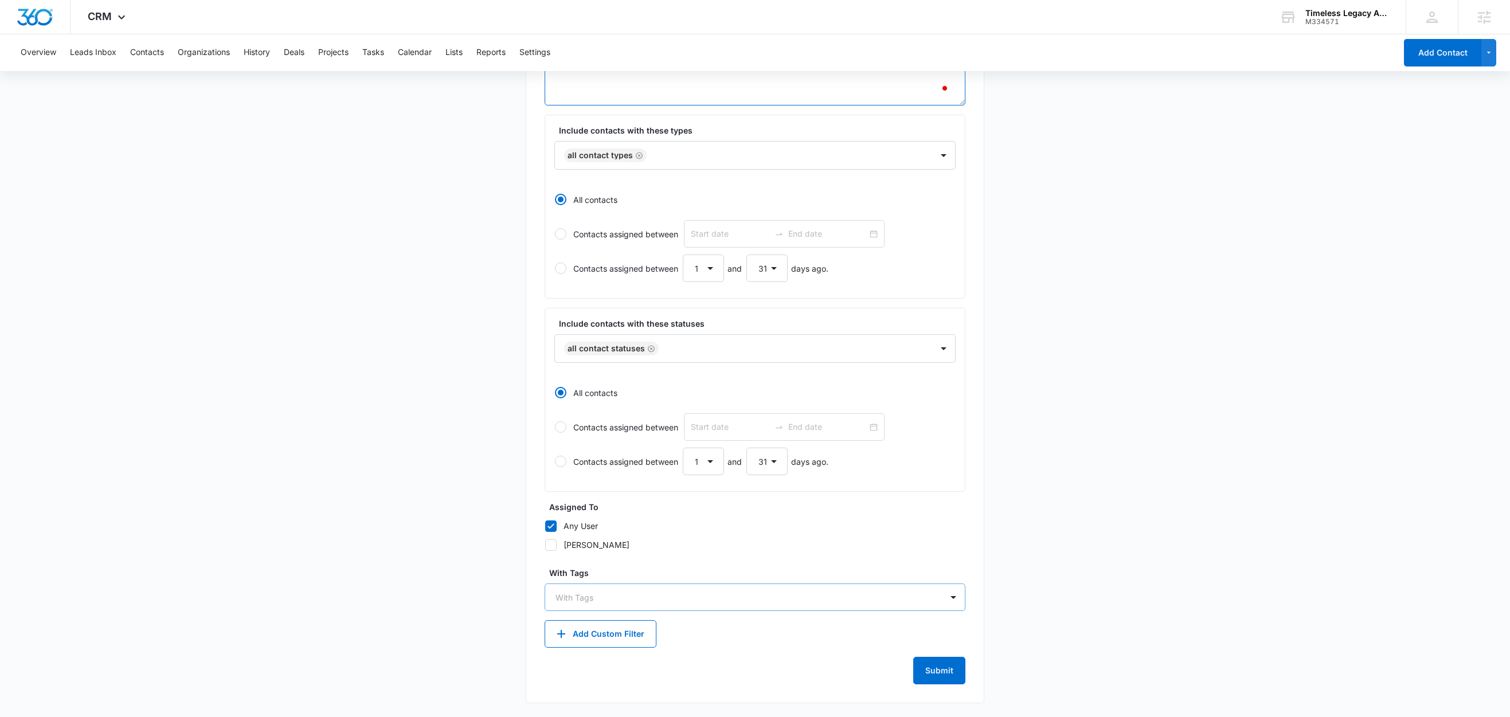
type textarea "Tag = Tiktok Lead Generation Scout Link"
click at [596, 599] on div at bounding box center [748, 598] width 385 height 14
type input "tik"
click at [613, 638] on p "Tiktok Lead Generation Scout Link" at bounding box center [623, 638] width 130 height 12
click at [477, 586] on main "Create New List Contacts In This List : 0 List Name * Tiktok Lead Generation Sc…" at bounding box center [755, 314] width 1510 height 805
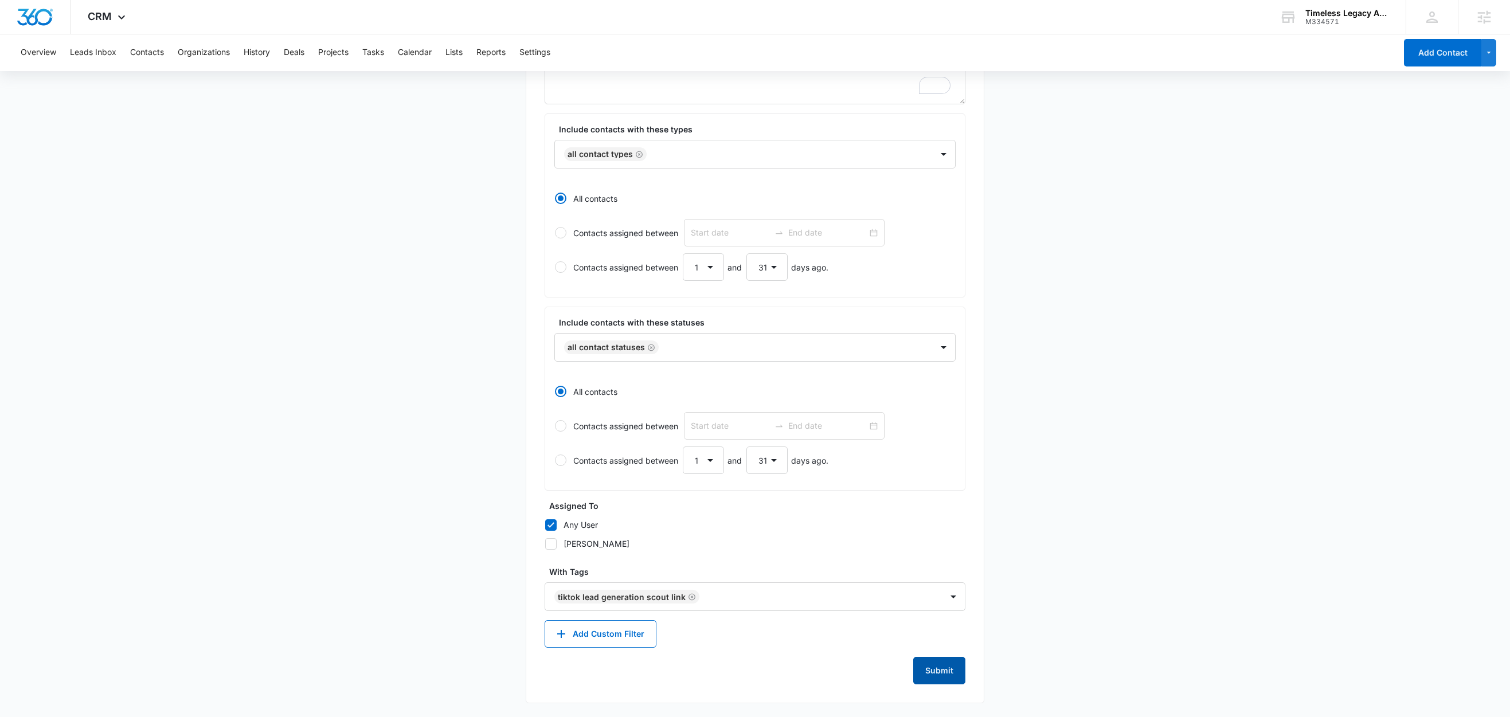
click at [940, 675] on button "Submit" at bounding box center [939, 671] width 52 height 28
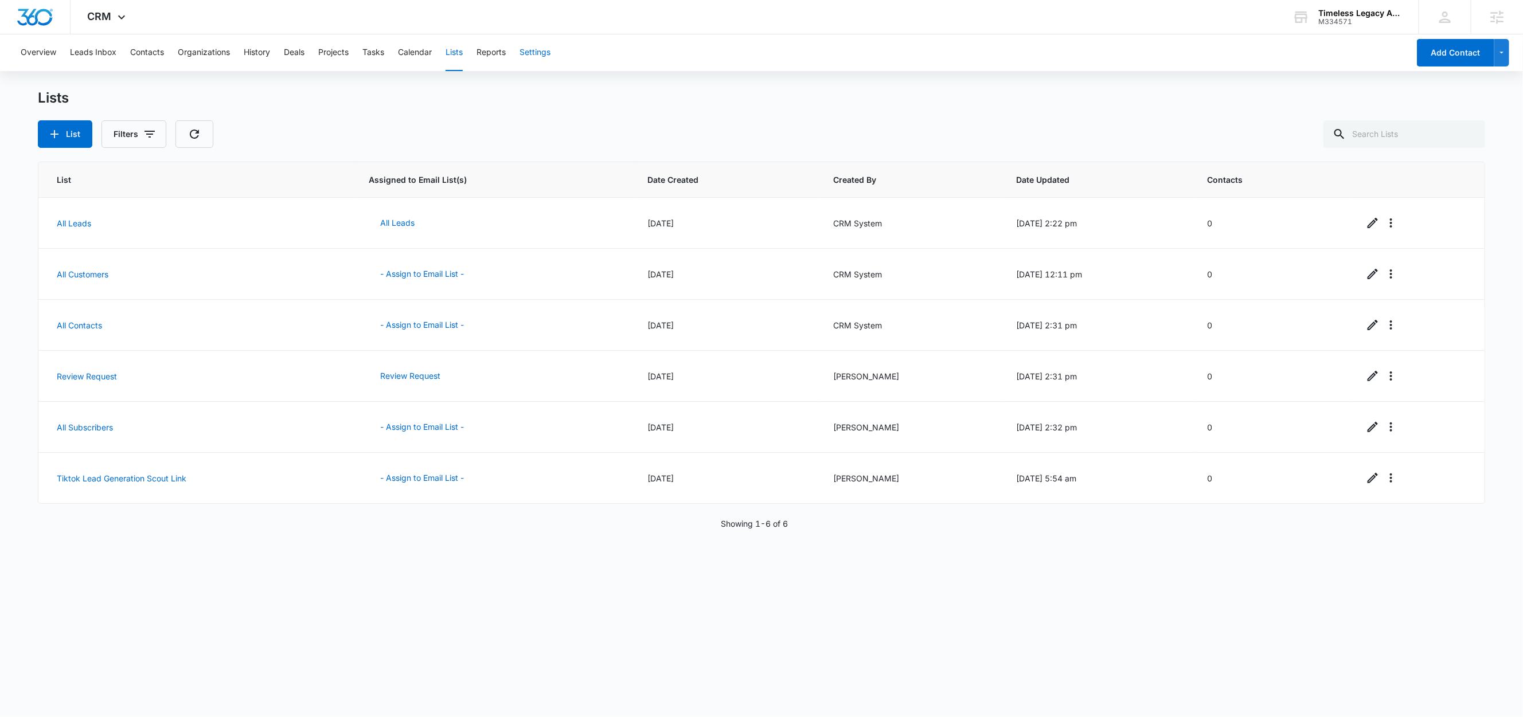
click at [542, 54] on button "Settings" at bounding box center [534, 52] width 31 height 37
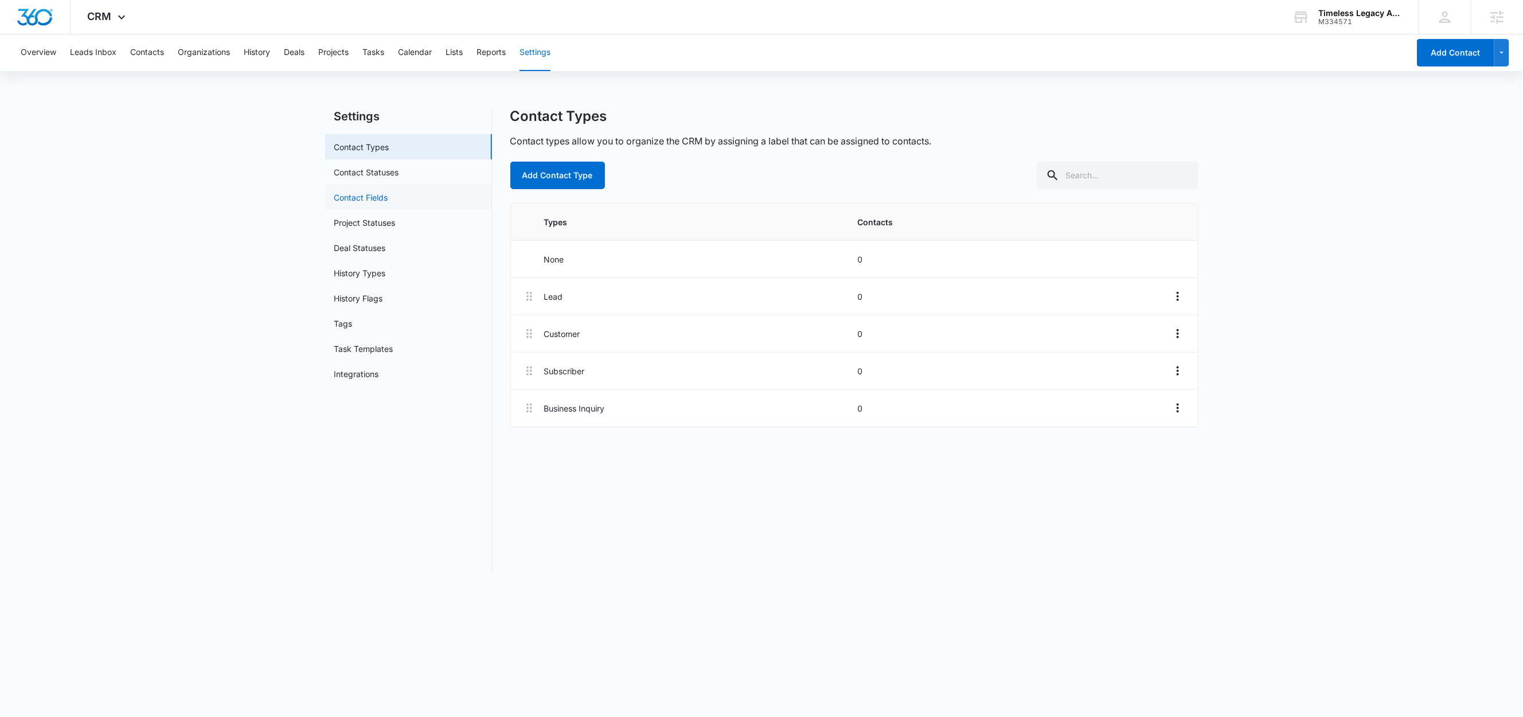
click at [388, 192] on link "Contact Fields" at bounding box center [361, 198] width 54 height 12
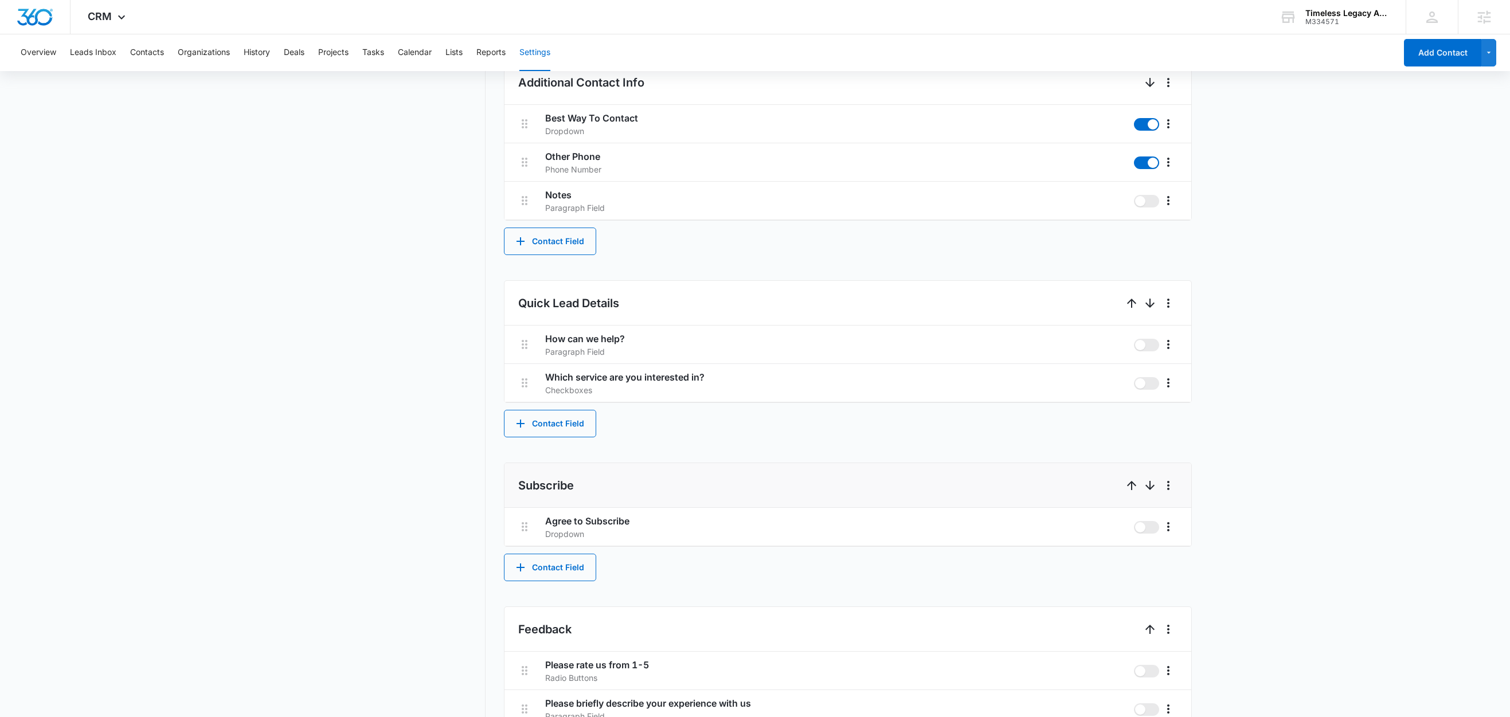
scroll to position [580, 0]
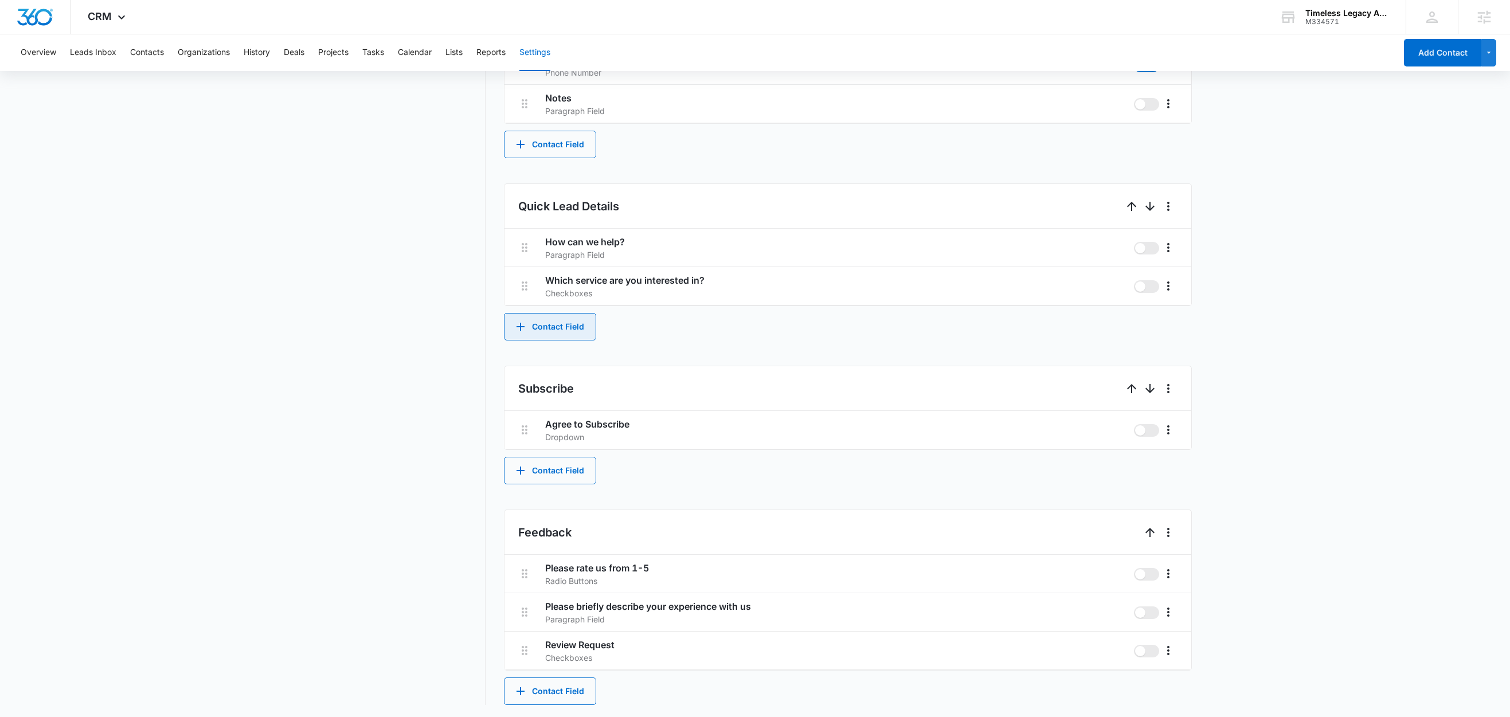
click at [577, 331] on button "Contact Field" at bounding box center [550, 327] width 92 height 28
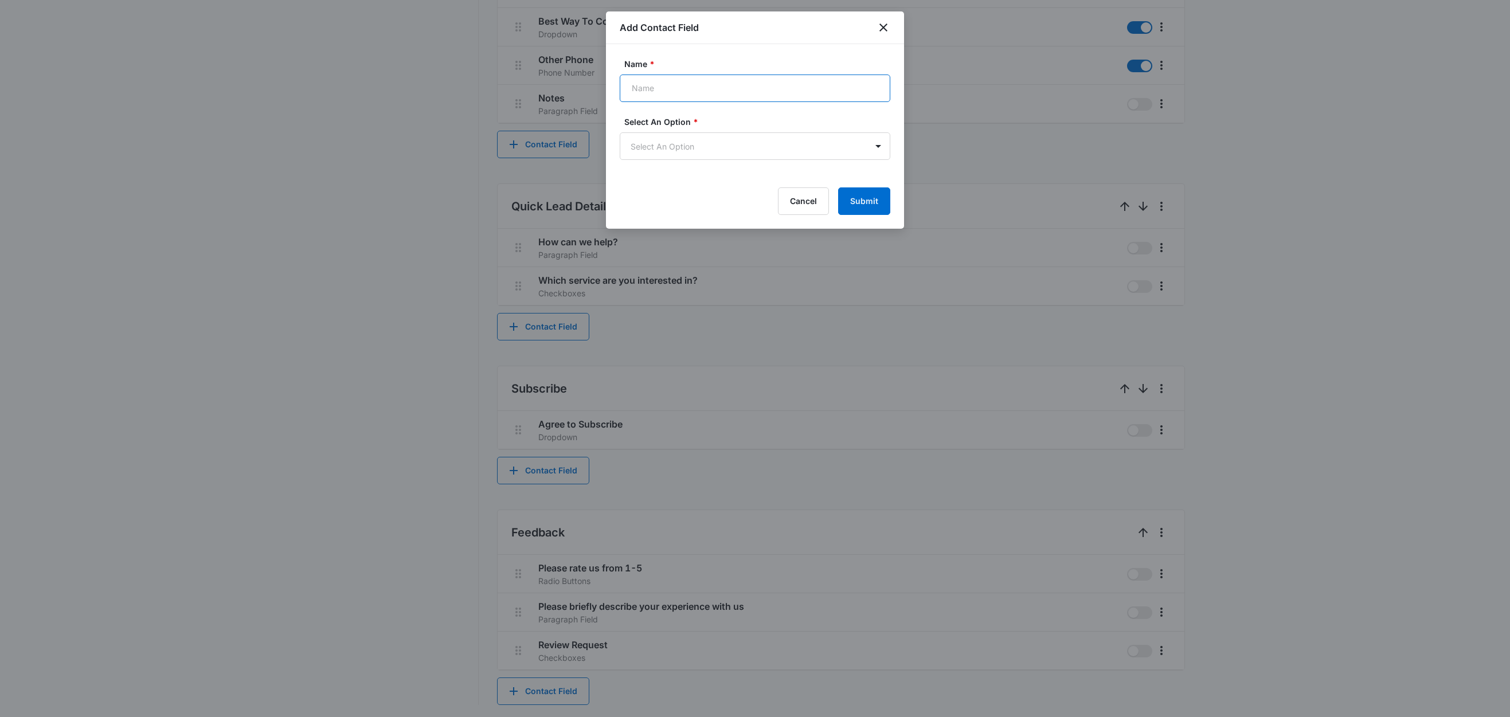
click at [660, 85] on input "Name *" at bounding box center [755, 89] width 271 height 28
type input "Are you over 18?"
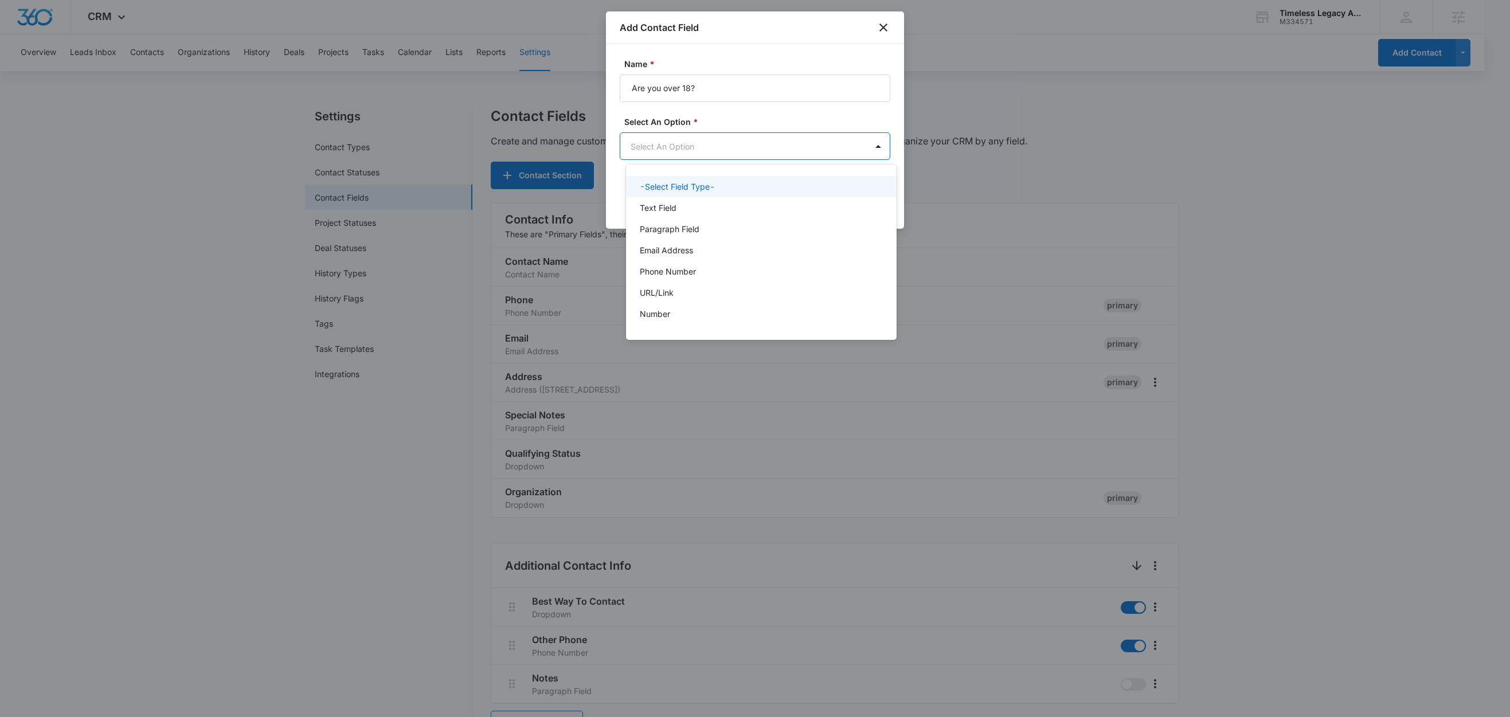
scroll to position [0, 0]
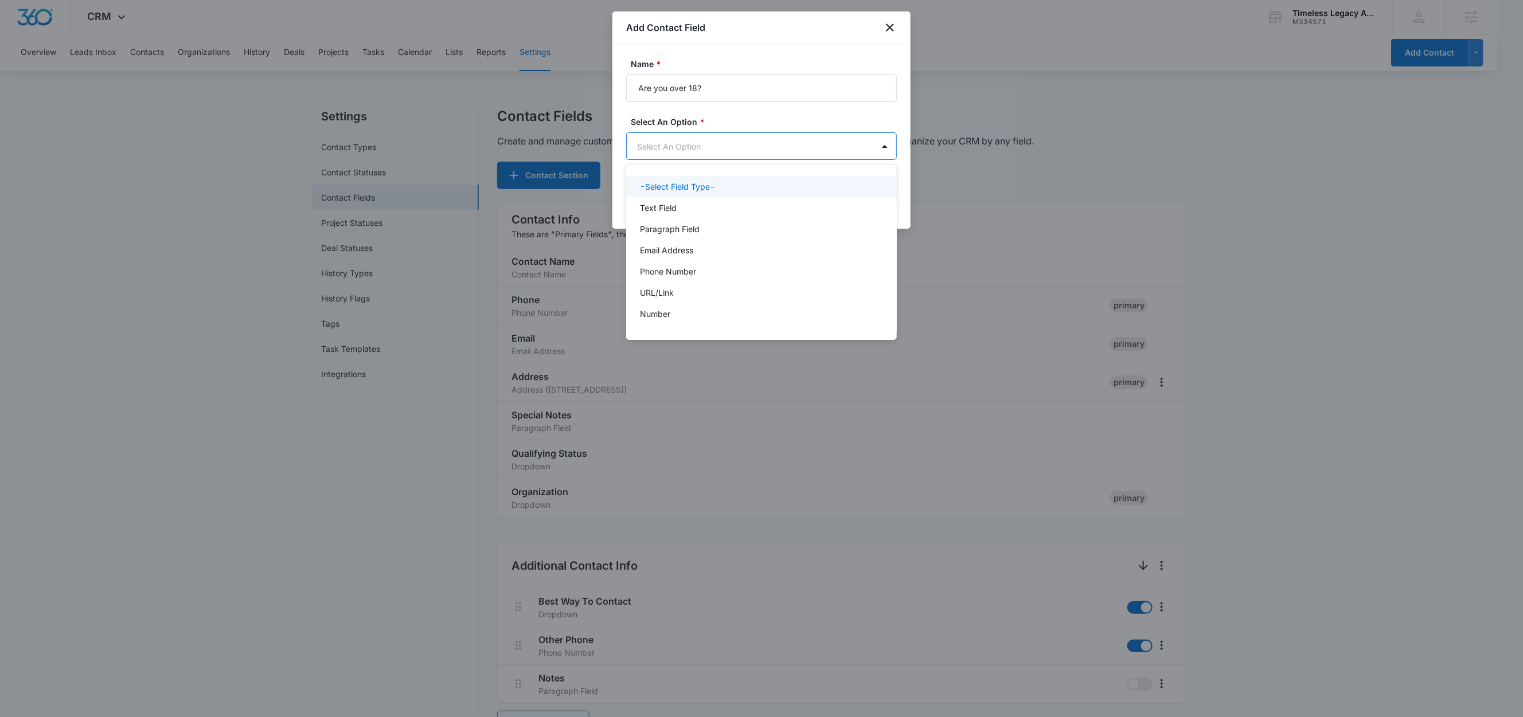
click at [687, 151] on body "CRM Apps Reputation Forms CRM Email Social Content Ads Intelligence Files Brand…" at bounding box center [761, 358] width 1523 height 717
click at [675, 211] on p "Text Field" at bounding box center [658, 208] width 37 height 12
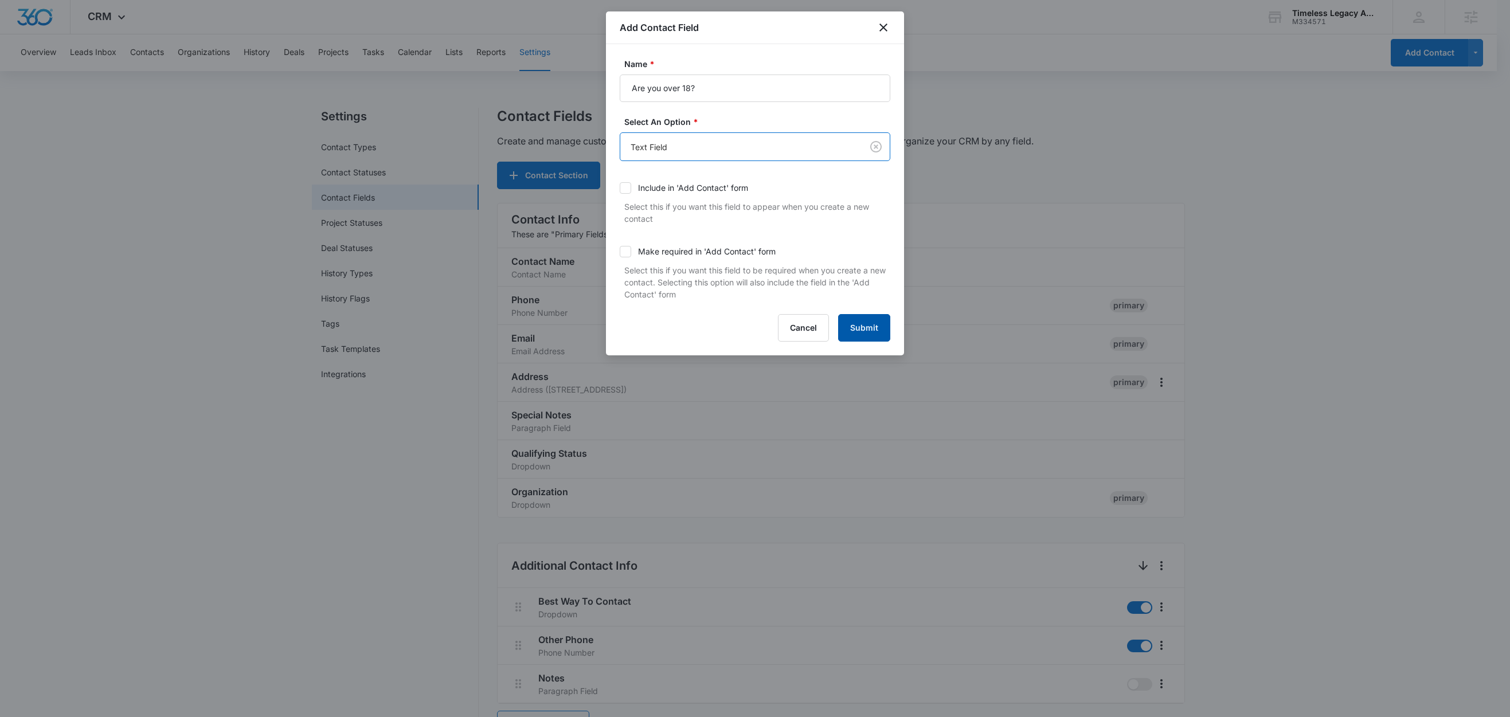
click at [857, 323] on button "Submit" at bounding box center [864, 328] width 52 height 28
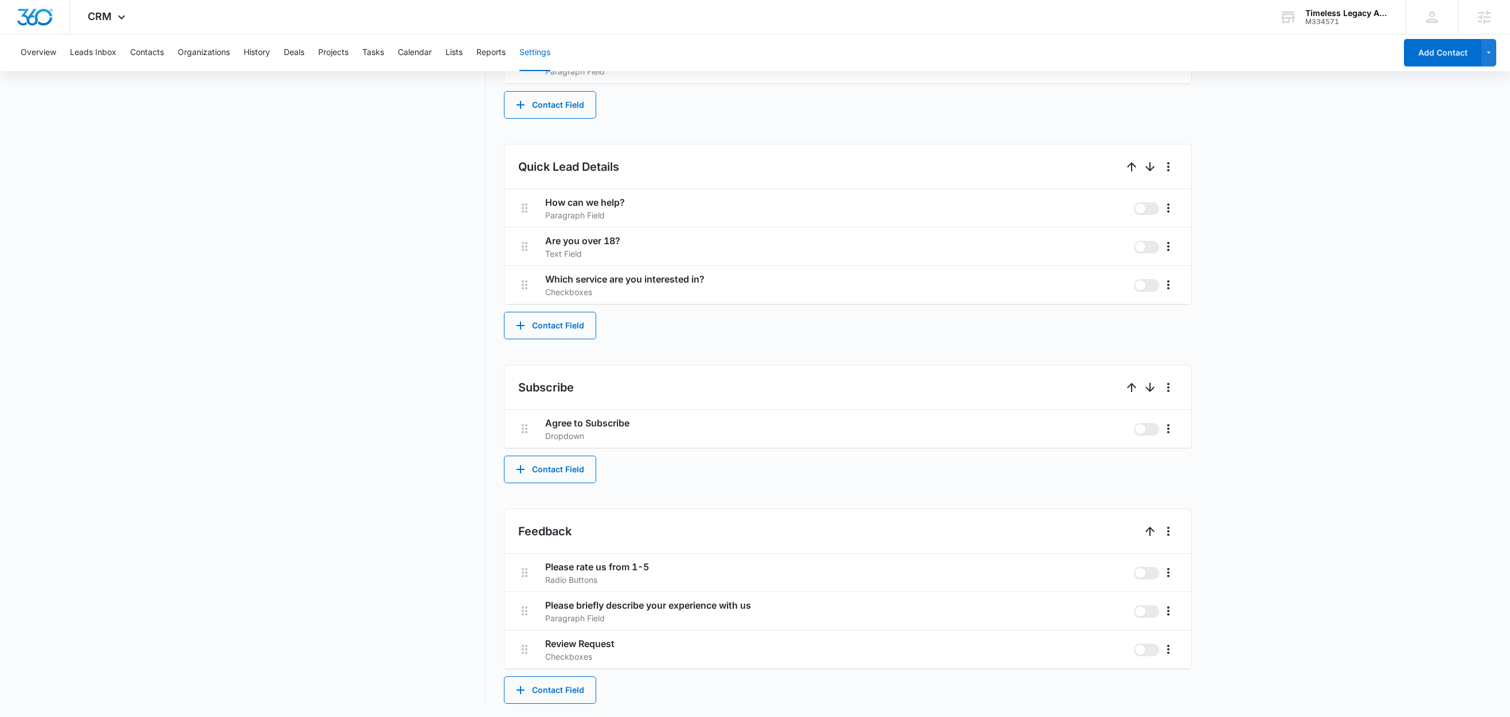
scroll to position [623, 0]
click at [554, 322] on button "Contact Field" at bounding box center [550, 325] width 92 height 28
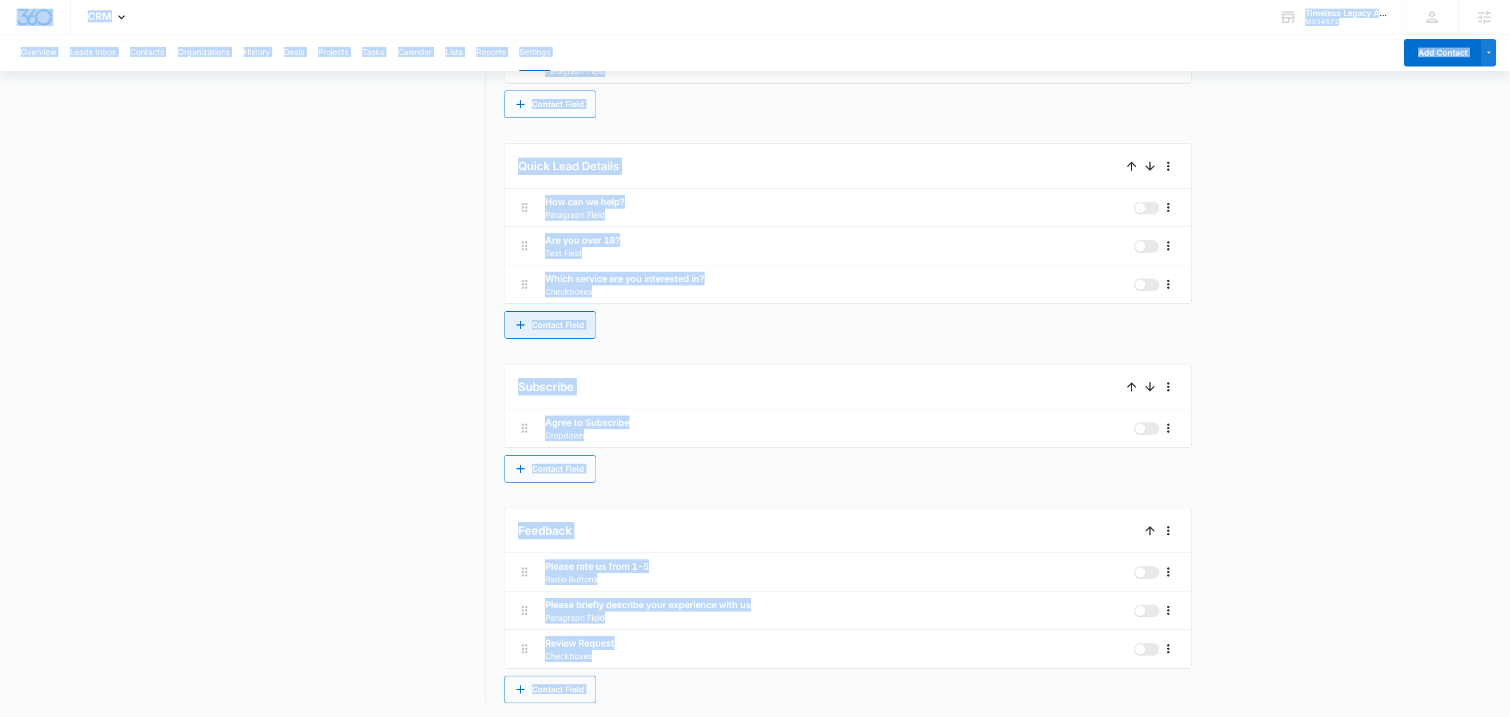
click at [539, 325] on button "Contact Field" at bounding box center [550, 325] width 92 height 28
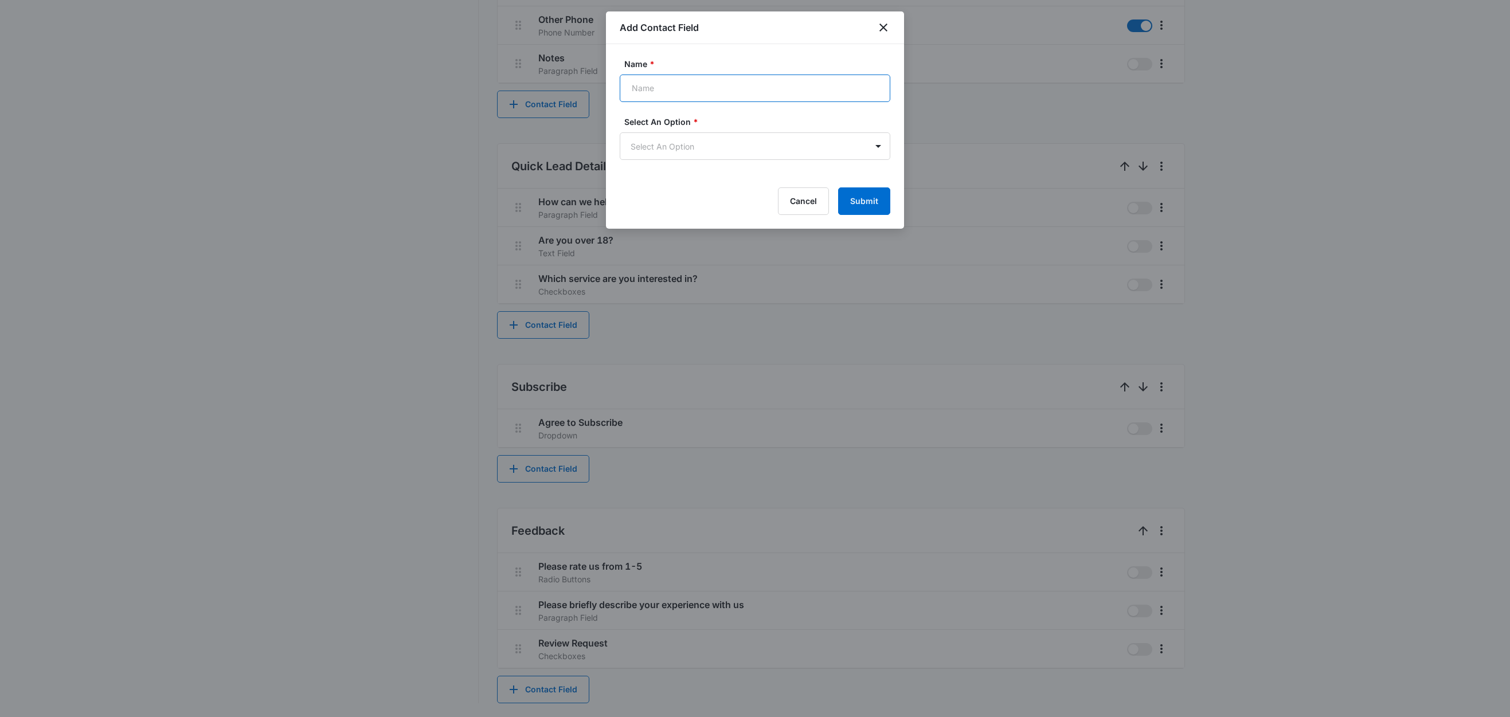
click at [673, 80] on input "Name *" at bounding box center [755, 89] width 271 height 28
paste input "What is your TikTok @username"
click at [675, 146] on body "CRM Apps Reputation Forms CRM Email Social Content Ads Intelligence Files Brand…" at bounding box center [755, 49] width 1510 height 1338
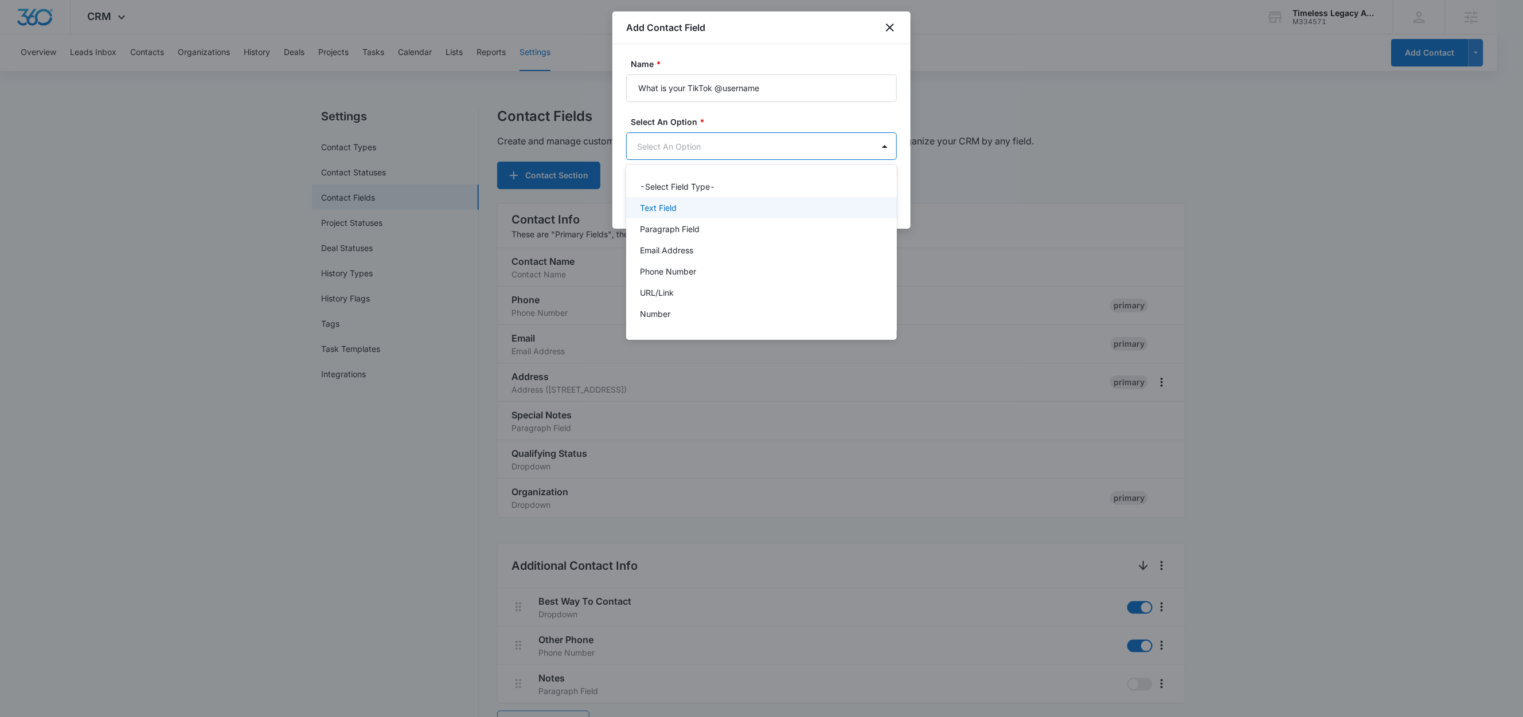
click at [669, 206] on p "Text Field" at bounding box center [658, 208] width 37 height 12
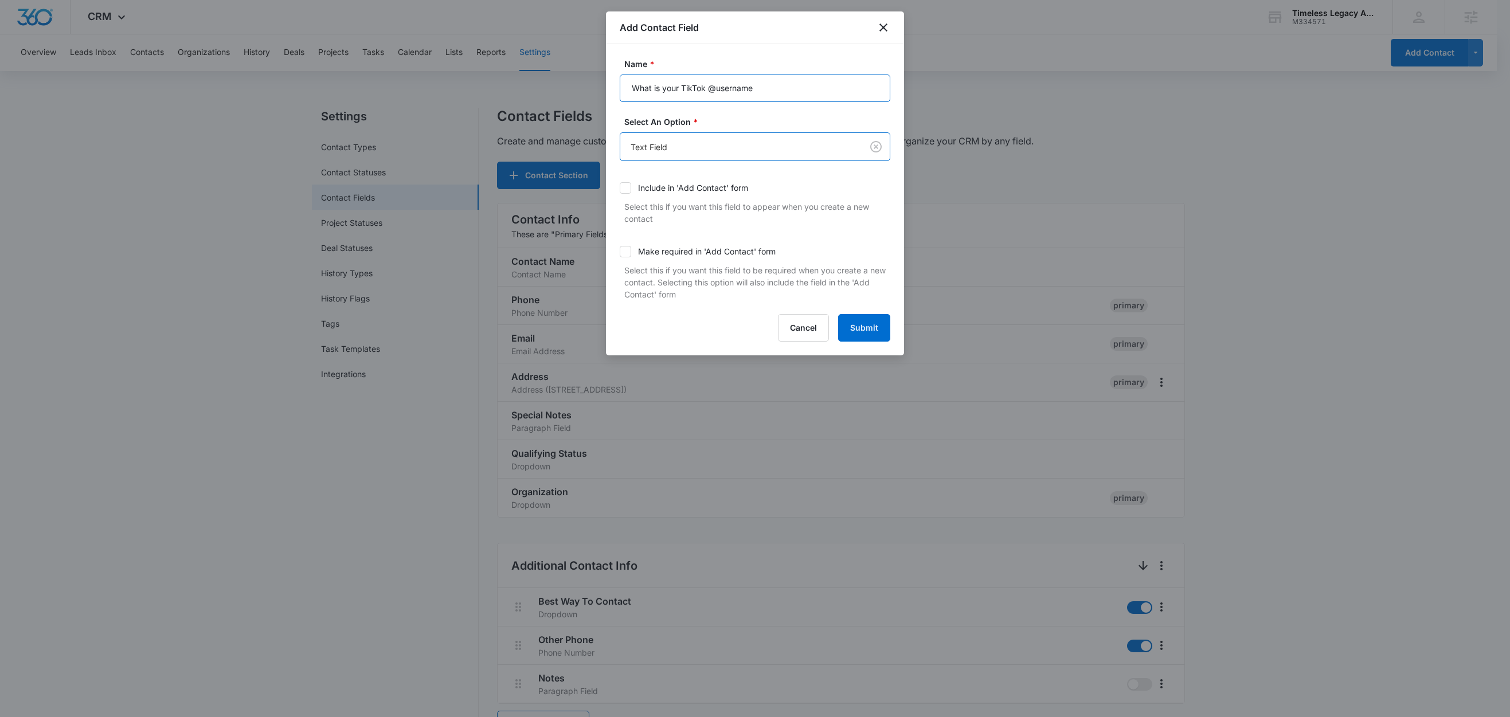
click at [769, 93] on input "What is your TikTok @username" at bounding box center [755, 89] width 271 height 28
type input "What is your TikTok @username?"
click at [862, 323] on button "Submit" at bounding box center [864, 328] width 52 height 28
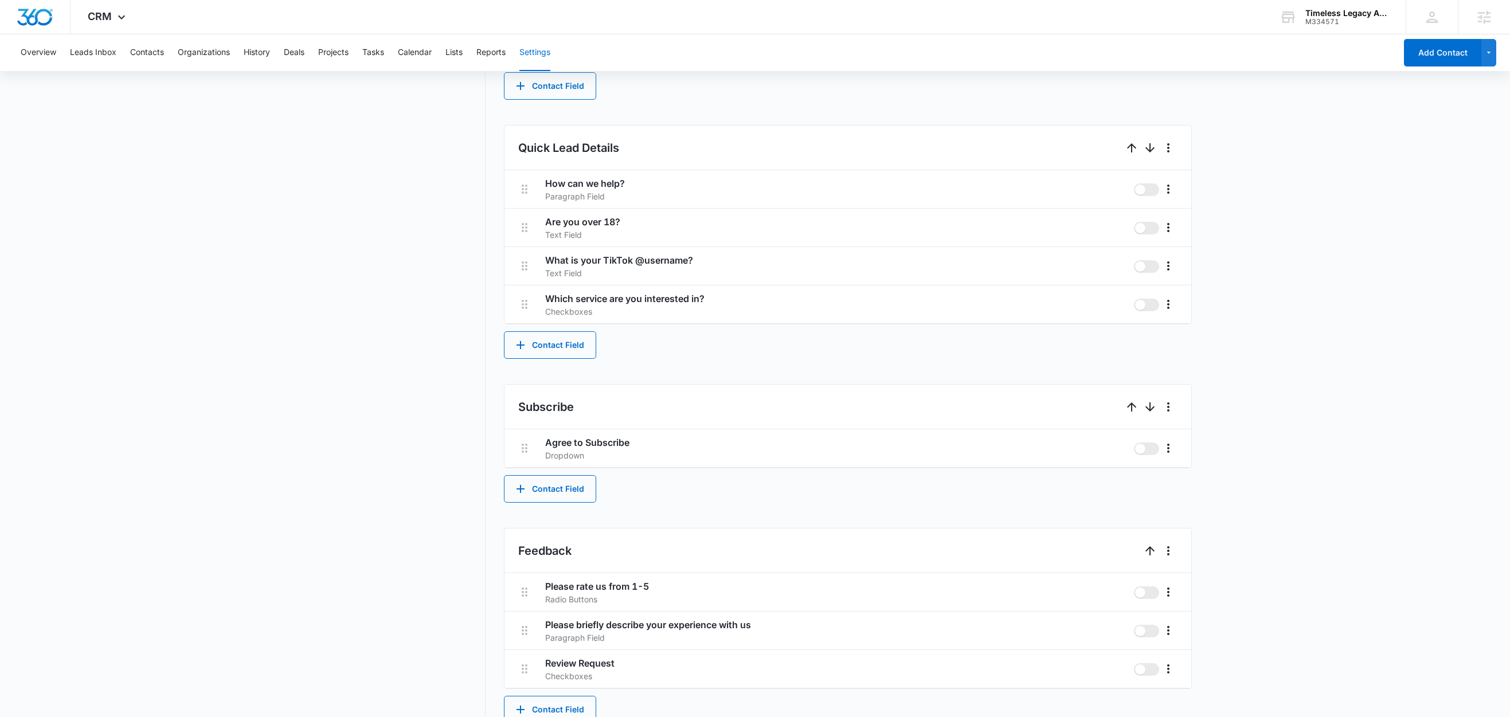
scroll to position [661, 0]
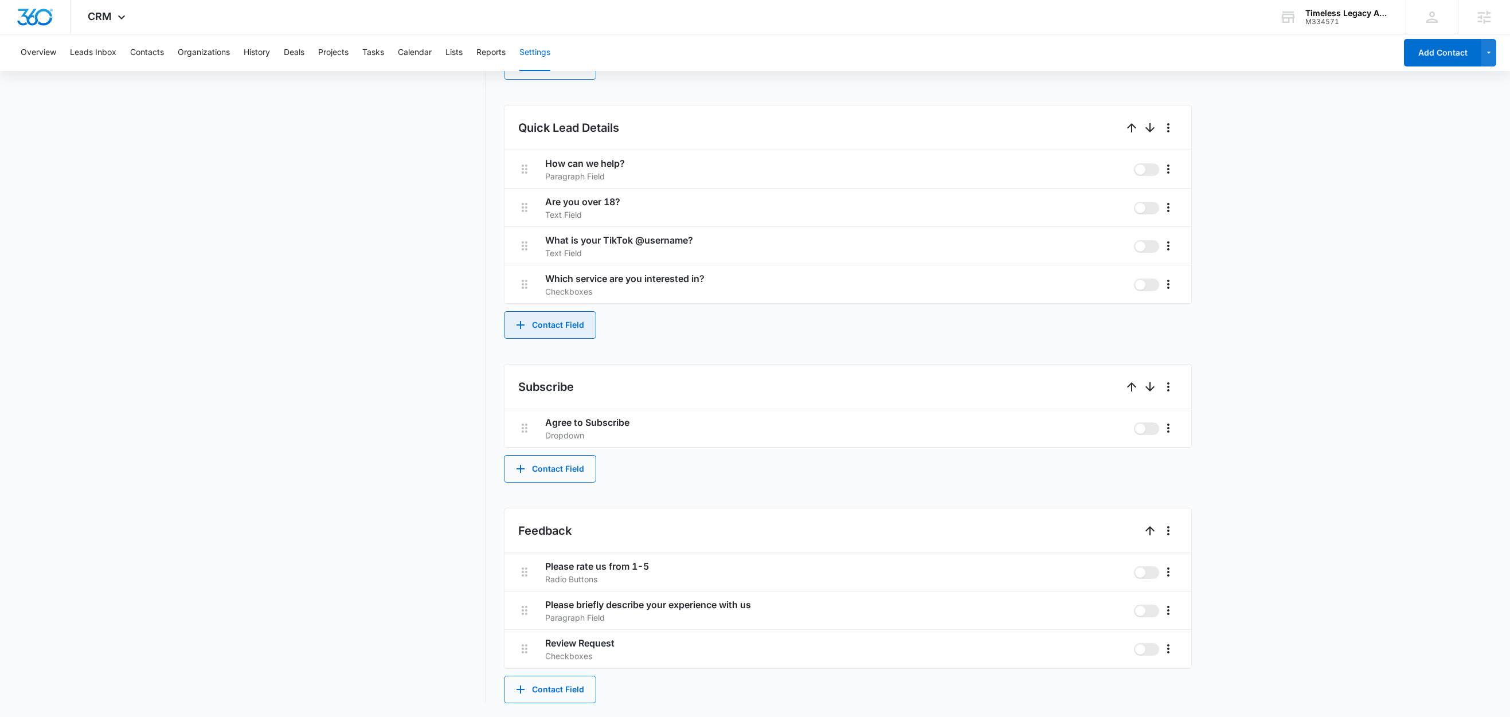
click at [565, 326] on button "Contact Field" at bounding box center [550, 325] width 92 height 28
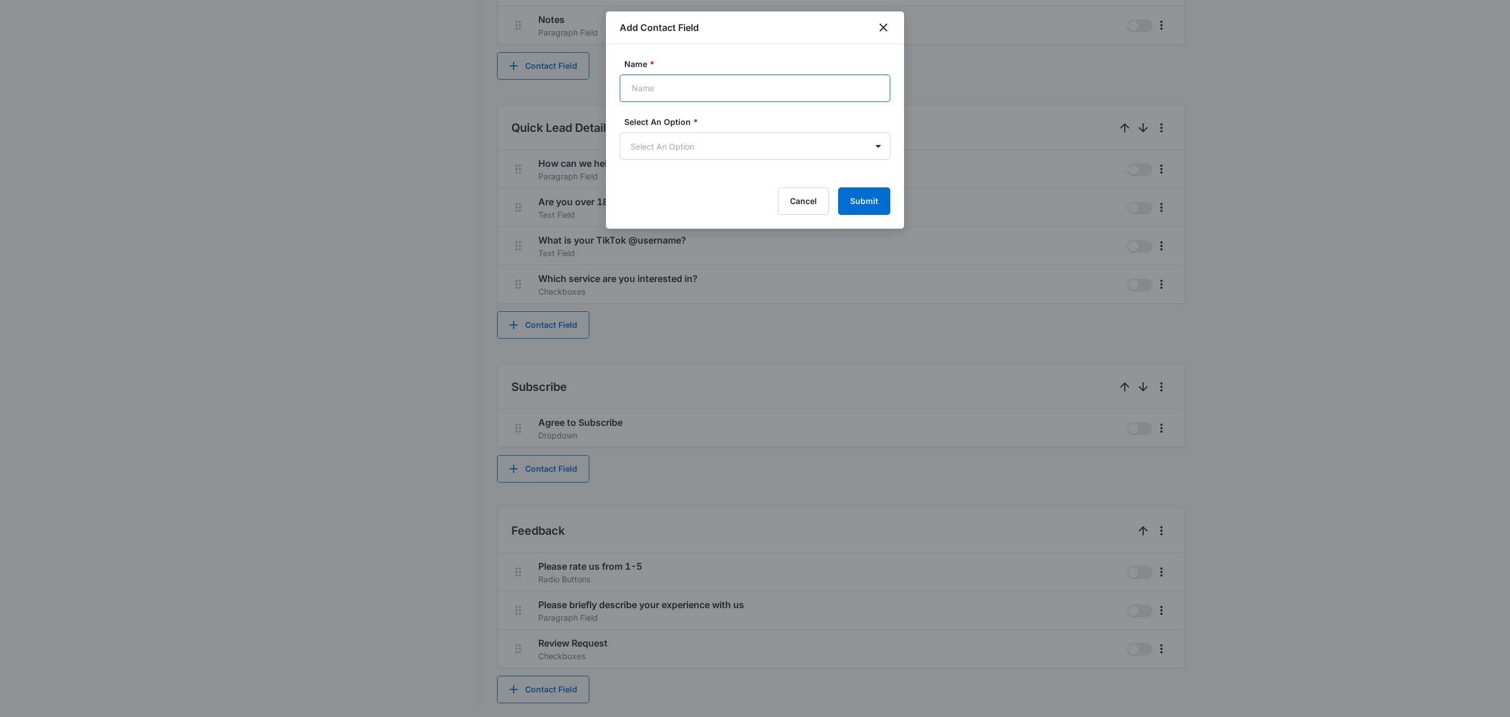
click at [665, 86] on input "Name *" at bounding box center [755, 89] width 271 height 28
paste input "How many followers do you have?"
type input "How many followers do you have?"
click at [652, 148] on body "CRM Apps Reputation Forms CRM Email Social Content Ads Intelligence Files Brand…" at bounding box center [755, 29] width 1510 height 1376
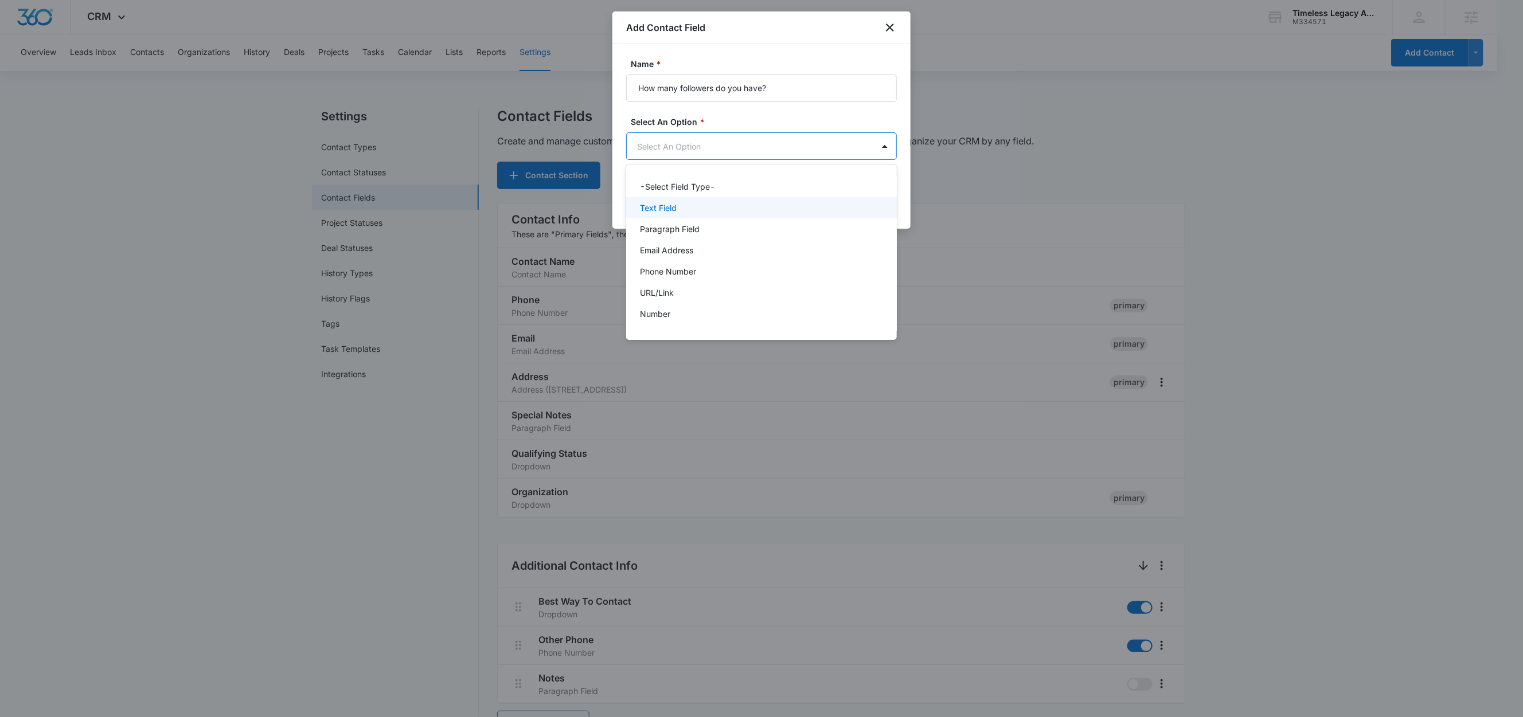
click at [670, 208] on p "Text Field" at bounding box center [658, 208] width 37 height 12
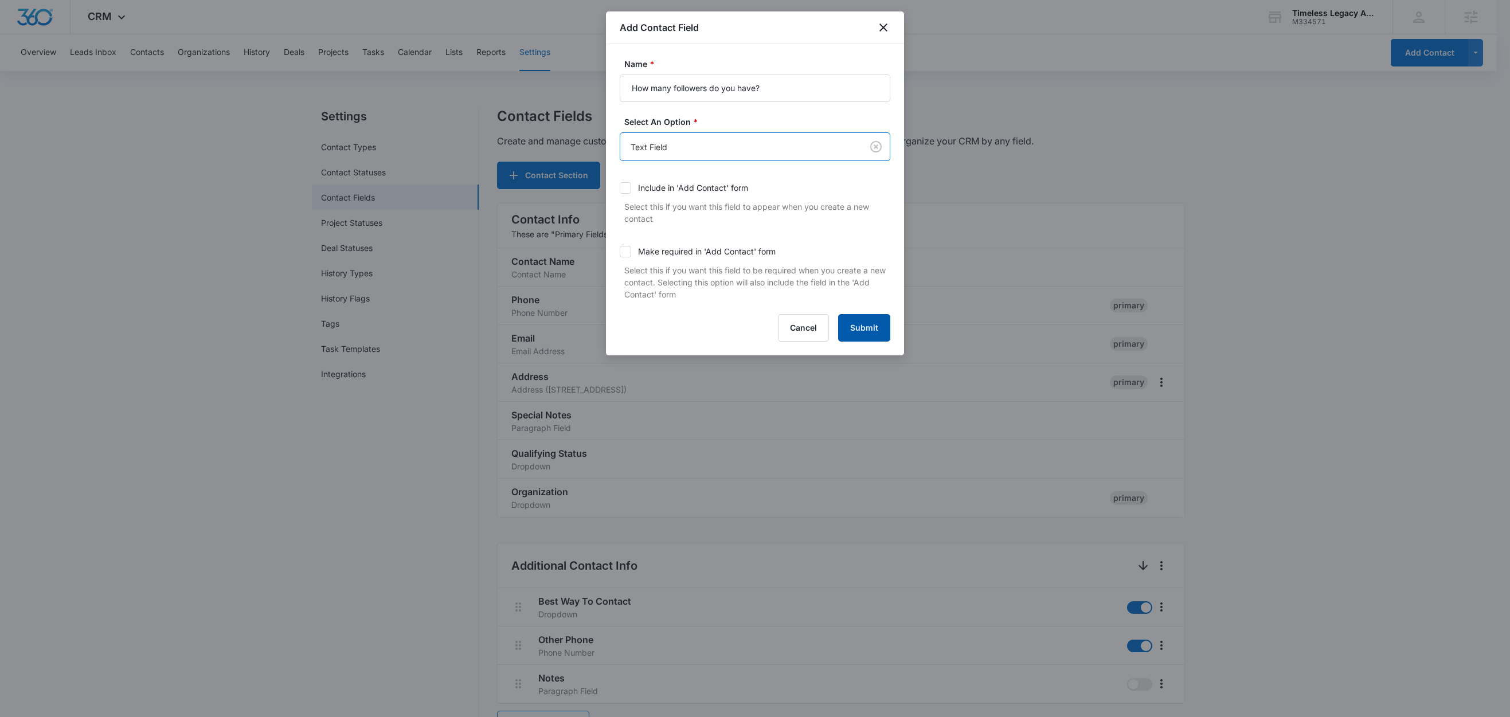
click at [862, 326] on button "Submit" at bounding box center [864, 328] width 52 height 28
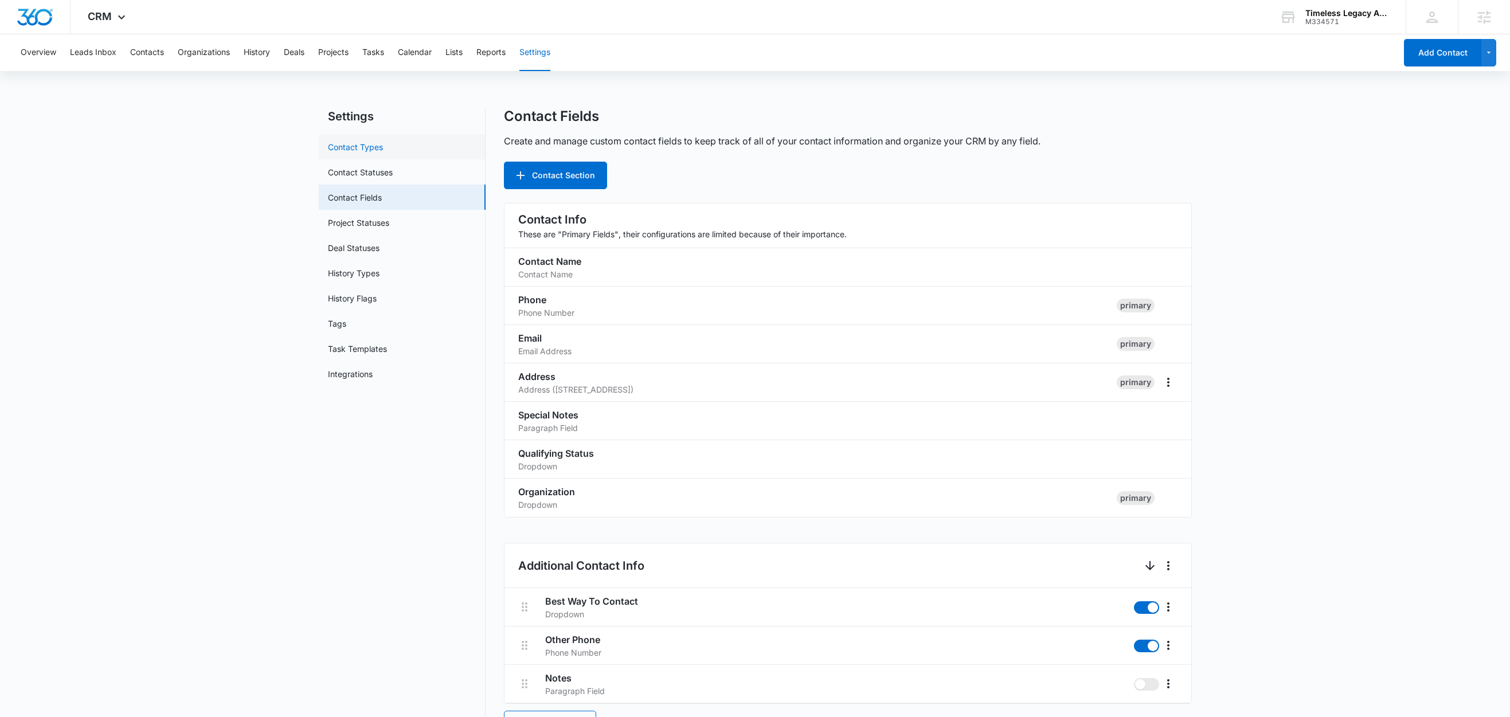
click at [353, 142] on link "Contact Types" at bounding box center [355, 147] width 55 height 12
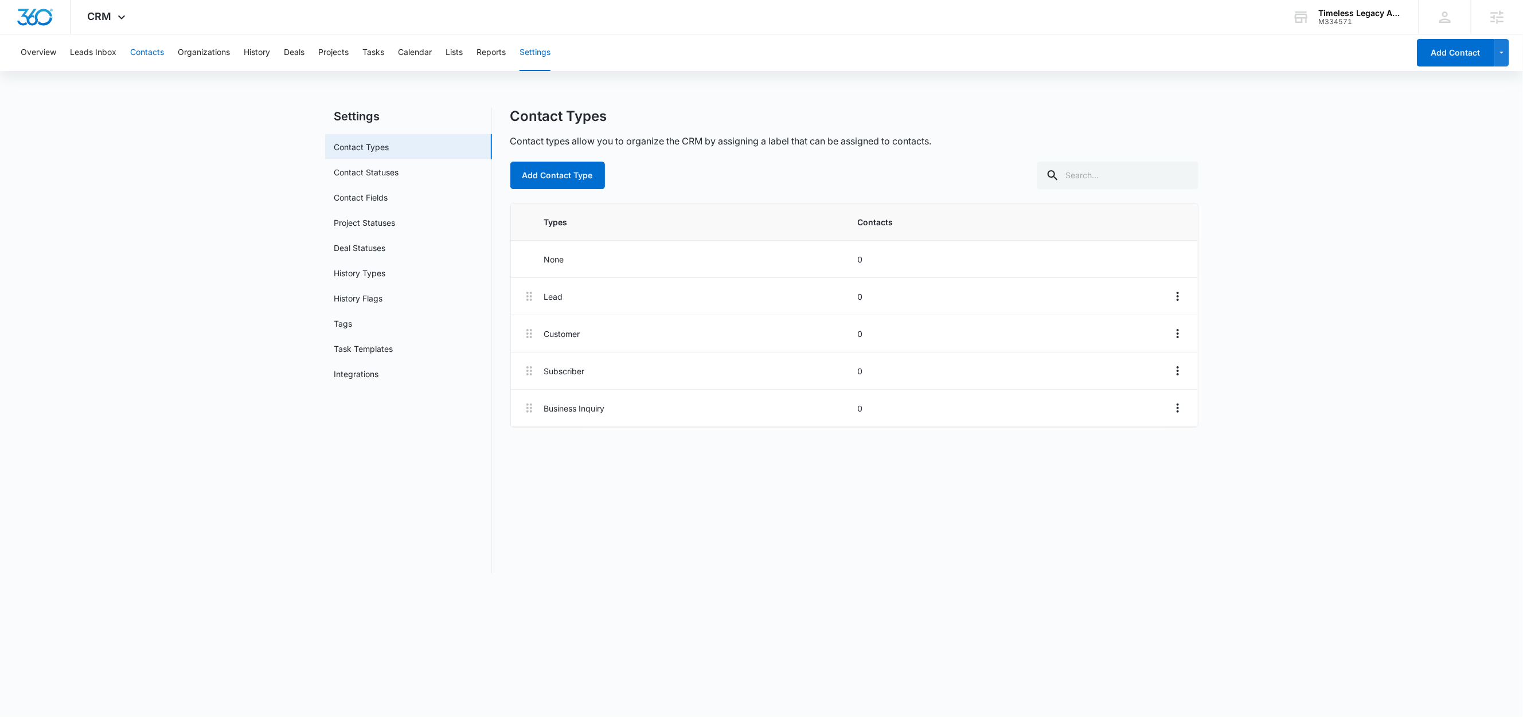
click at [155, 53] on button "Contacts" at bounding box center [147, 52] width 34 height 37
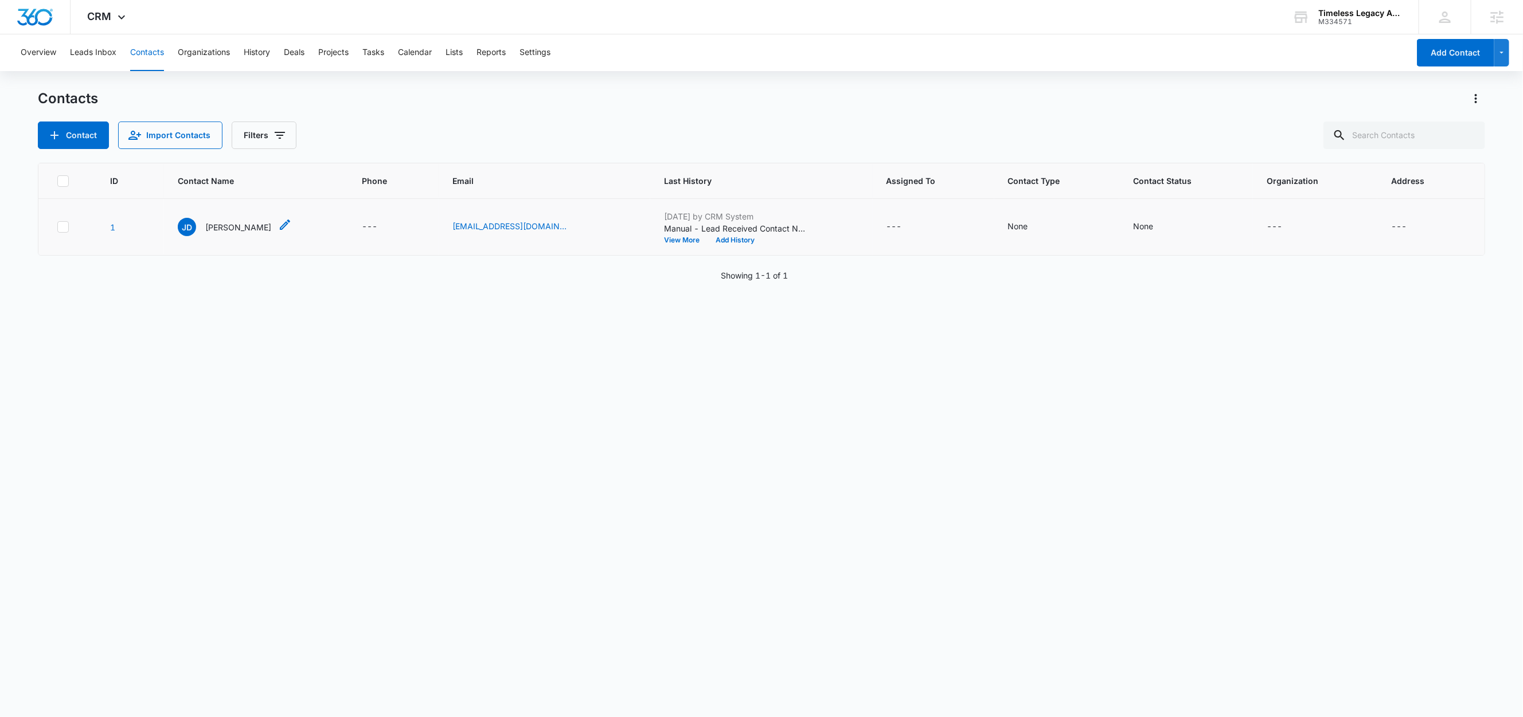
click at [218, 229] on p "[PERSON_NAME]" at bounding box center [238, 227] width 66 height 12
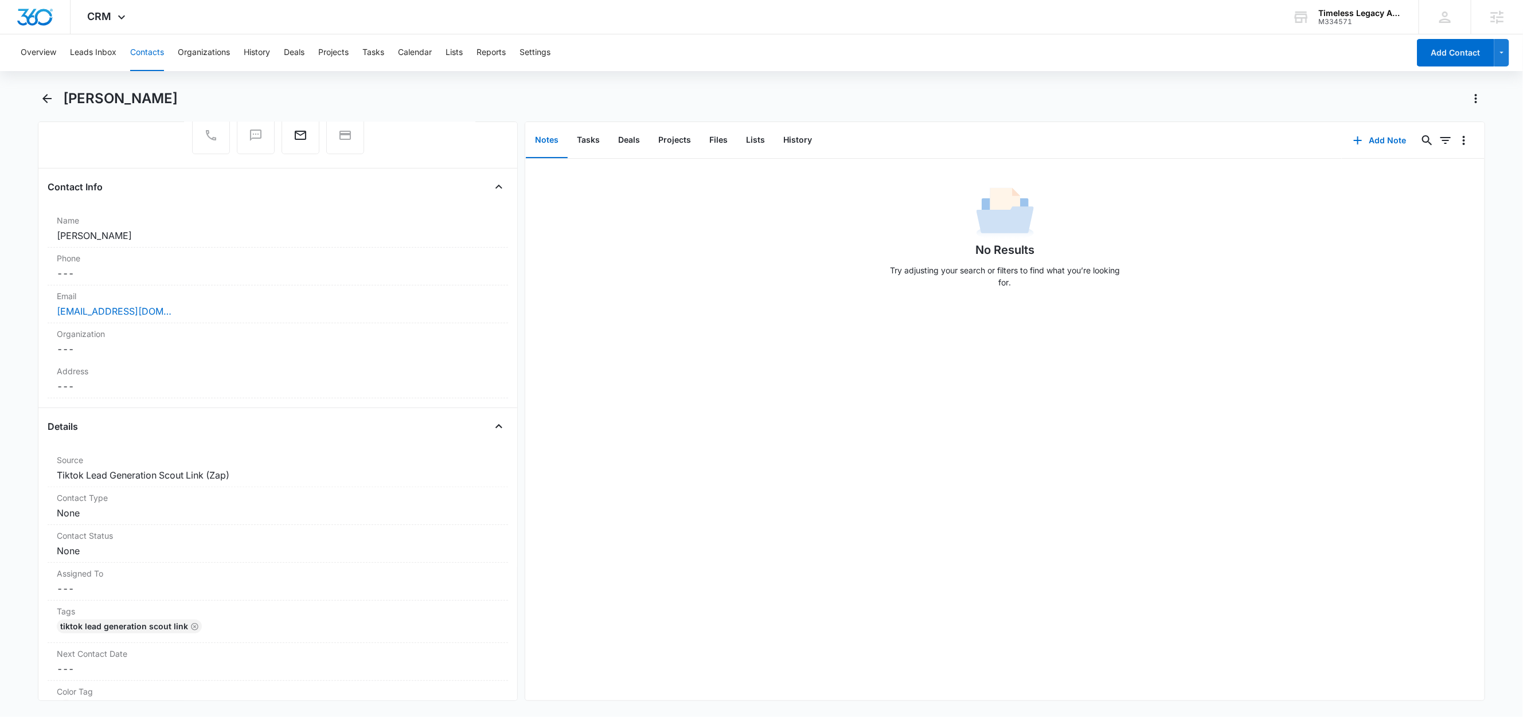
scroll to position [141, 0]
click at [760, 139] on button "Lists" at bounding box center [755, 141] width 37 height 36
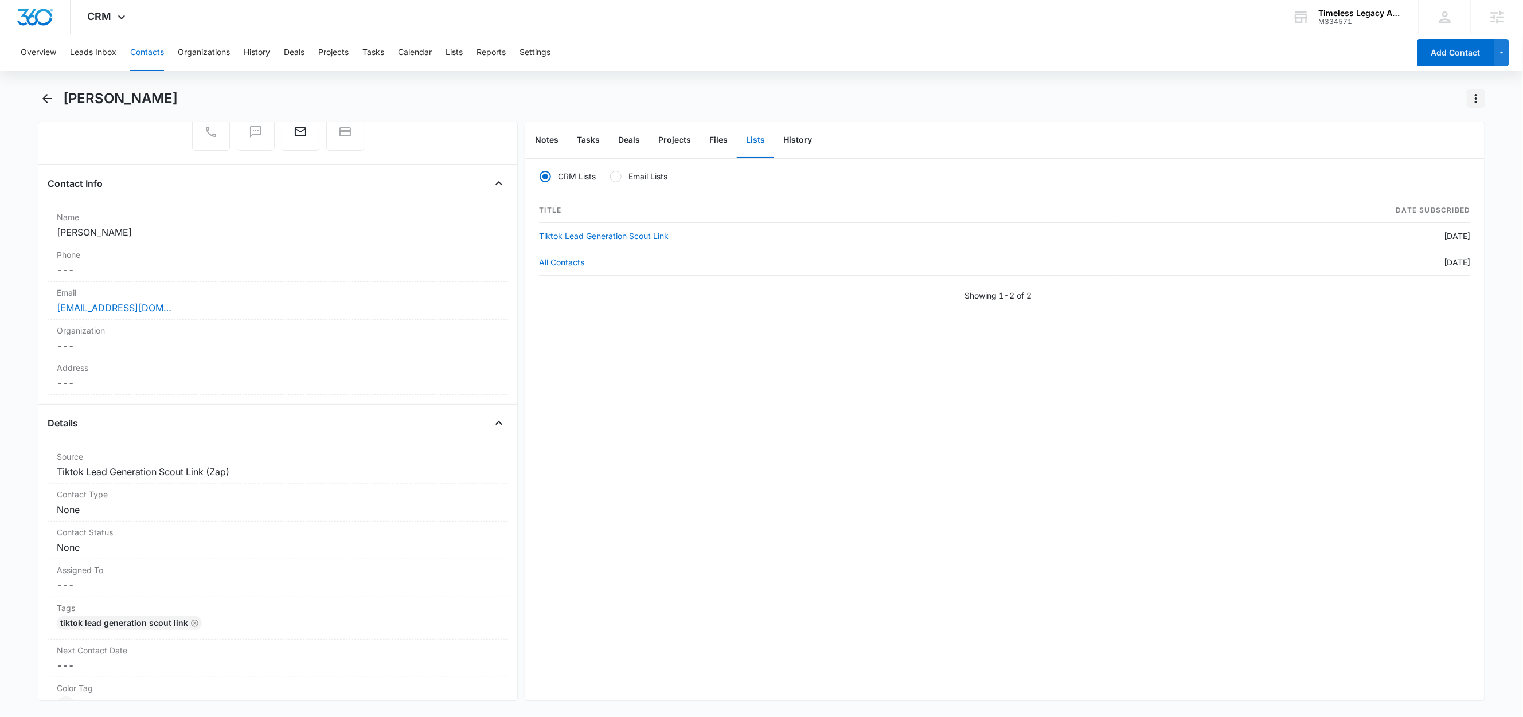
click at [1472, 101] on icon "Actions" at bounding box center [1476, 99] width 14 height 14
click at [1431, 170] on button "Delete" at bounding box center [1439, 165] width 92 height 17
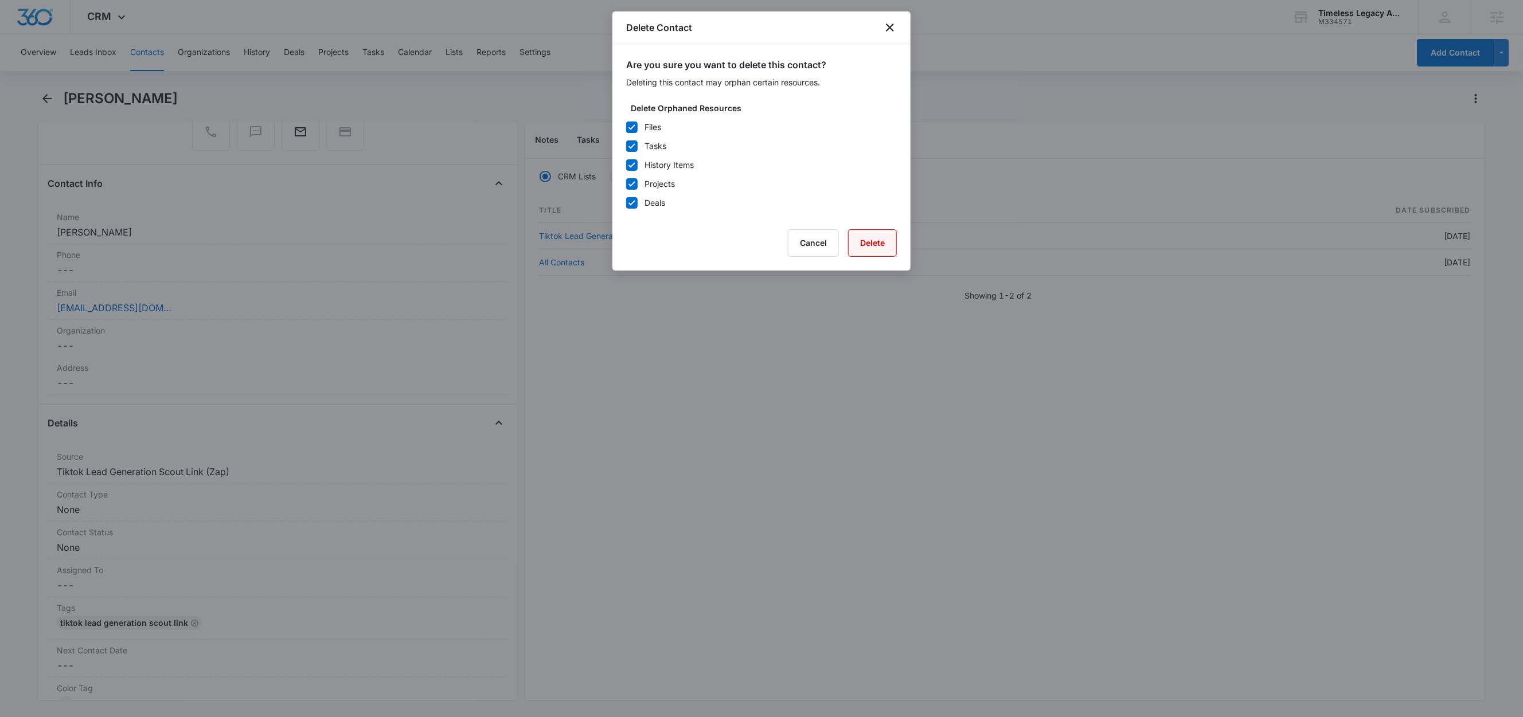
click at [886, 234] on button "Delete" at bounding box center [872, 243] width 49 height 28
